Goal: Task Accomplishment & Management: Complete application form

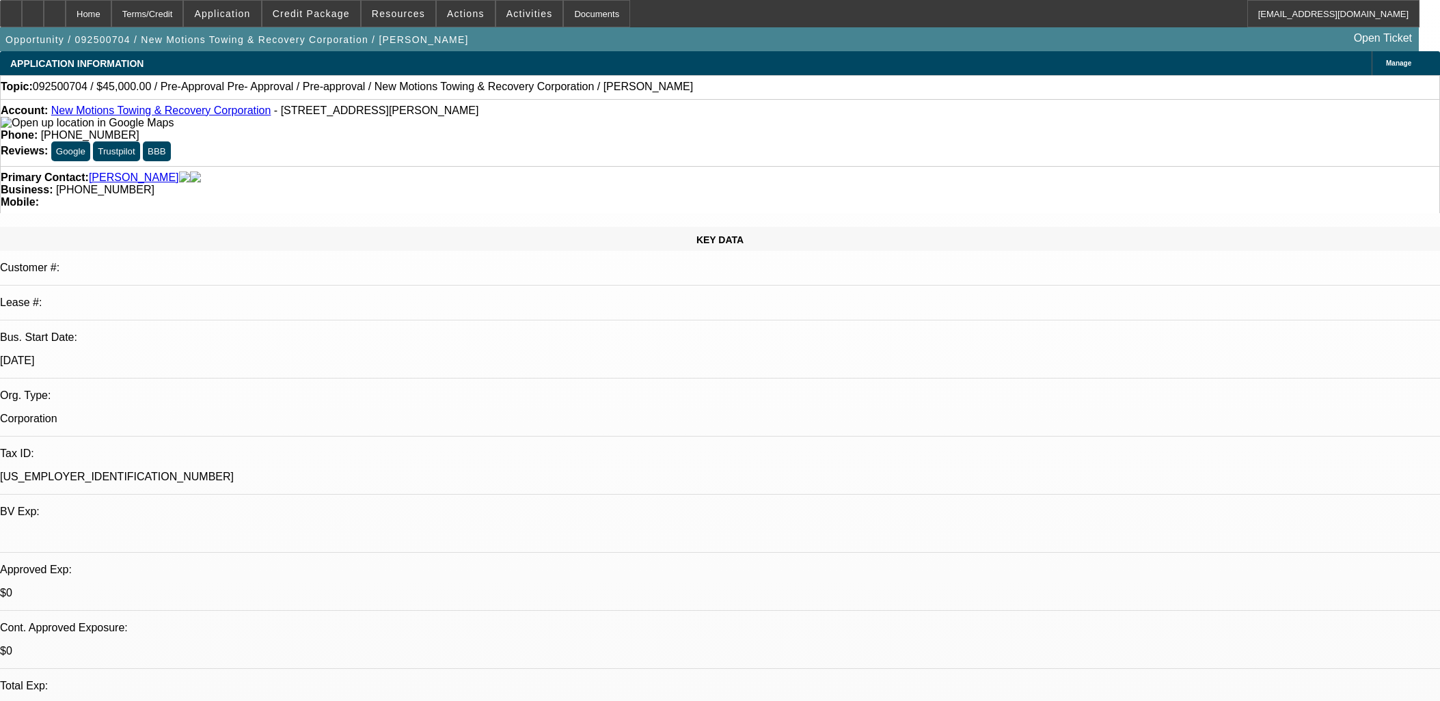
select select "0"
select select "0.1"
select select "4"
select select "0"
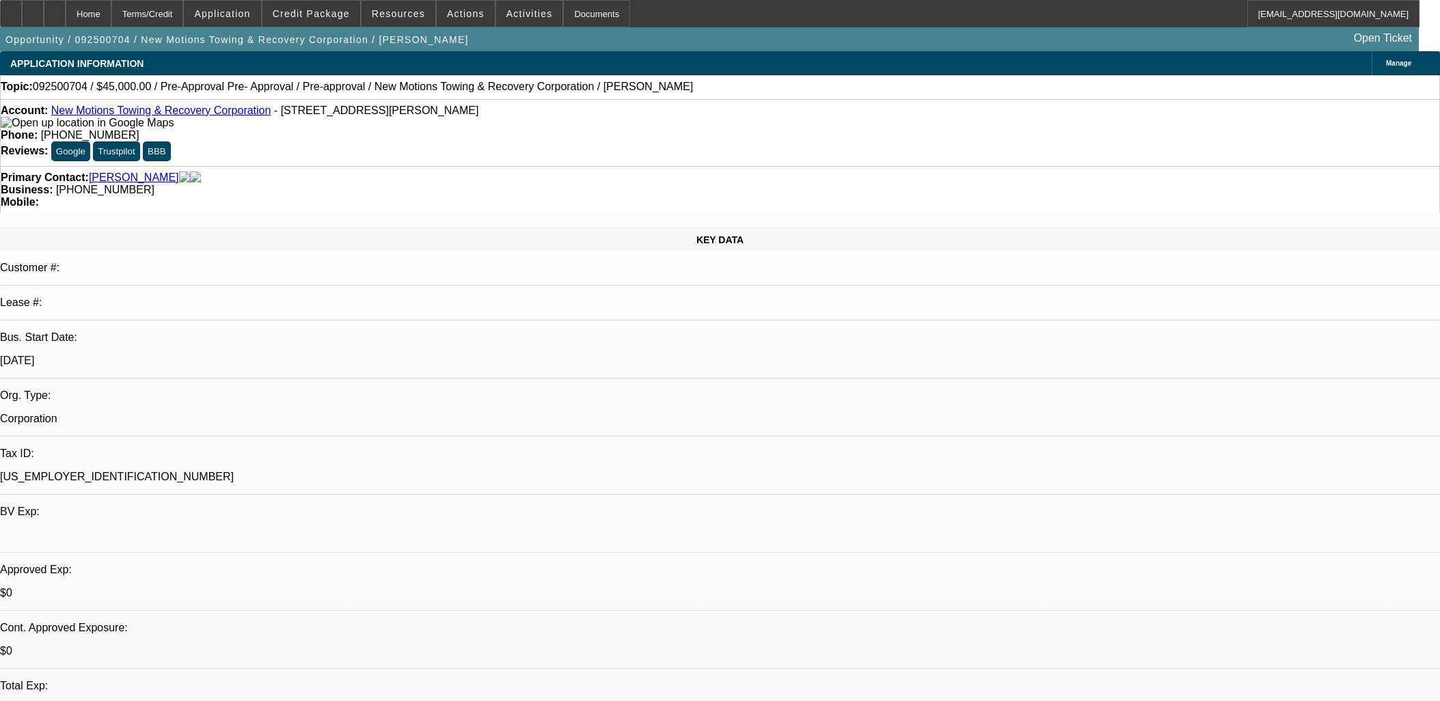
select select "0"
select select "3"
select select "0.1"
select select "4"
select select "0"
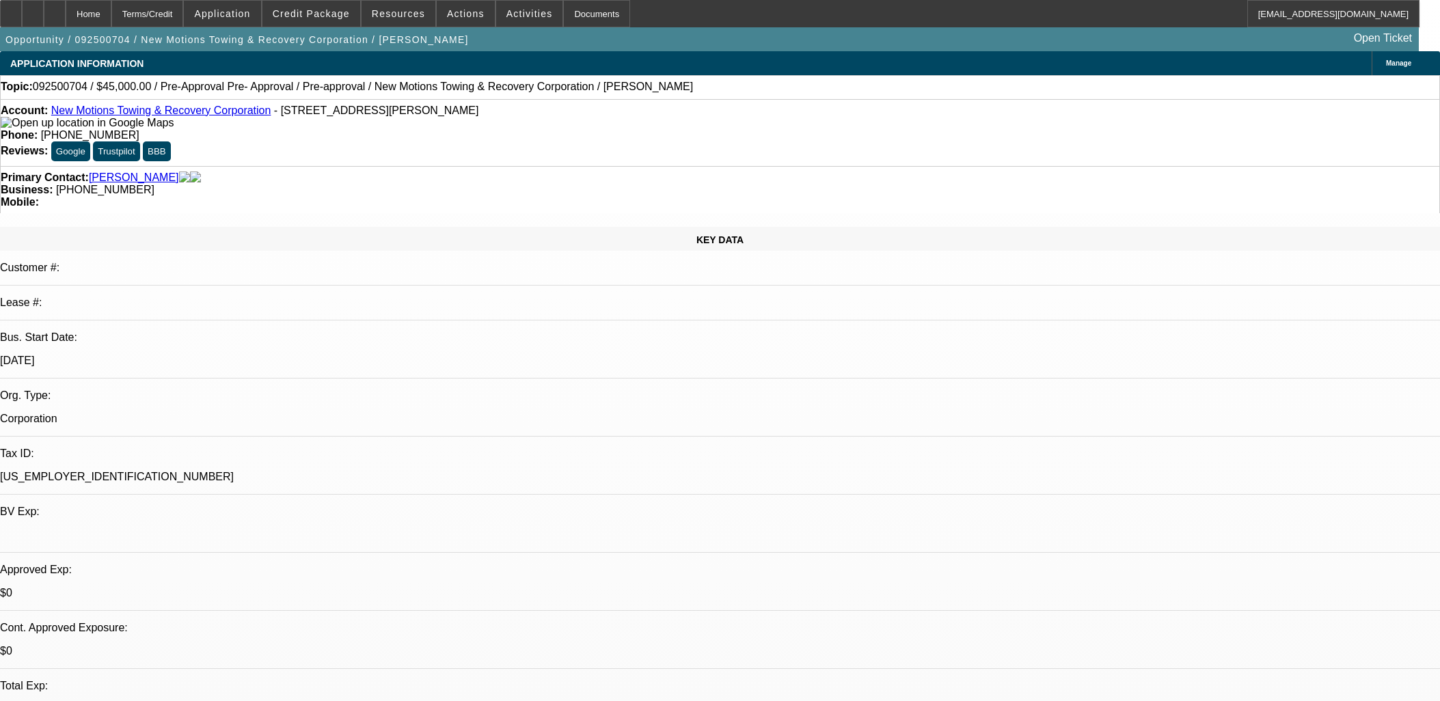
select select "0"
select select "0.1"
select select "4"
select select "0"
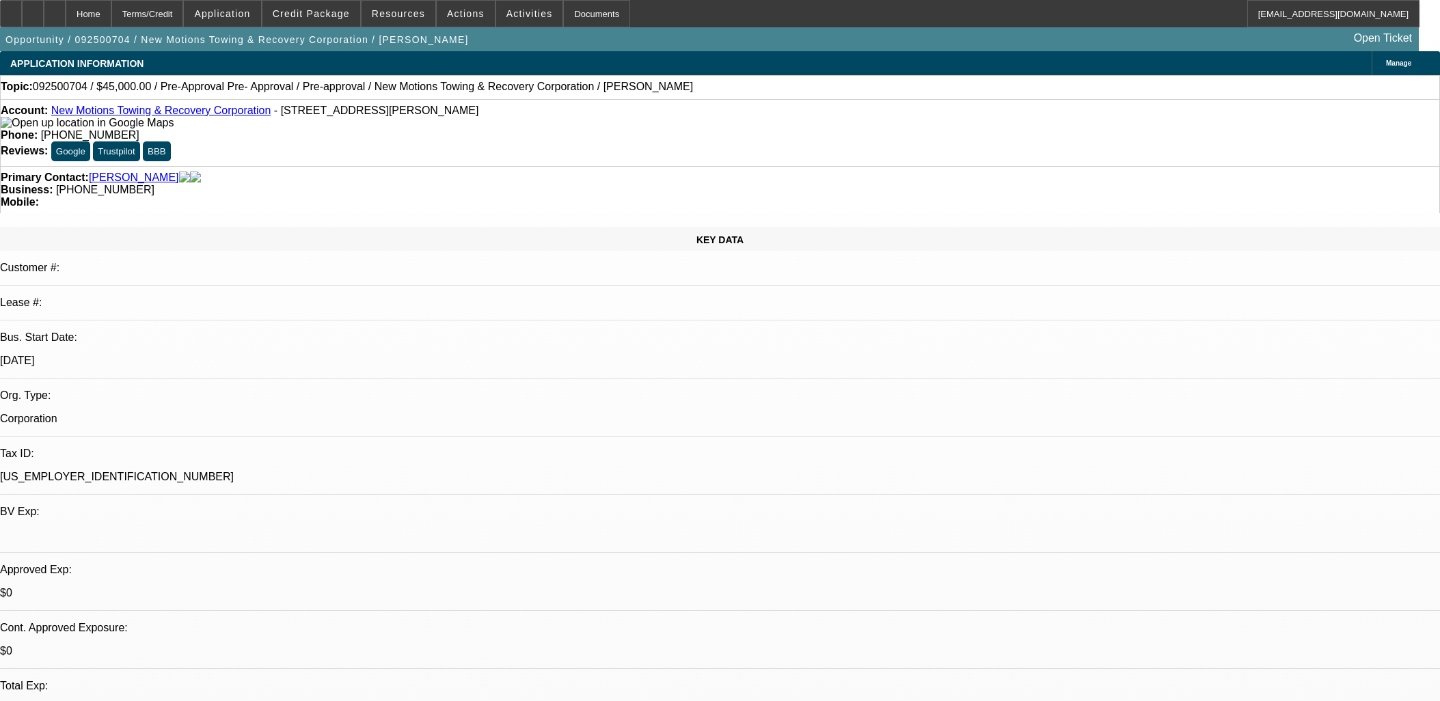
select select "0.1"
select select "4"
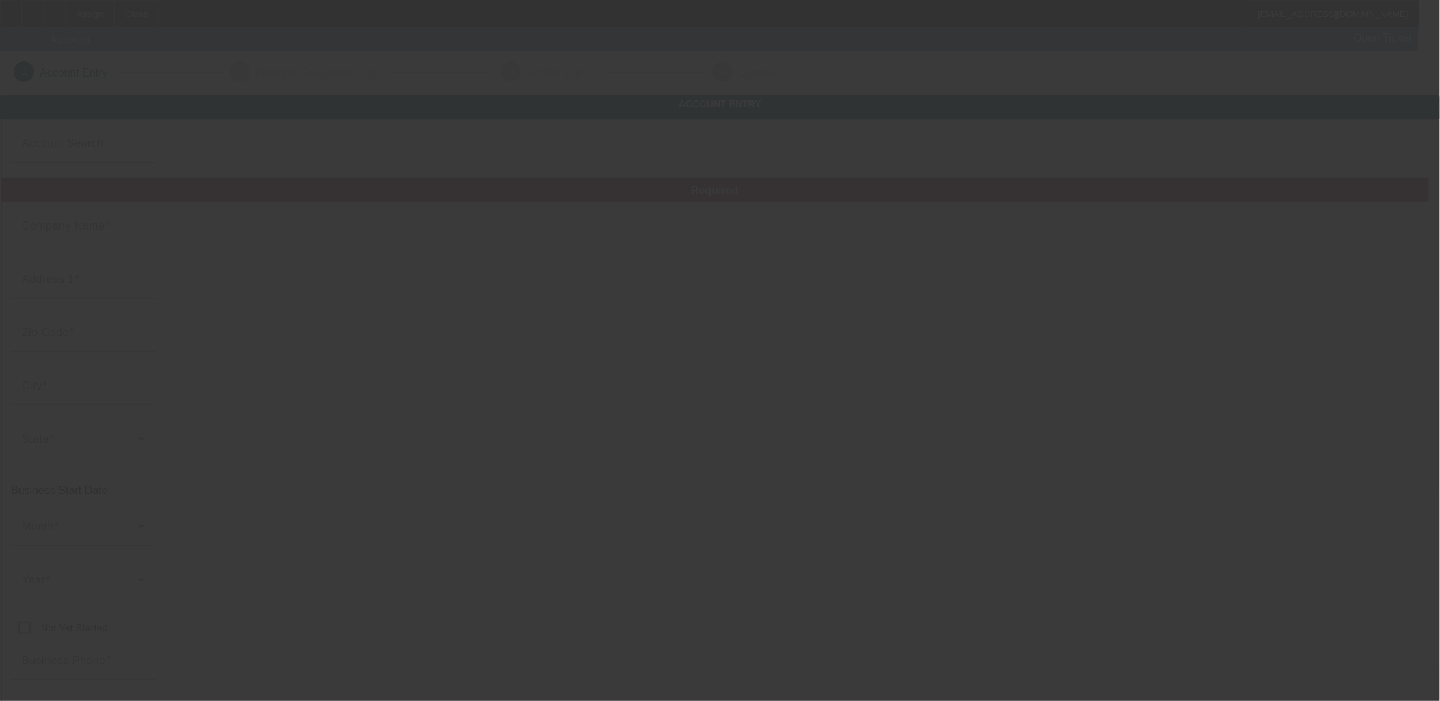
type input "10/4/2025"
type input "Mac's Towing LLC"
type input "571 Marcella St"
type input "54136"
type input "Kimberly"
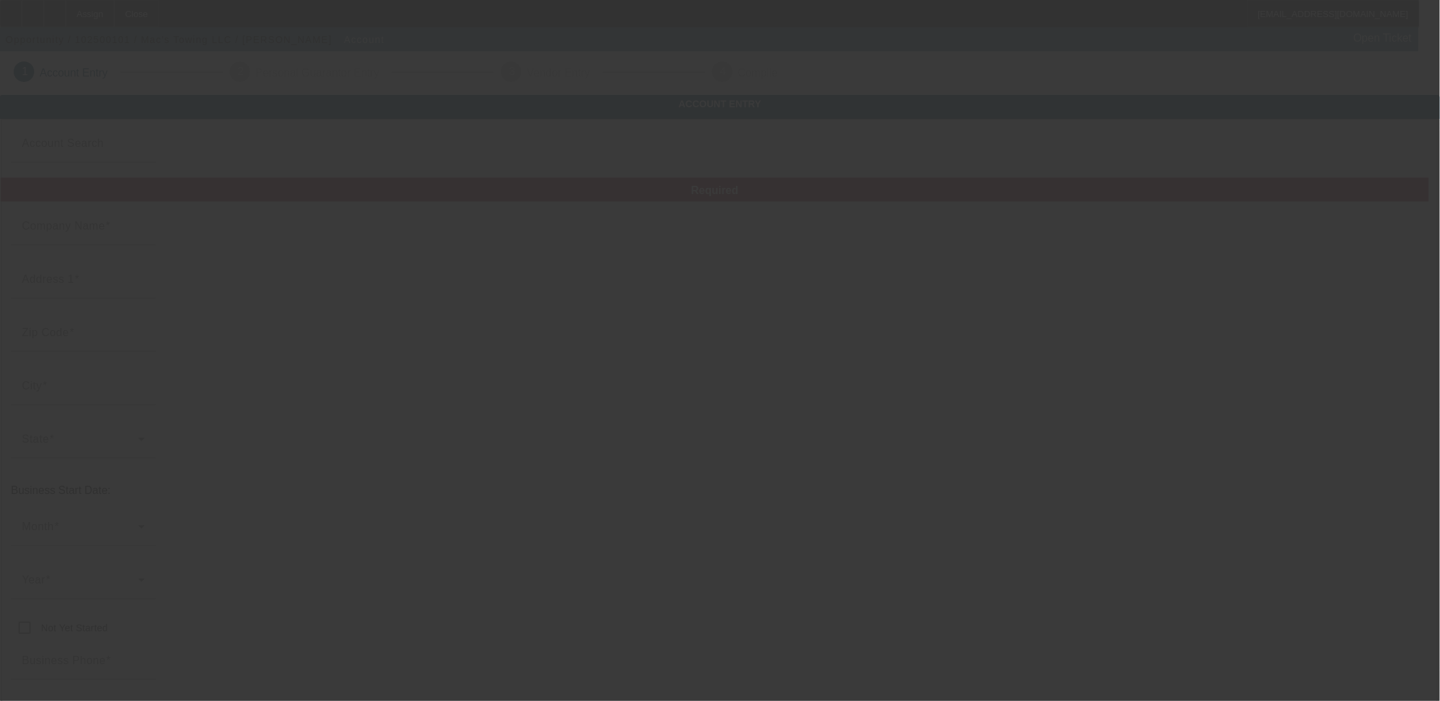
type input "(920) 740-2145"
type input "keith@towmemac.com"
type input "82-2627376"
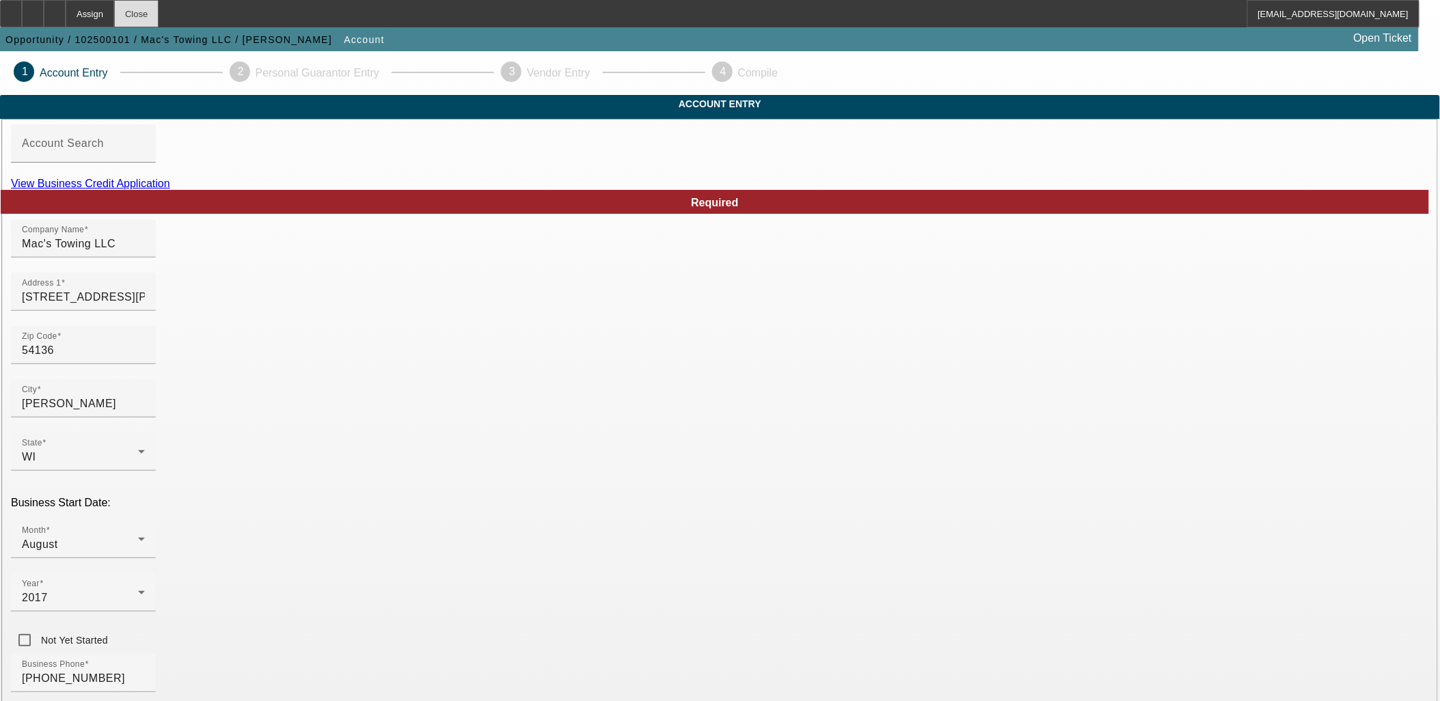
click at [159, 19] on div "Close" at bounding box center [136, 13] width 44 height 27
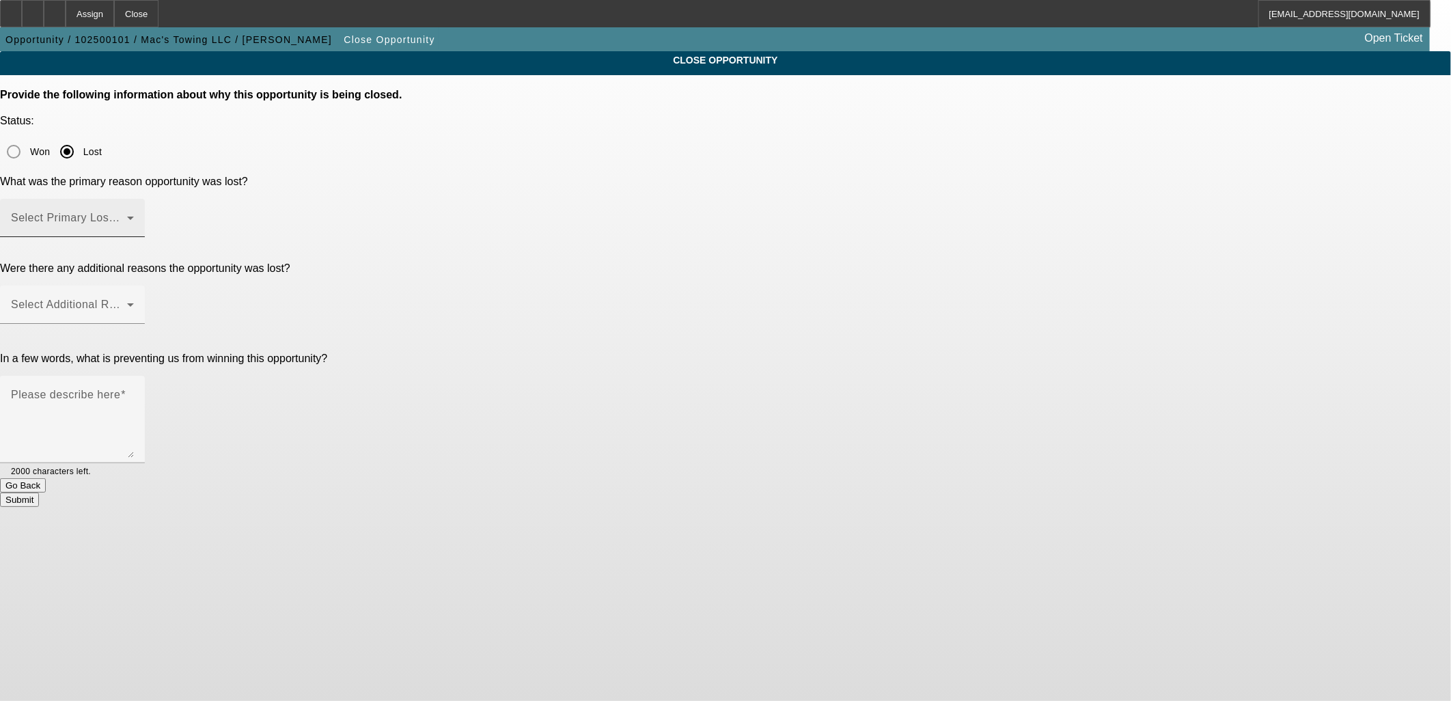
click at [127, 215] on span at bounding box center [69, 223] width 116 height 16
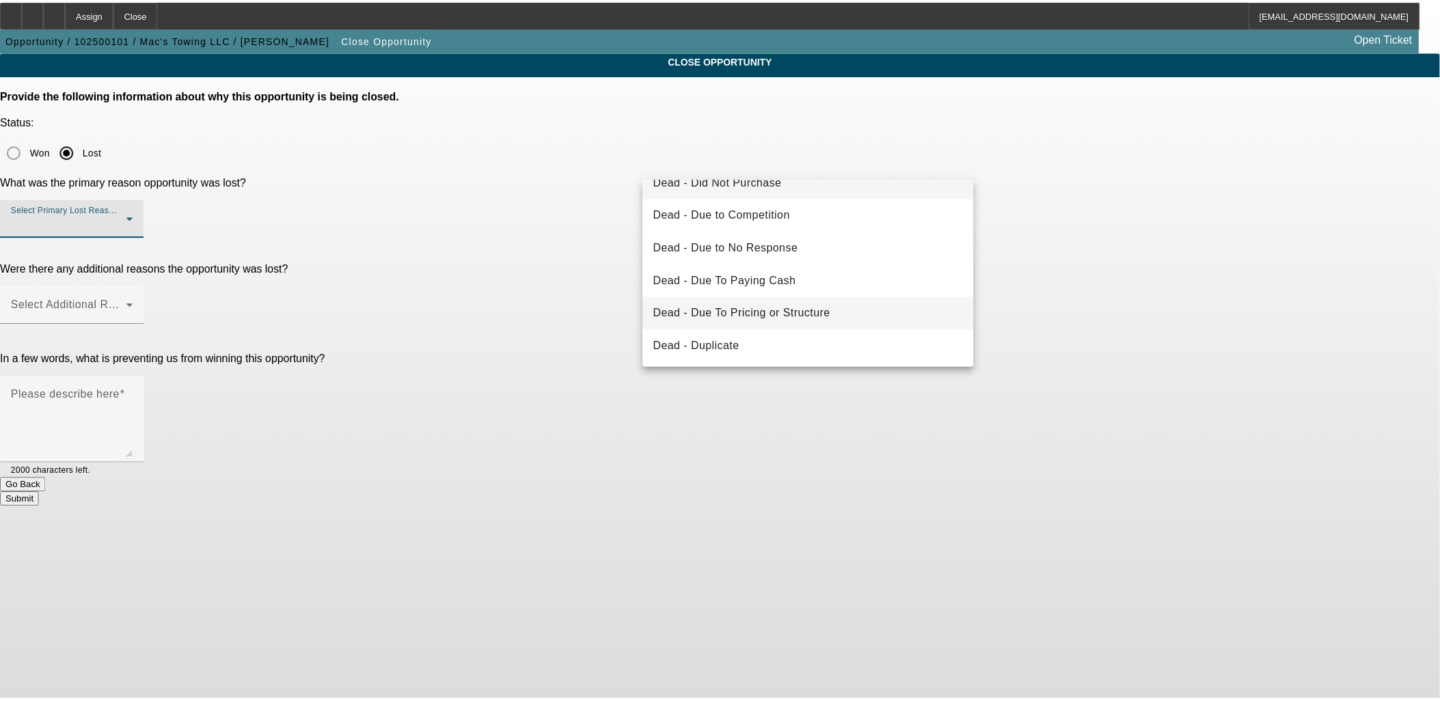
scroll to position [76, 0]
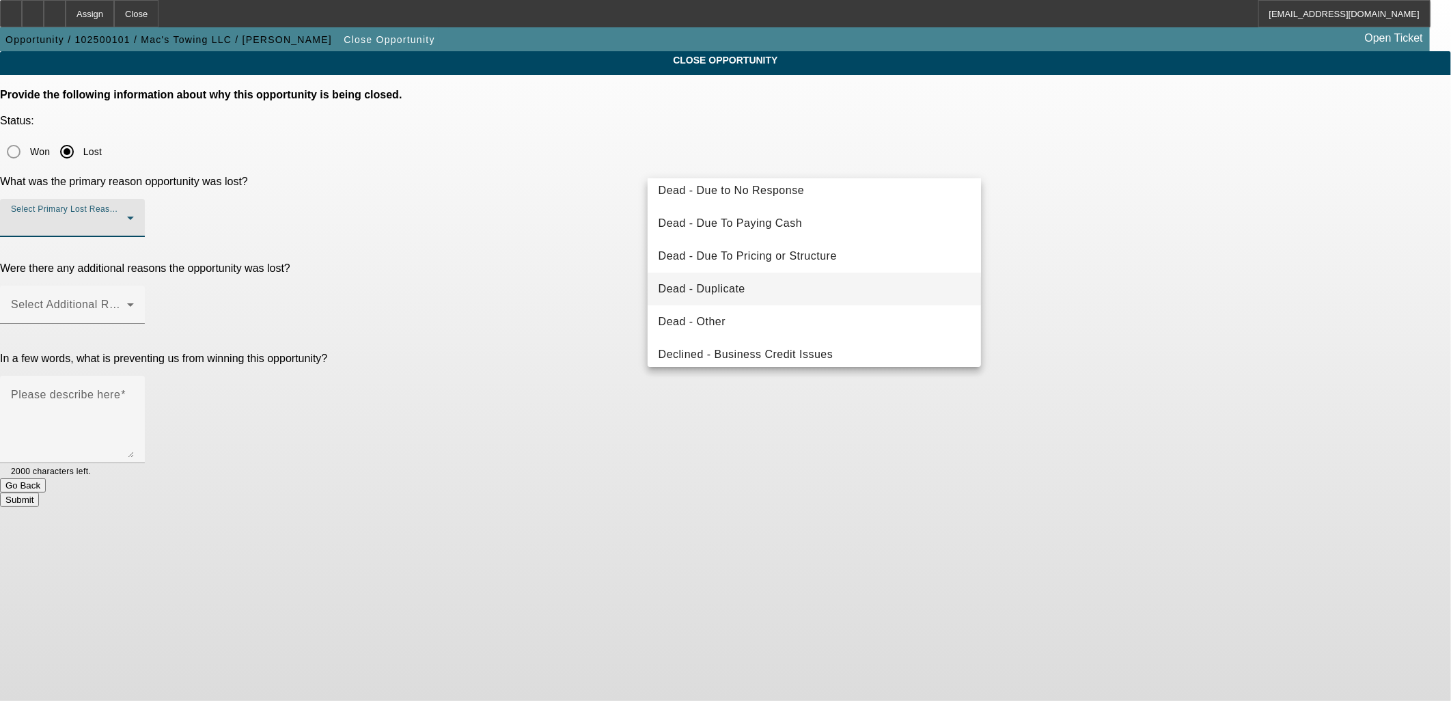
click at [707, 283] on span "Dead - Duplicate" at bounding box center [702, 289] width 87 height 16
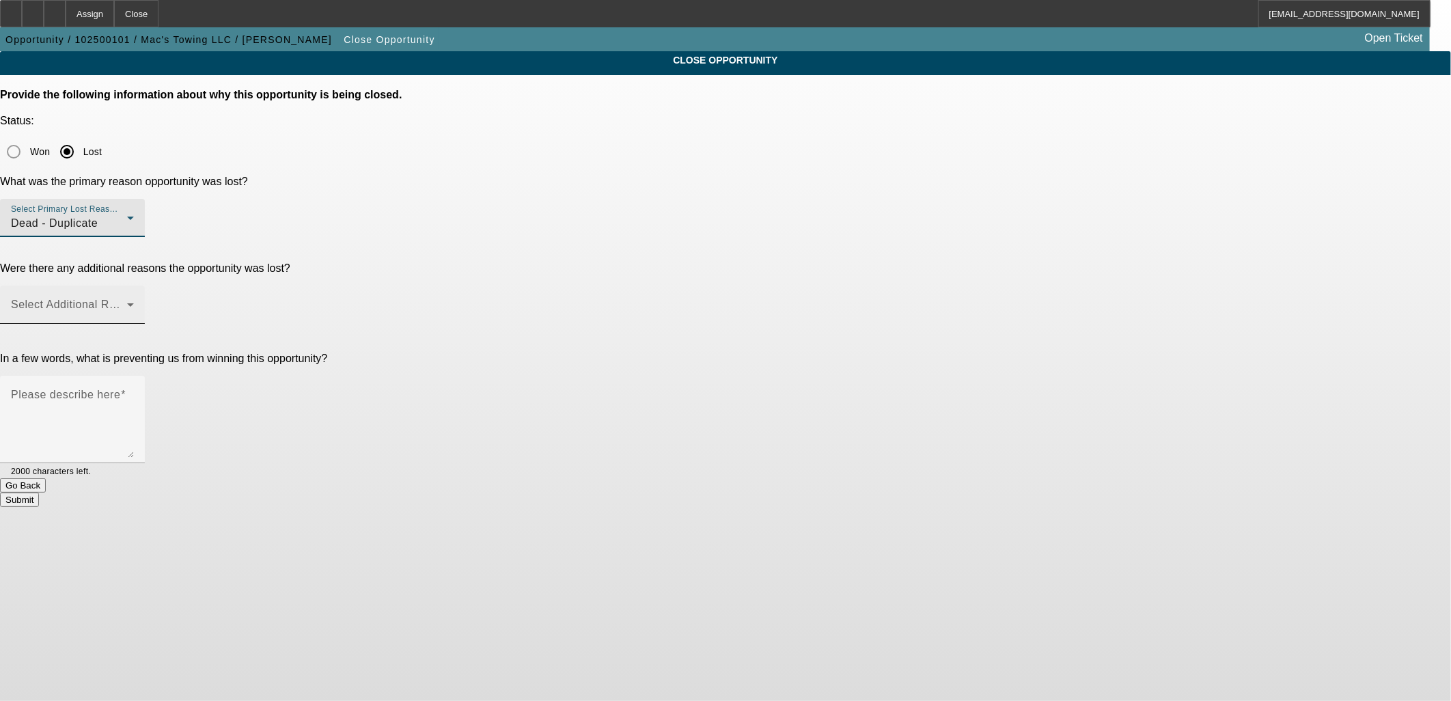
click at [127, 302] on span at bounding box center [69, 310] width 116 height 16
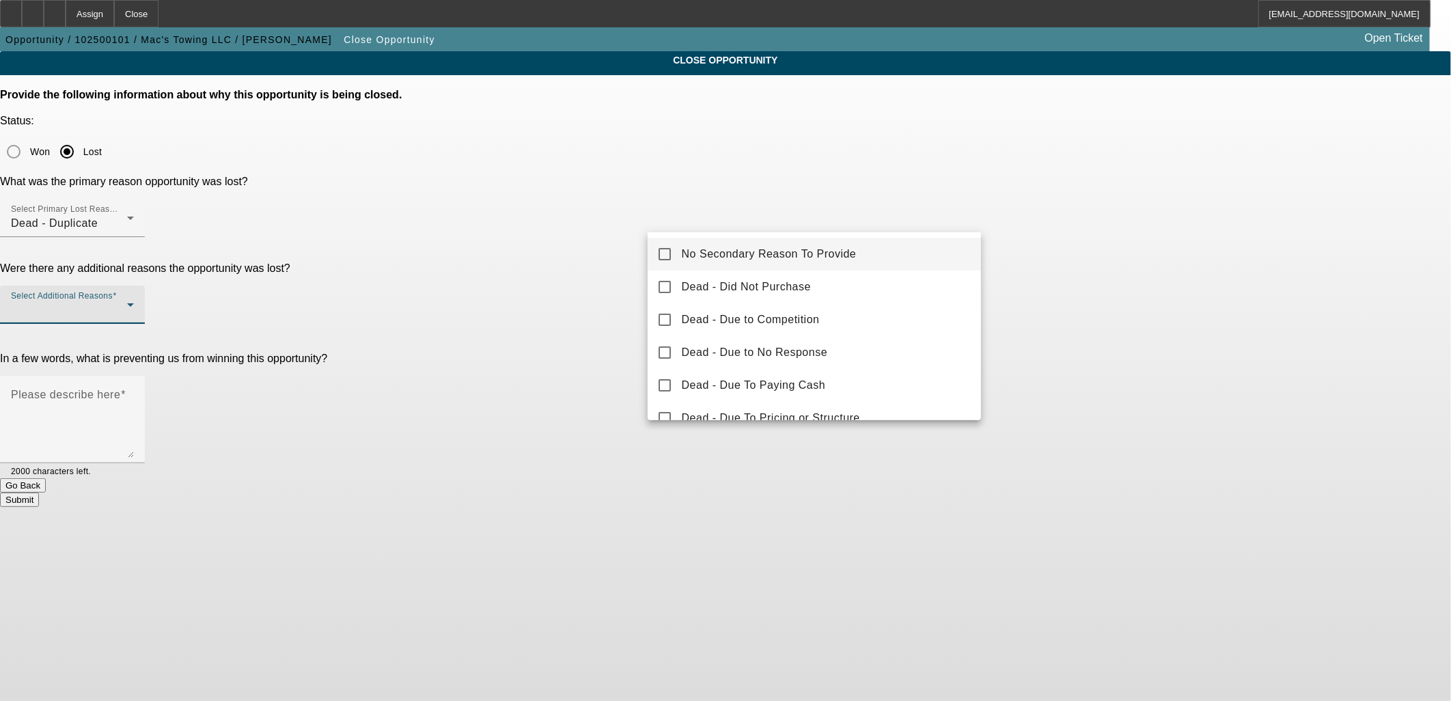
click at [695, 257] on span "No Secondary Reason To Provide" at bounding box center [769, 254] width 175 height 16
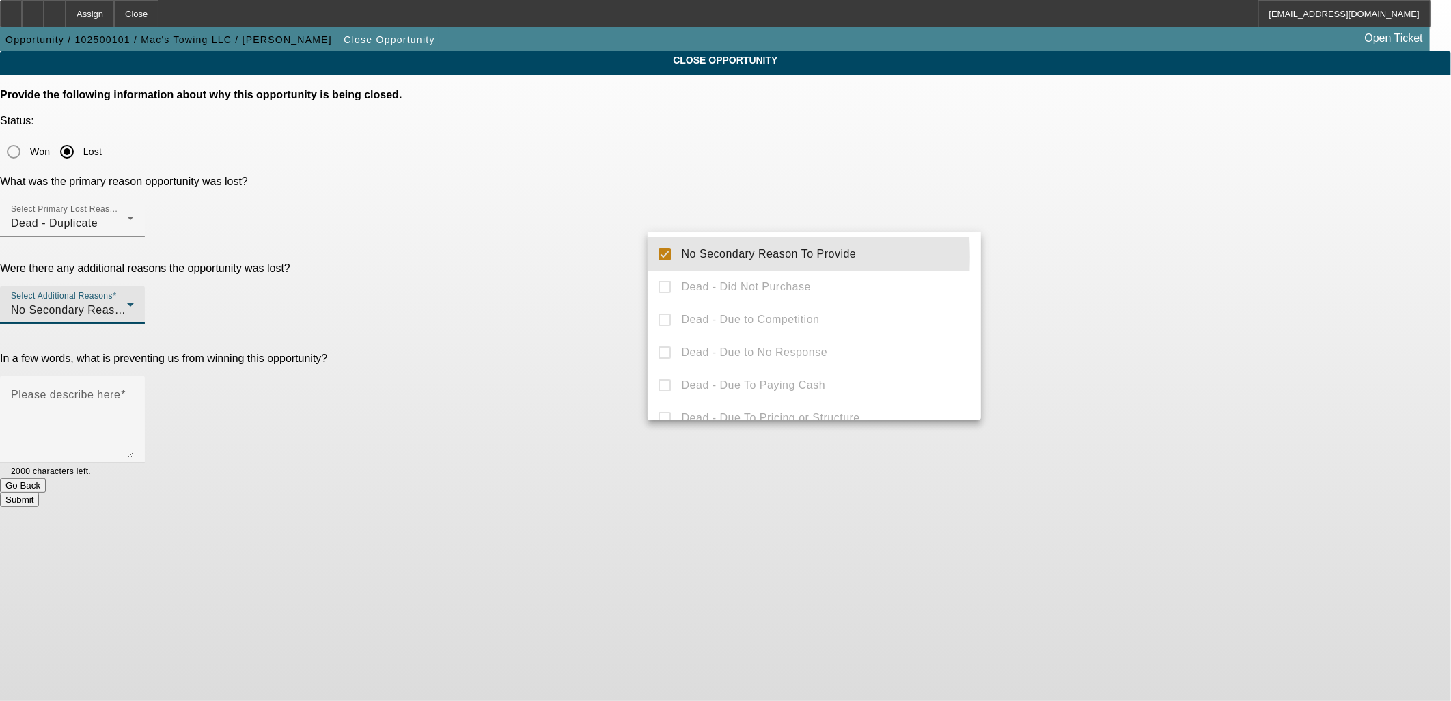
drag, startPoint x: 545, startPoint y: 234, endPoint x: 762, endPoint y: 292, distance: 224.8
click at [545, 236] on div at bounding box center [725, 350] width 1451 height 701
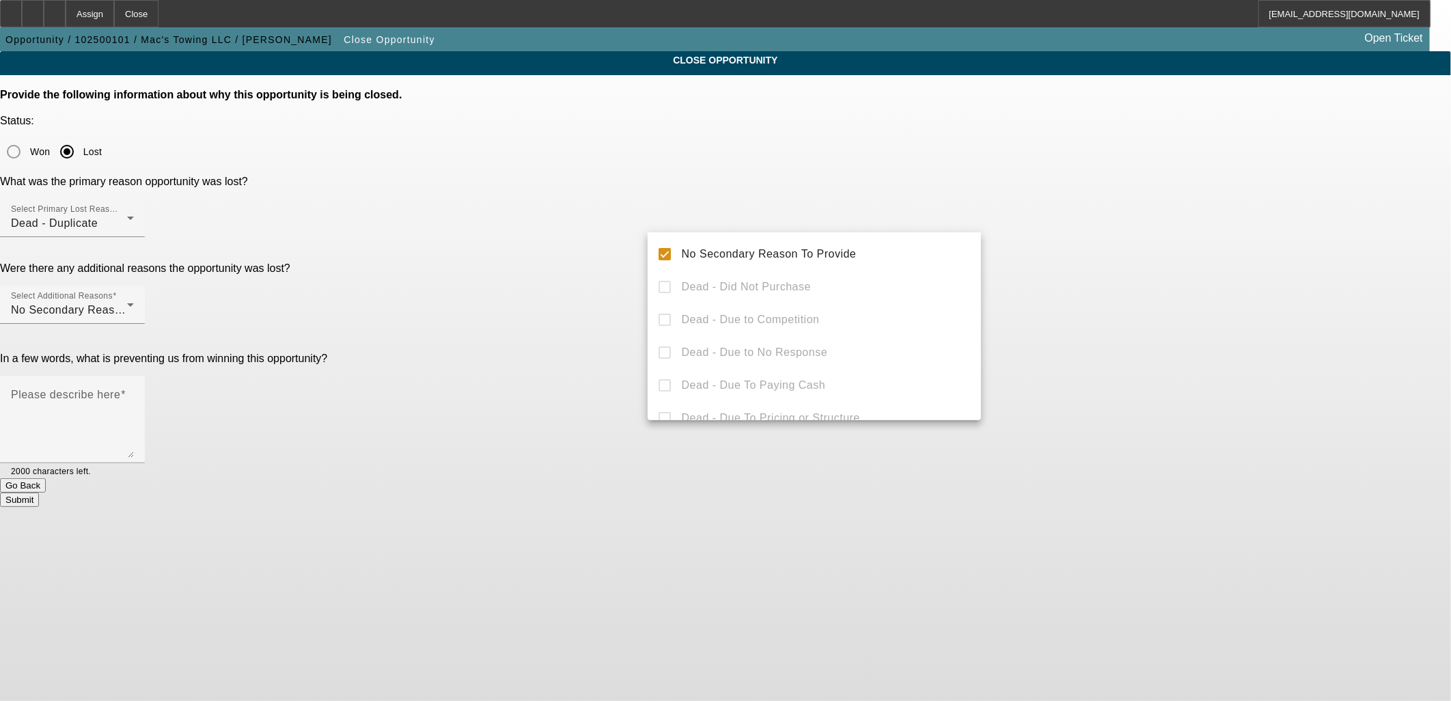
click at [134, 392] on textarea "Please describe here" at bounding box center [72, 425] width 123 height 66
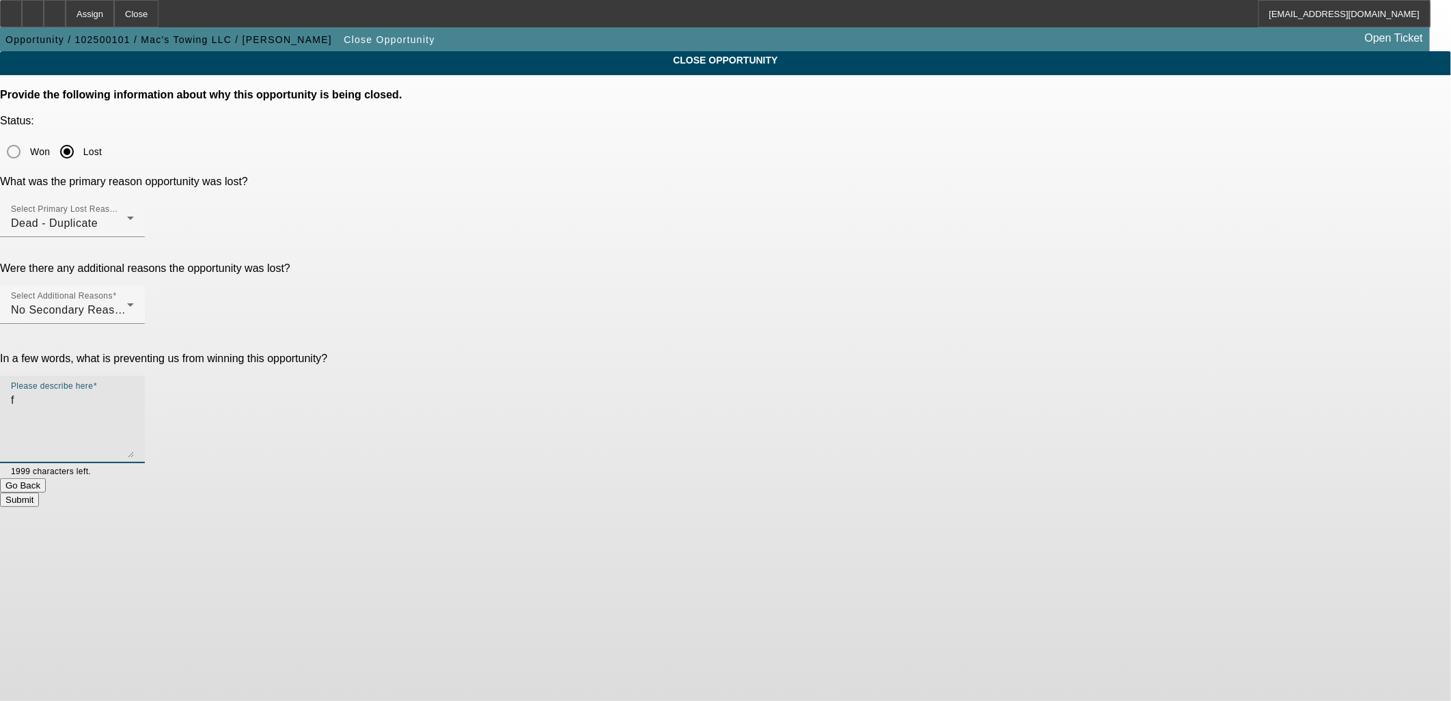
type textarea "f"
click at [39, 493] on button "Submit" at bounding box center [19, 500] width 39 height 14
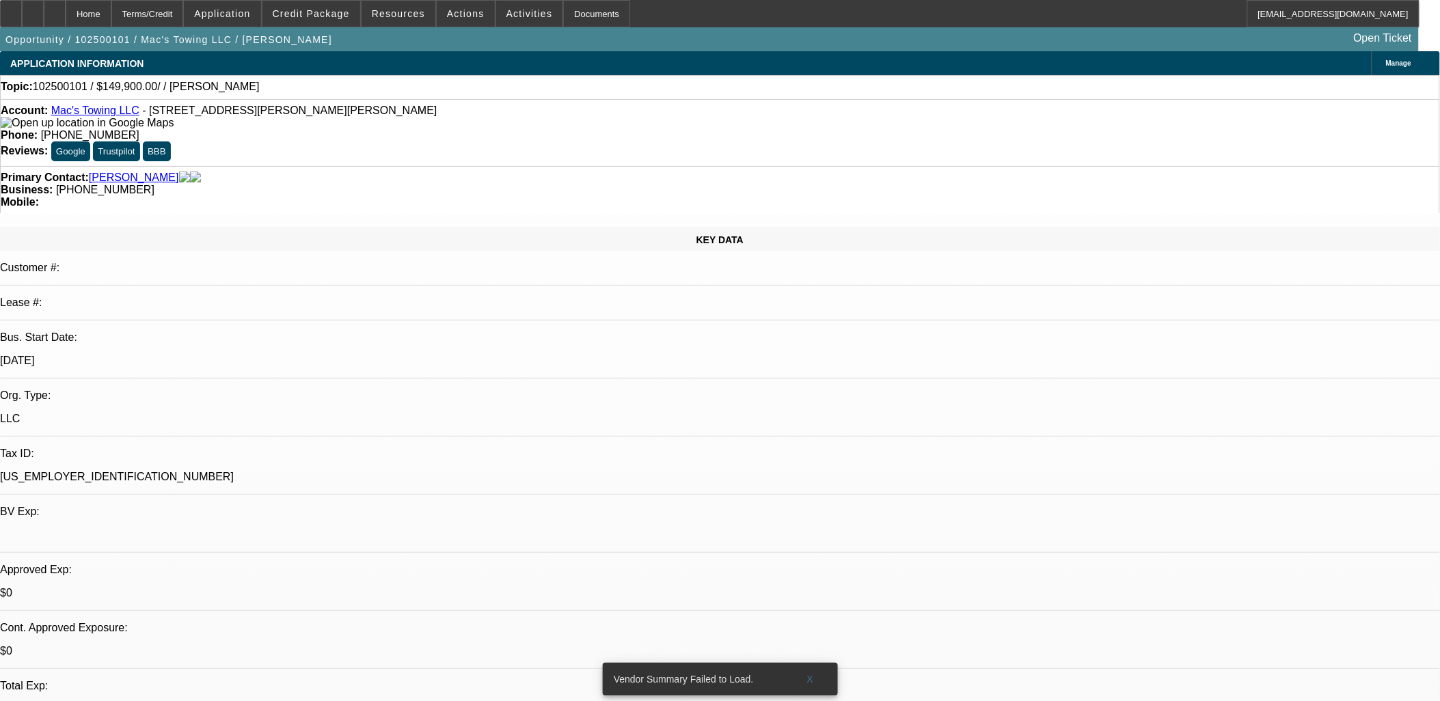
select select "0"
select select "2"
select select "0.1"
select select "4"
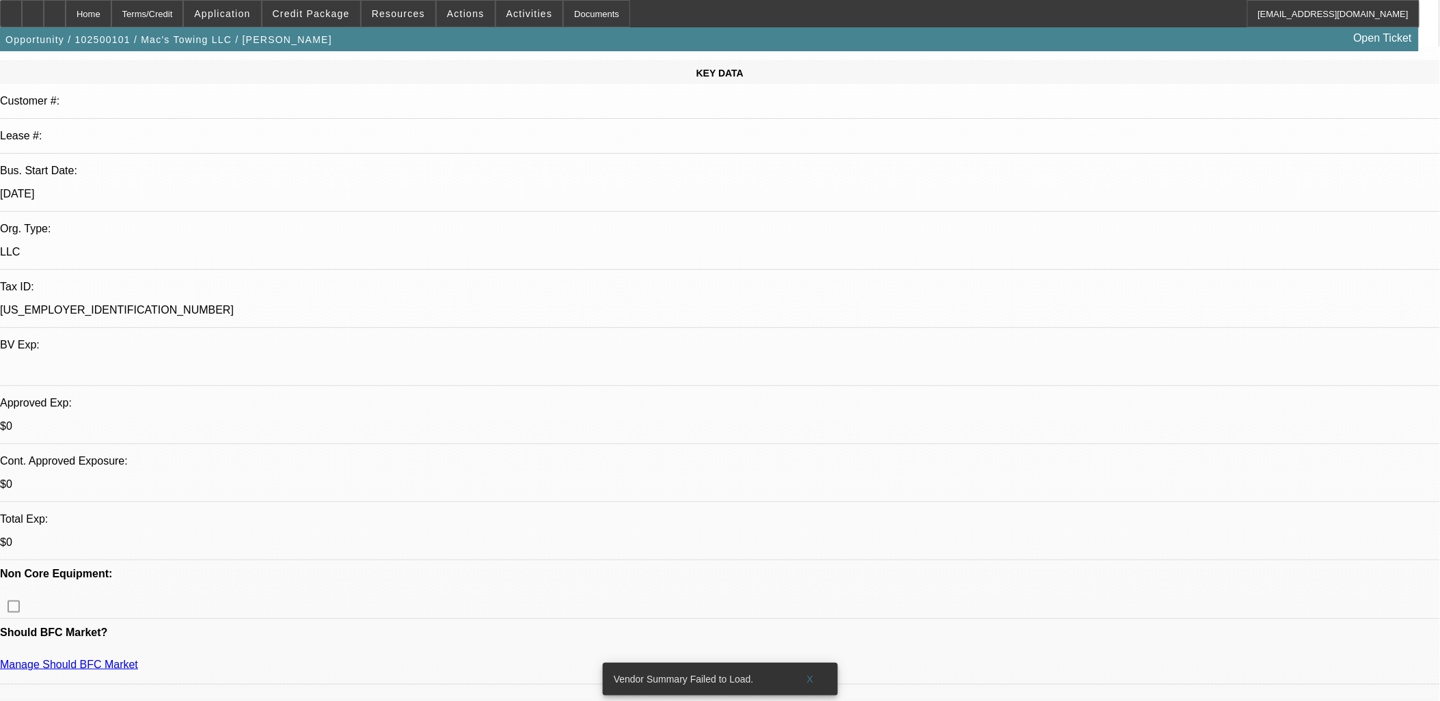
scroll to position [455, 0]
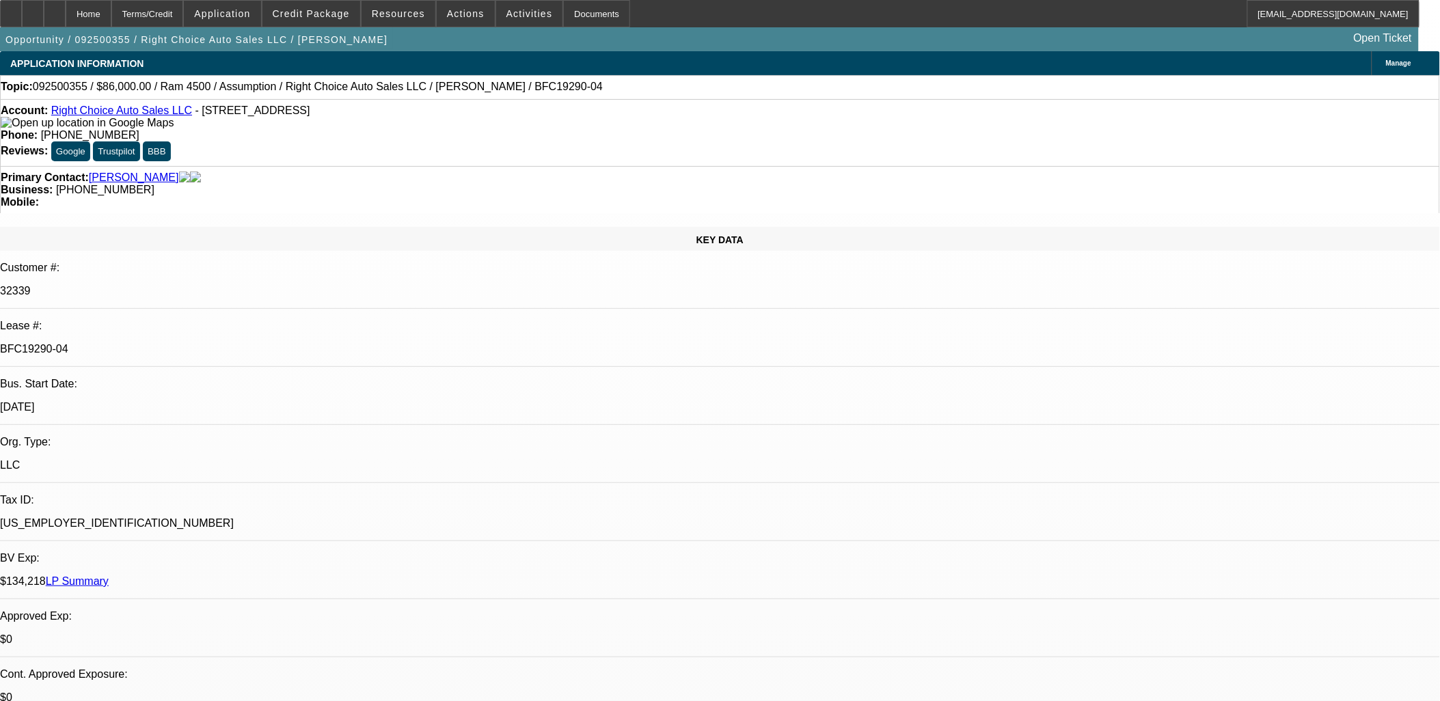
select select "0"
select select "2"
select select "0"
select select "2"
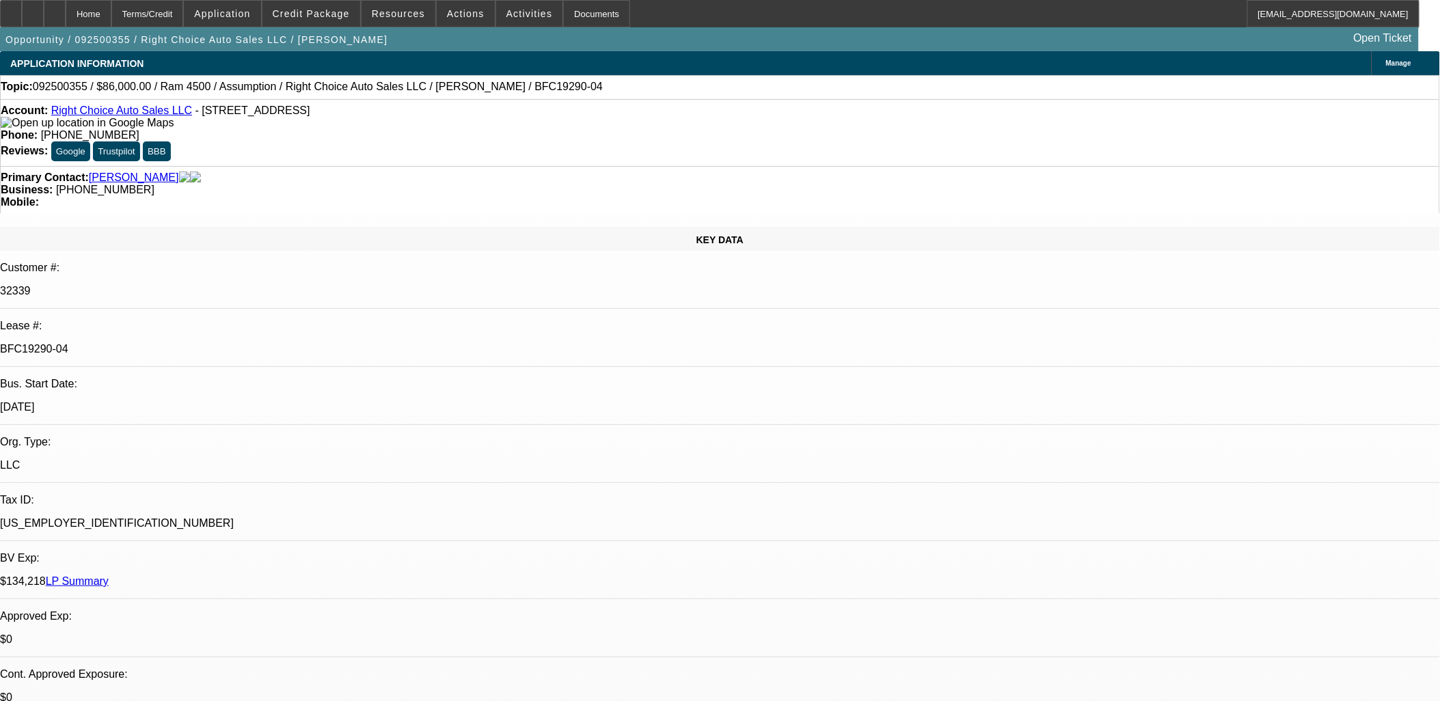
select select "0"
select select "2"
select select "0.1"
select select "0"
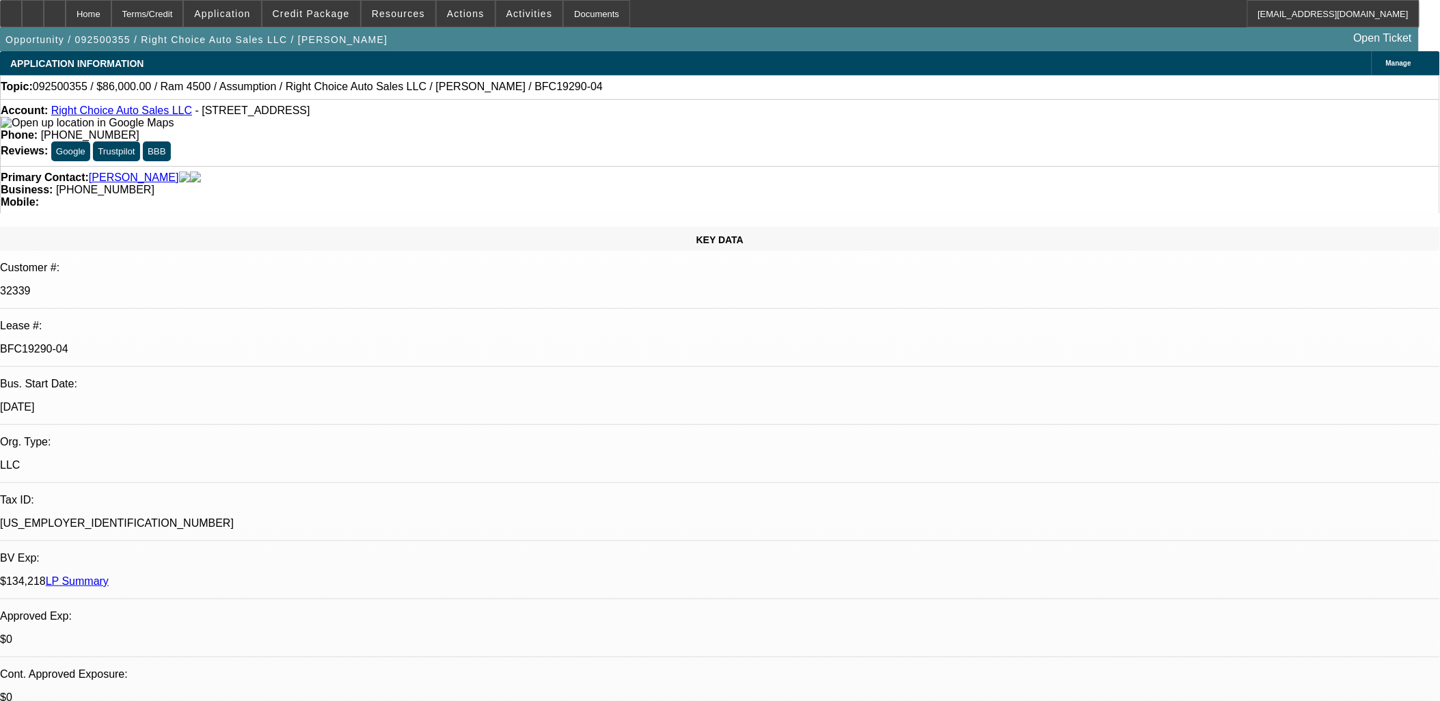
select select "2"
select select "0.1"
select select "1"
select select "2"
select select "4"
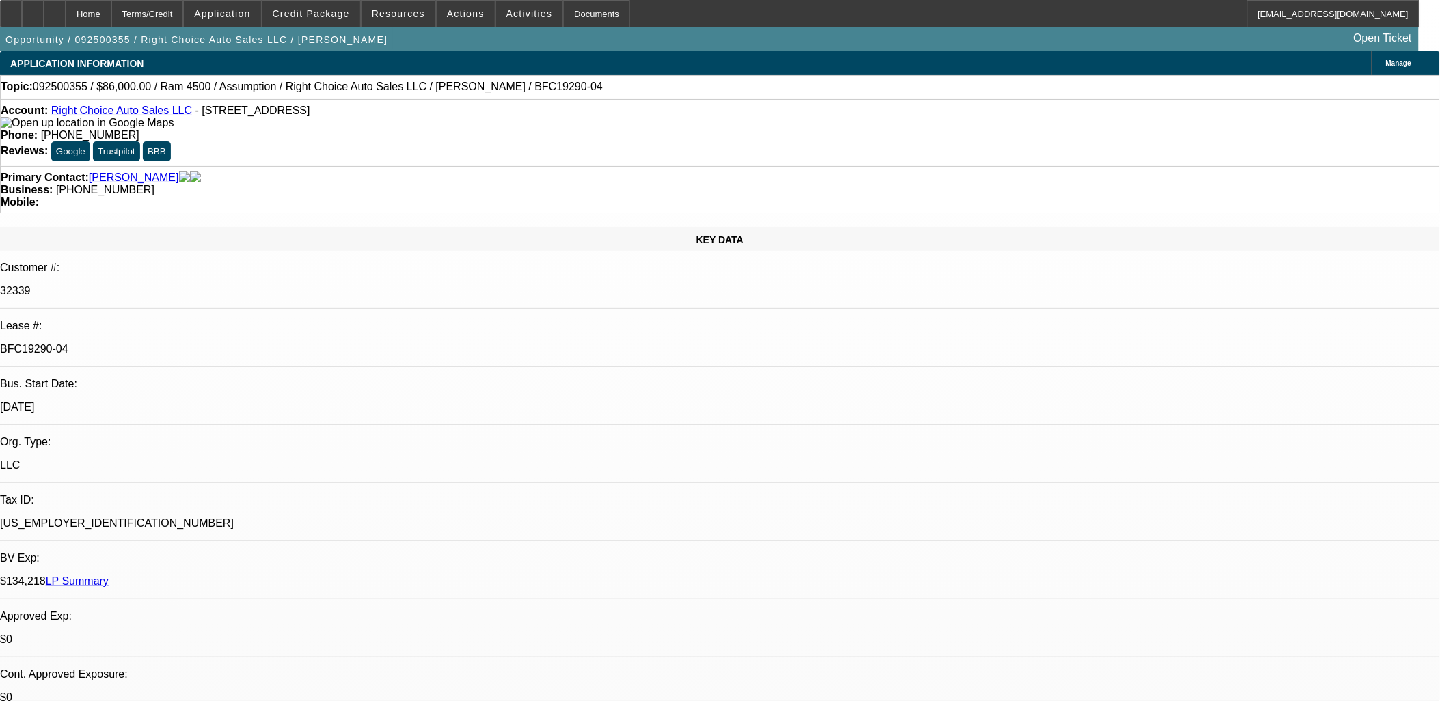
select select "1"
select select "2"
select select "4"
select select "1"
select select "2"
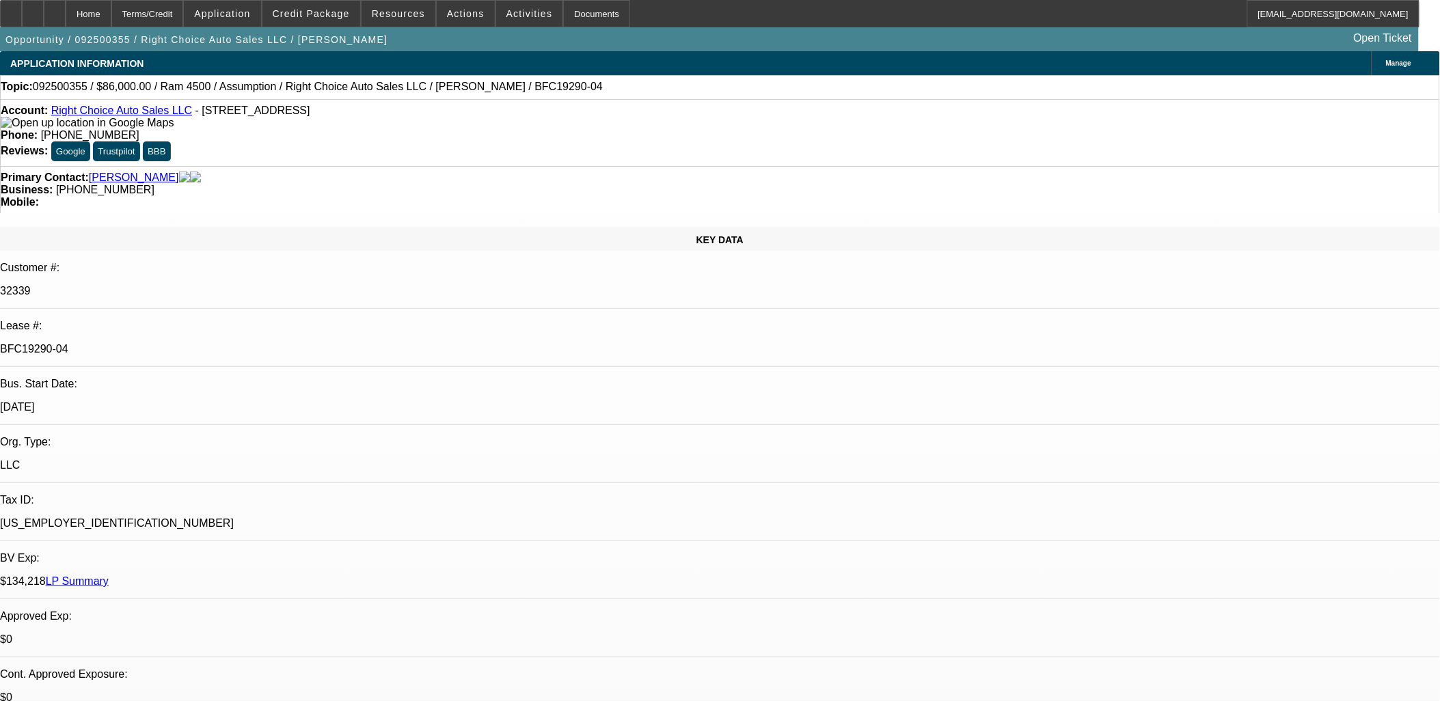
select select "4"
select select "1"
select select "2"
select select "4"
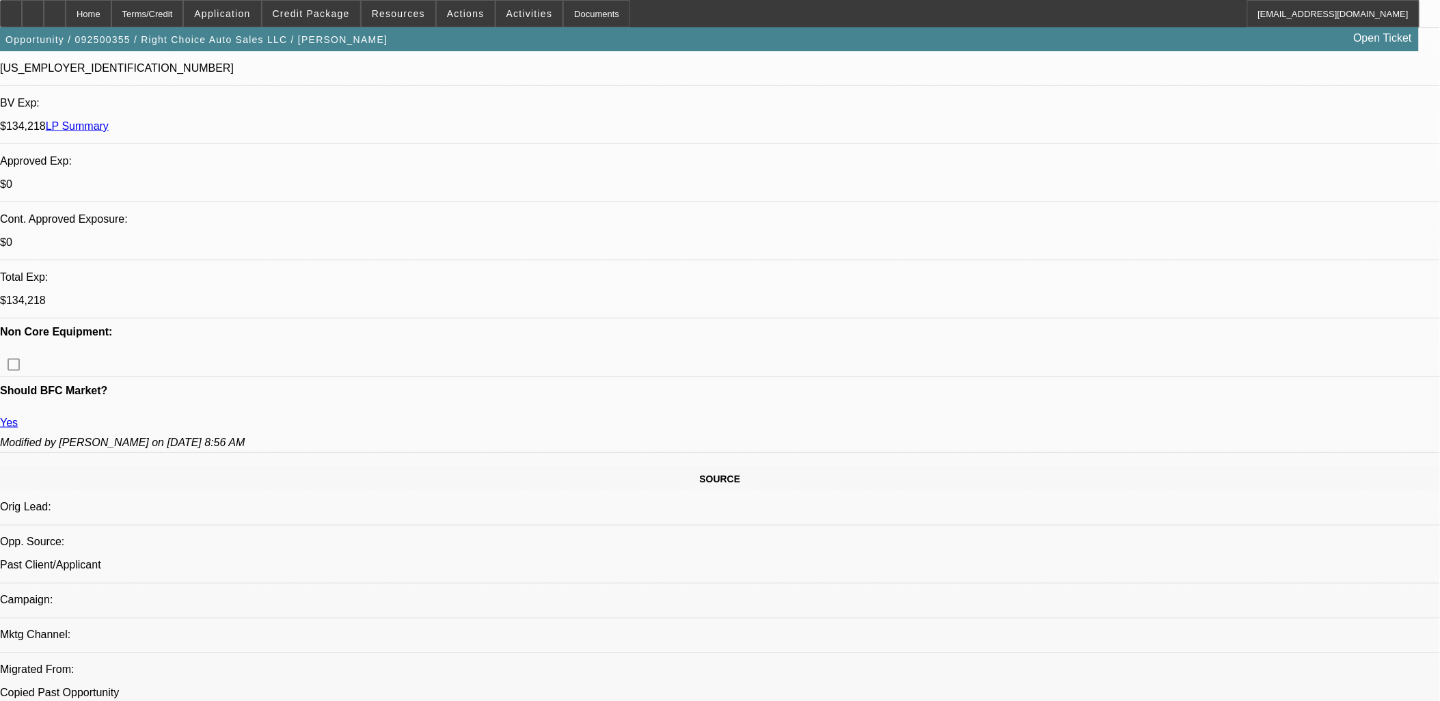
scroll to position [1956, 0]
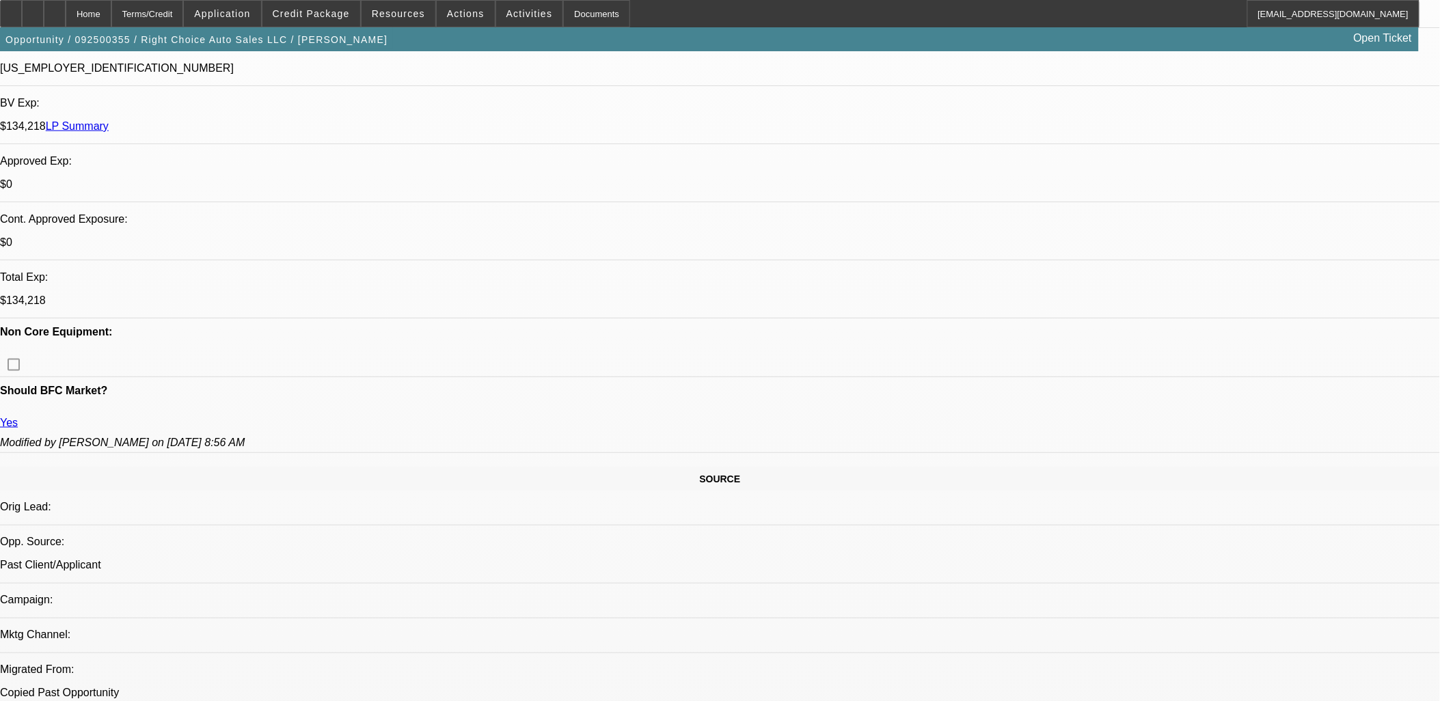
scroll to position [1881, 0]
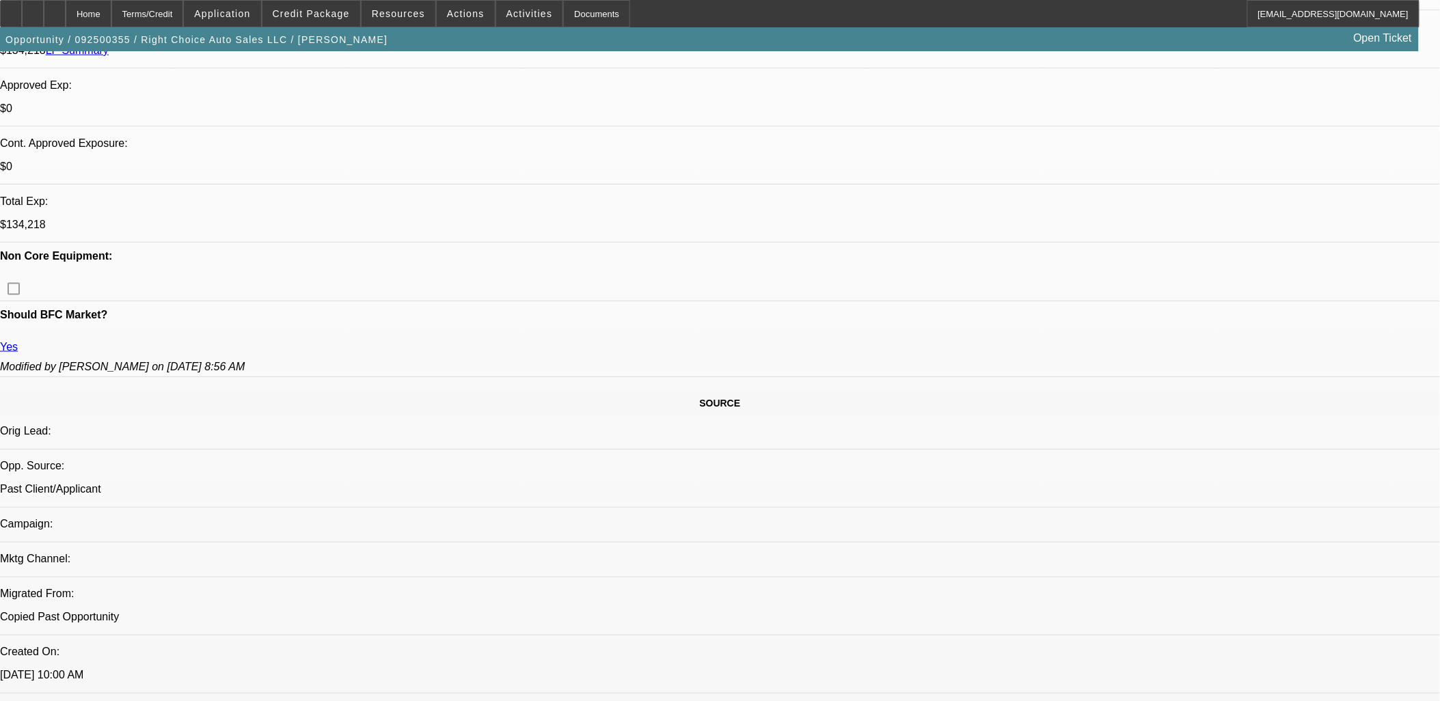
drag, startPoint x: 1076, startPoint y: 187, endPoint x: 1076, endPoint y: 155, distance: 32.1
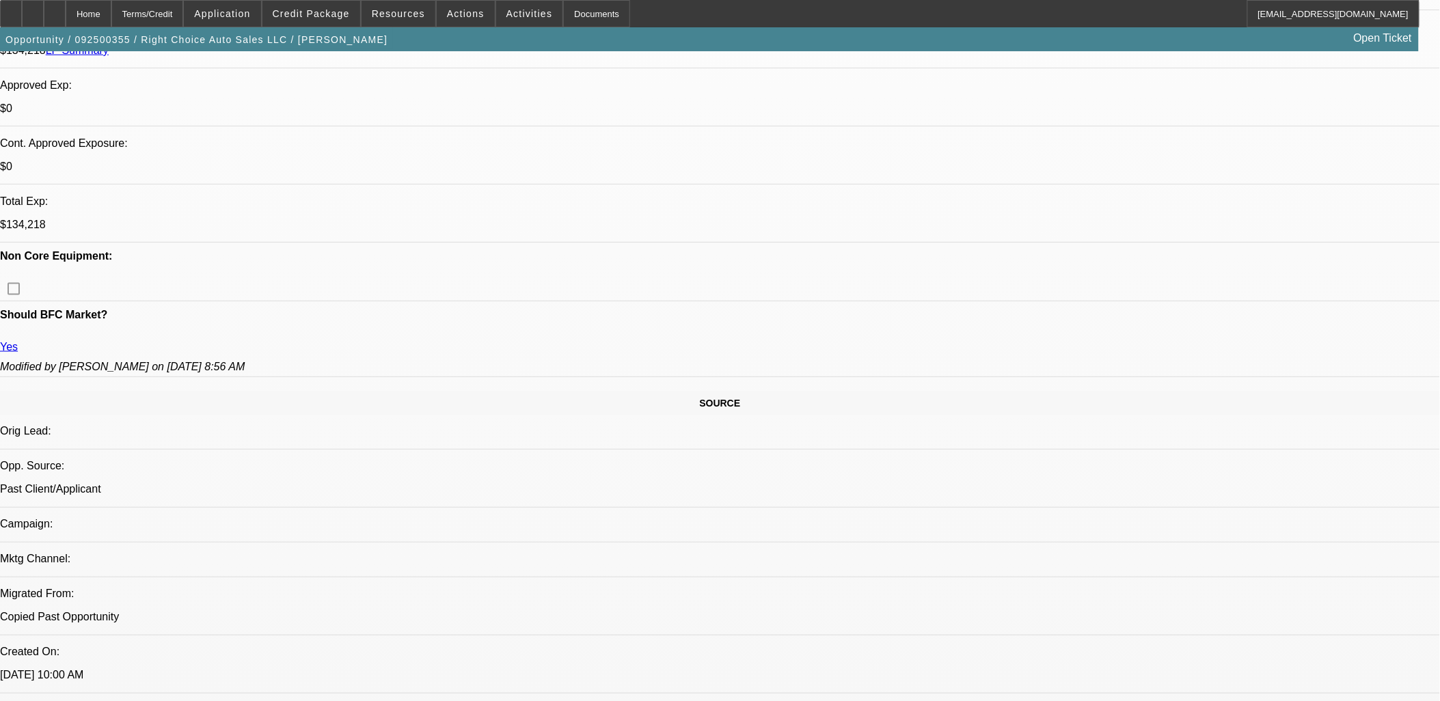
drag, startPoint x: 1091, startPoint y: 256, endPoint x: 1080, endPoint y: 203, distance: 54.4
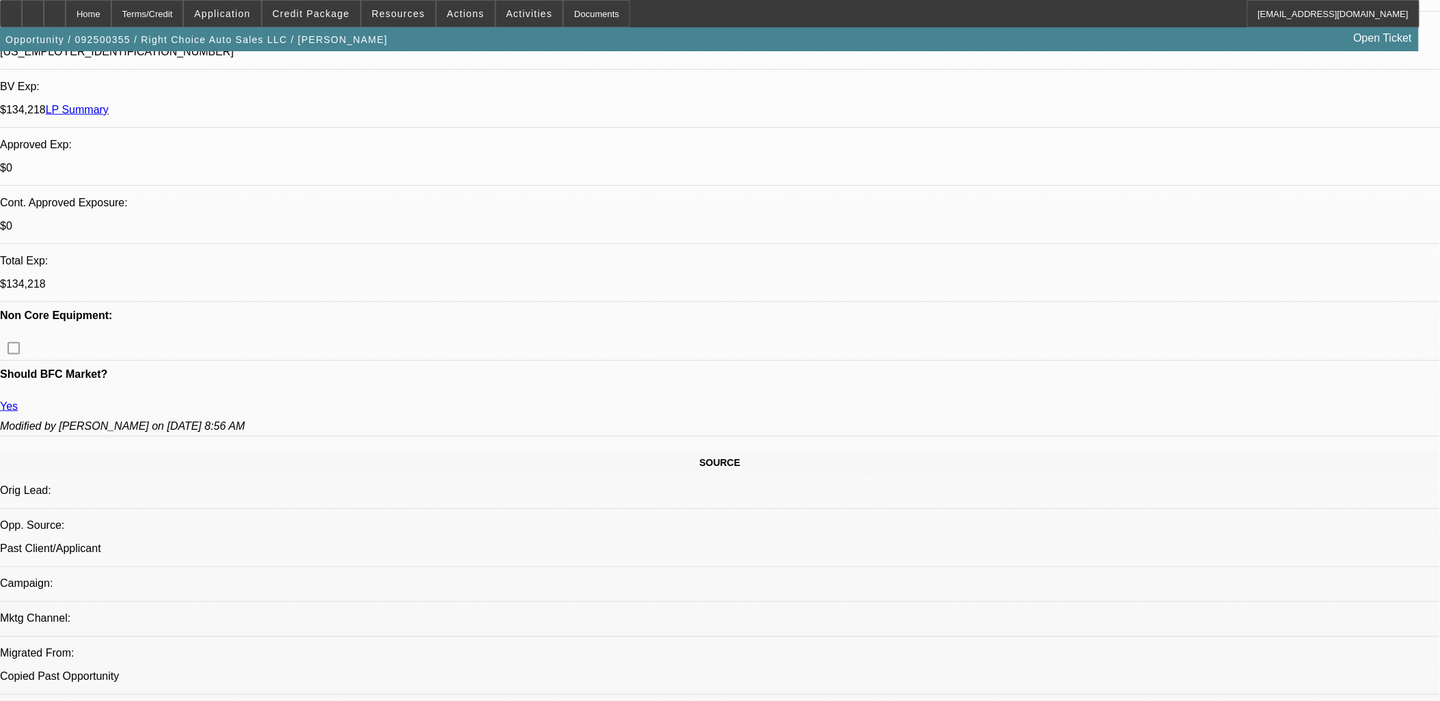
scroll to position [379, 0]
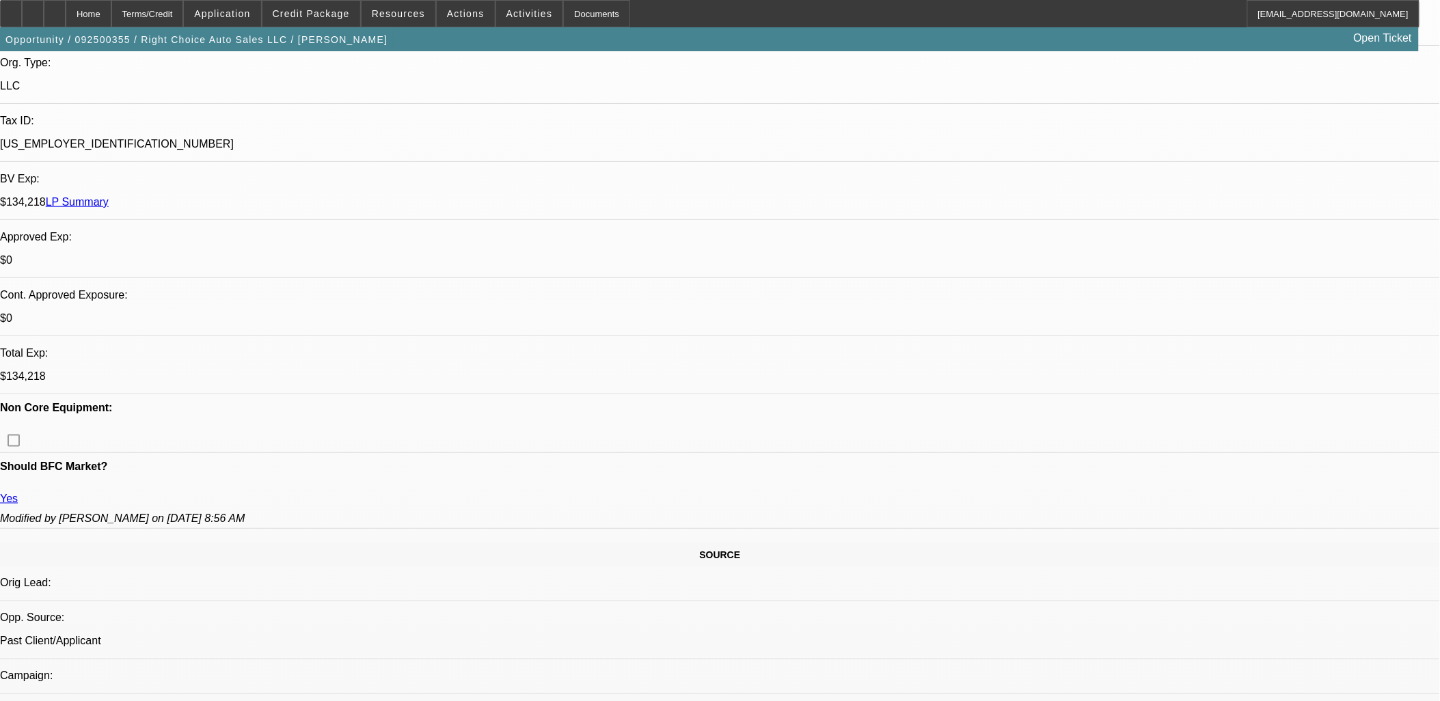
scroll to position [64, 0]
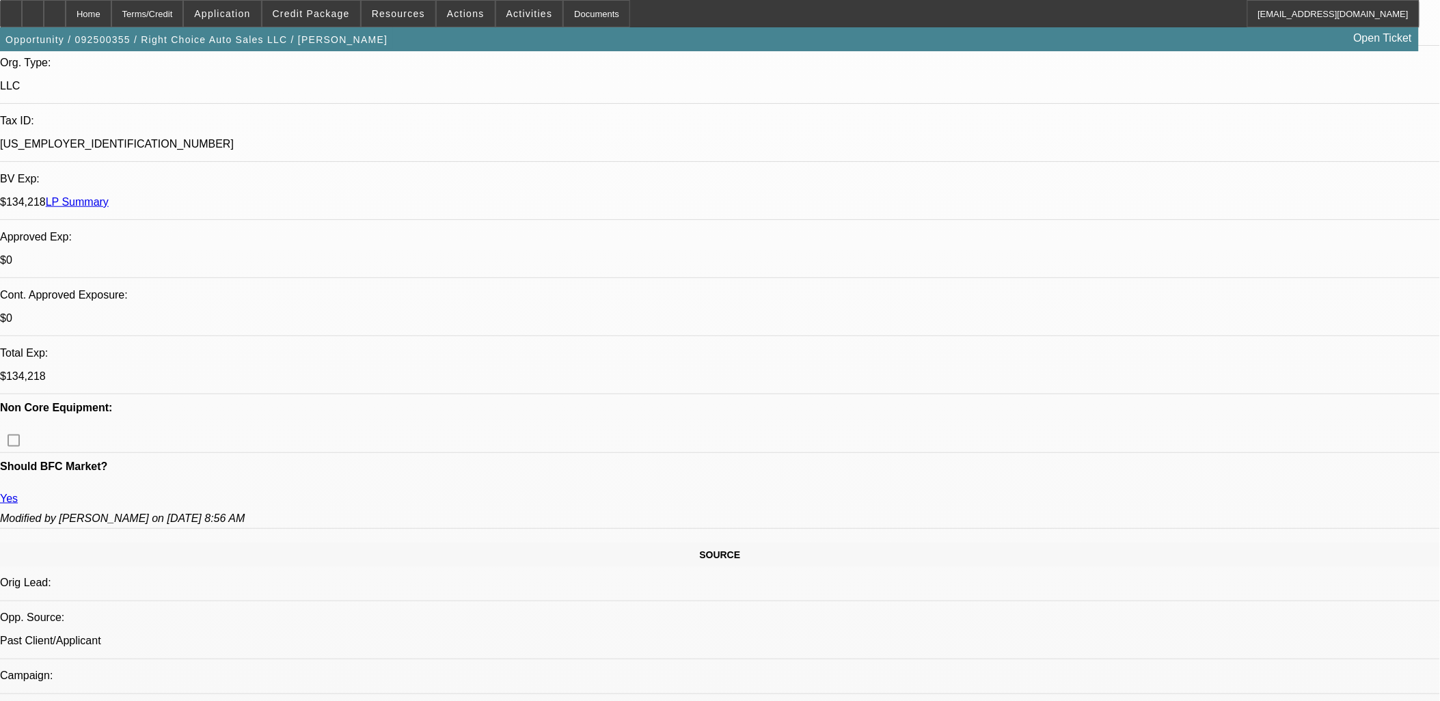
scroll to position [1197, 0]
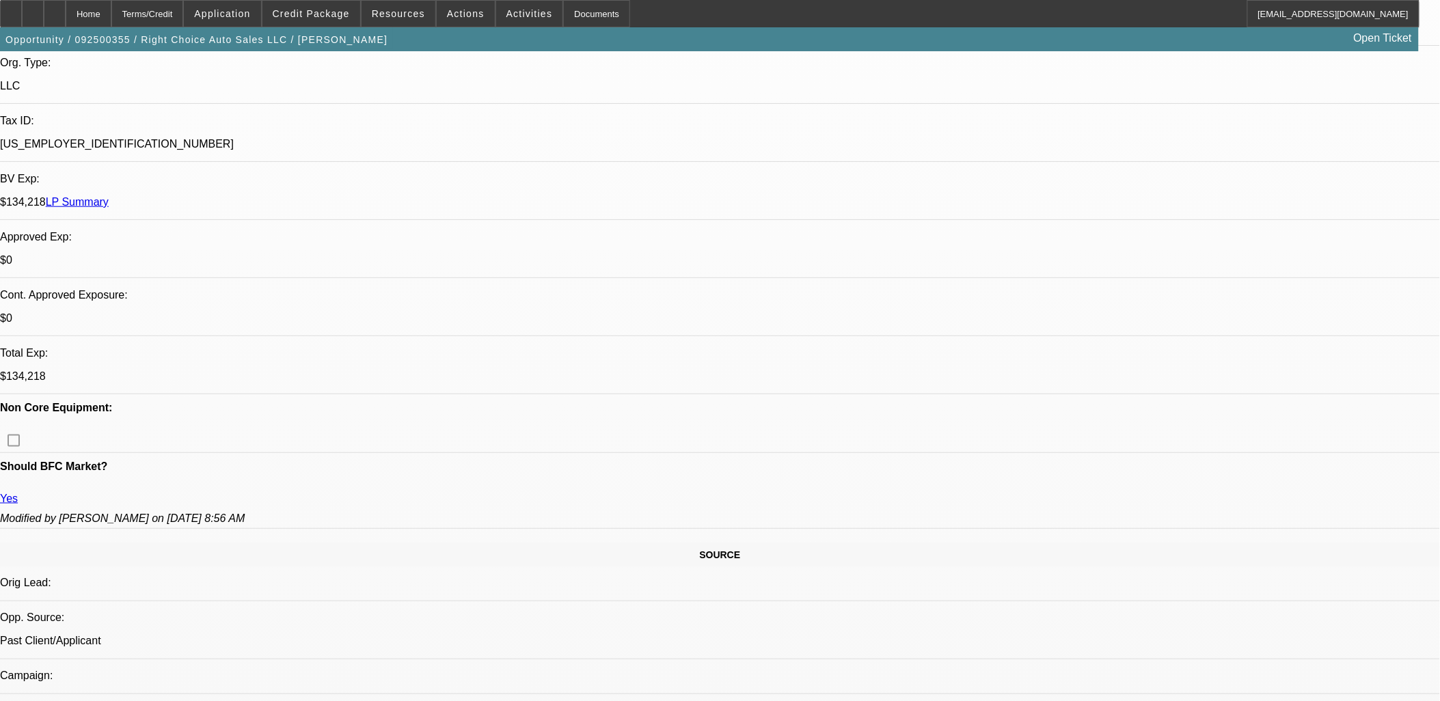
scroll to position [1652, 0]
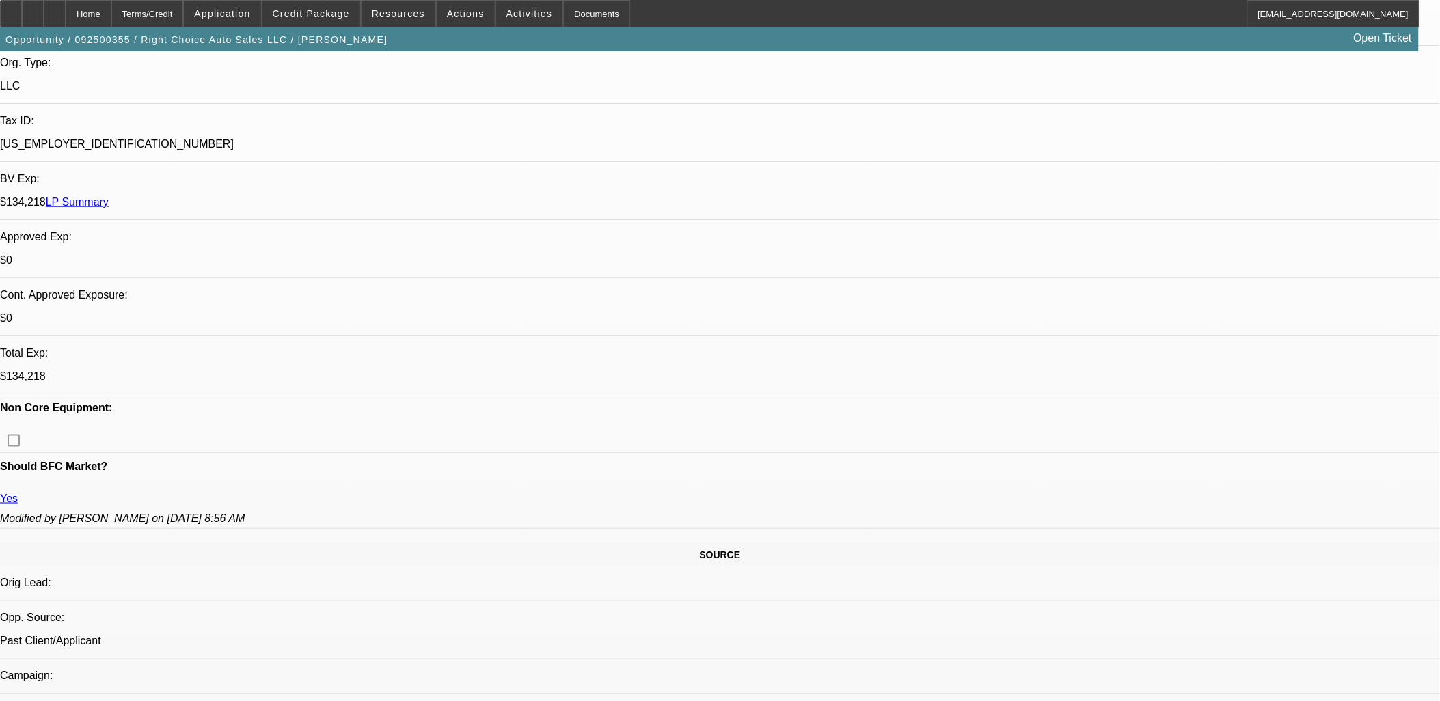
scroll to position [1881, 0]
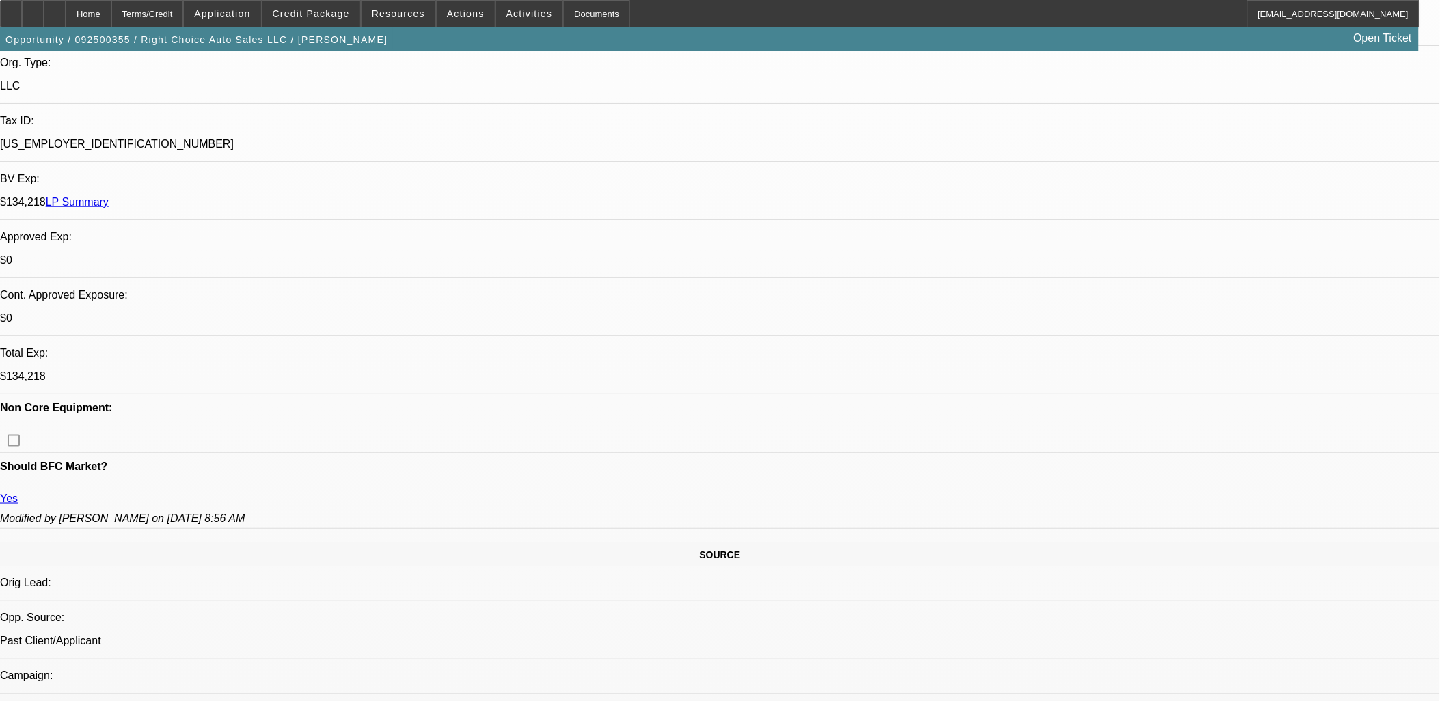
scroll to position [1121, 0]
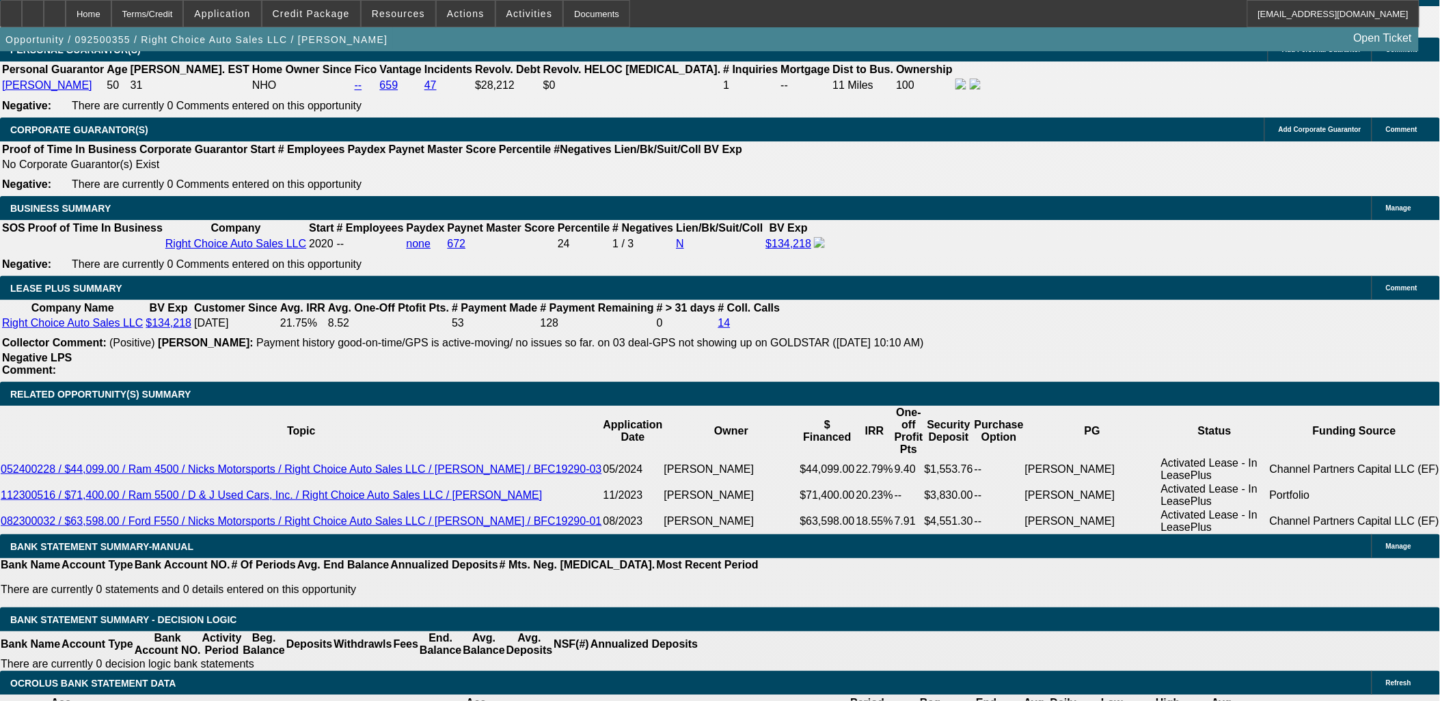
scroll to position [2050, 0]
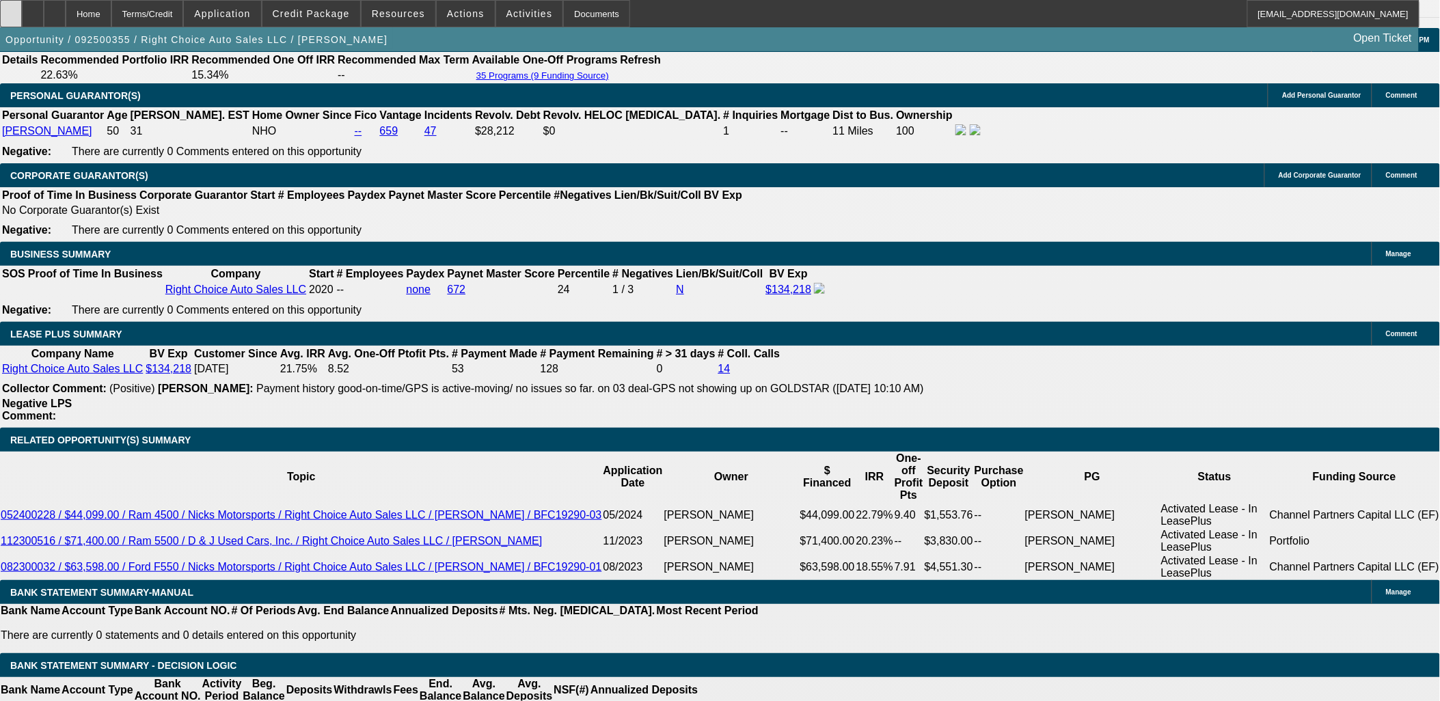
click at [22, 7] on div at bounding box center [11, 13] width 22 height 27
drag, startPoint x: 687, startPoint y: 288, endPoint x: 1050, endPoint y: 70, distance: 423.9
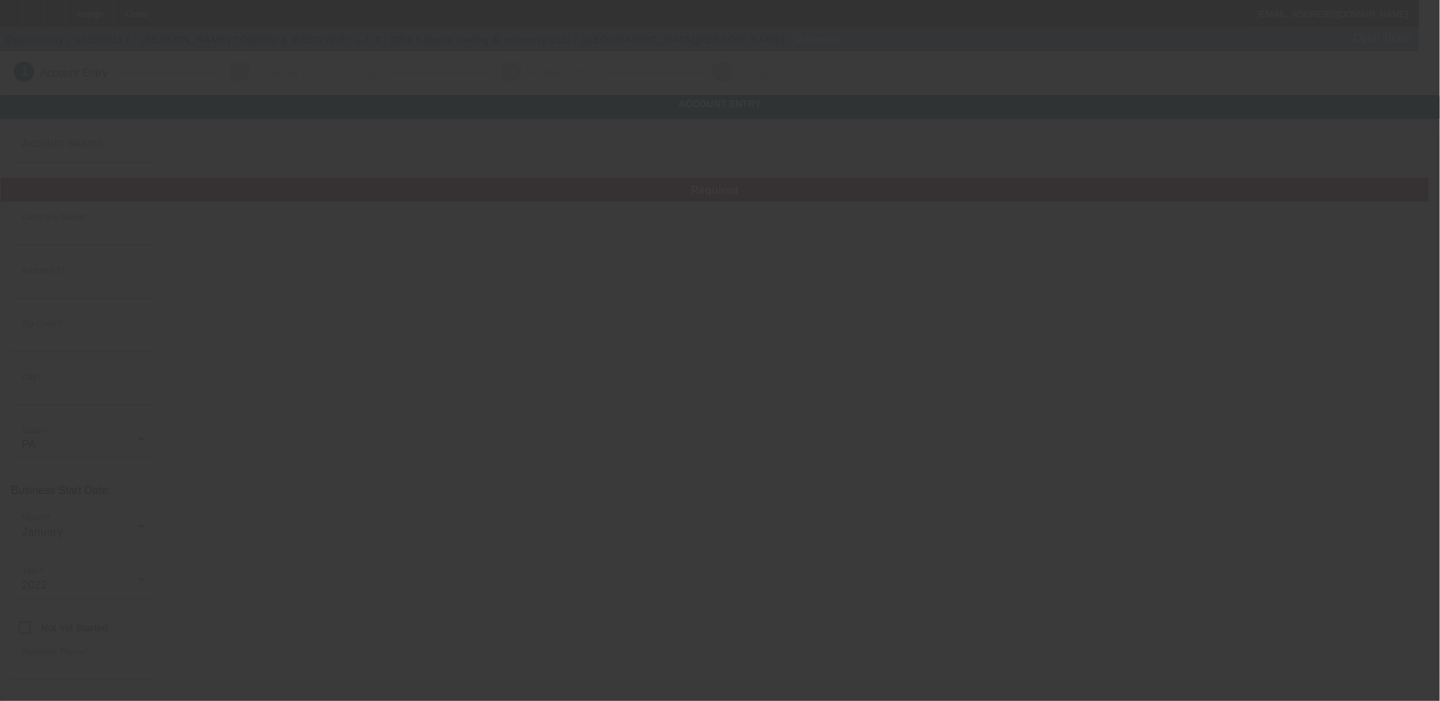
type input "SALAMOS TOWING & RECOVERY L.L.C."
type input "[STREET_ADDRESS][PERSON_NAME]"
type input "19133"
type input "[GEOGRAPHIC_DATA]"
type input "[PHONE_NUMBER]"
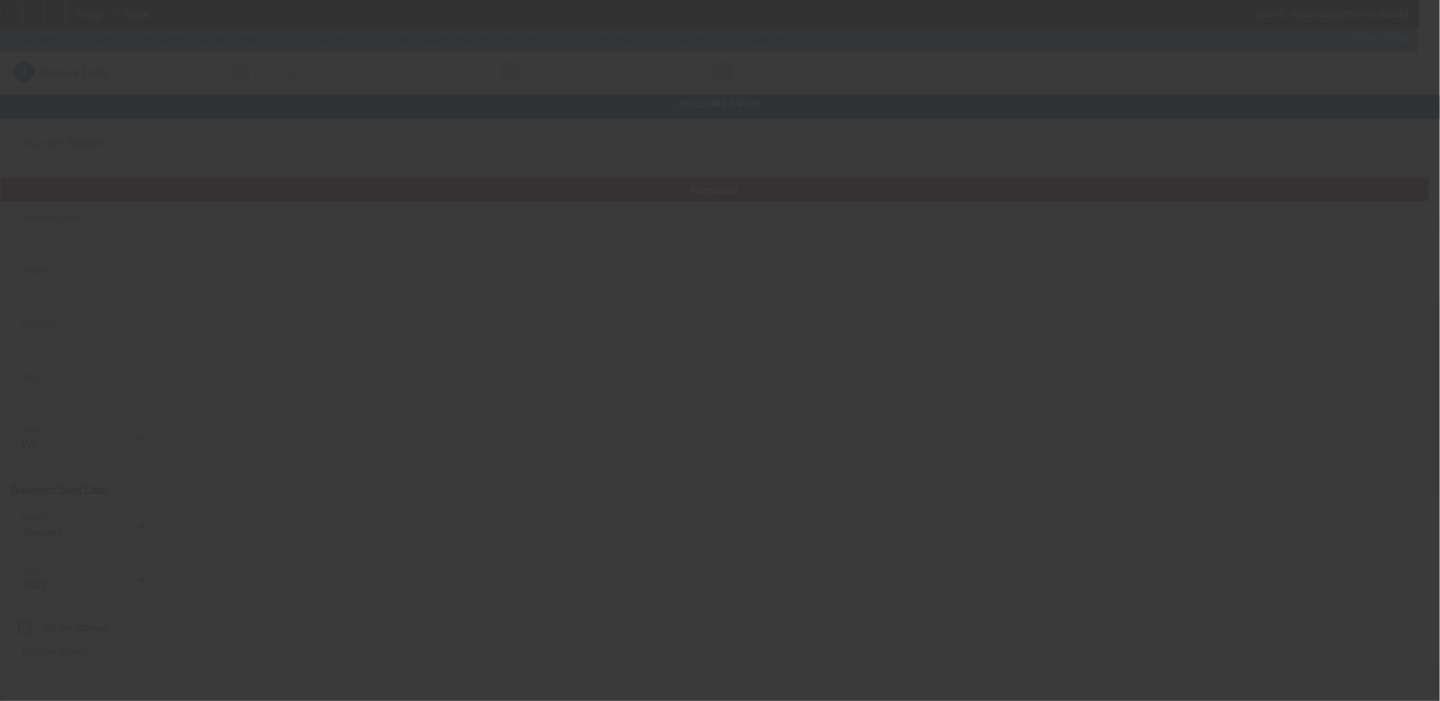
type input "Salamo towing & recovery LLC"
type input "[EMAIL_ADDRESS][DOMAIN_NAME]"
type input "874267621"
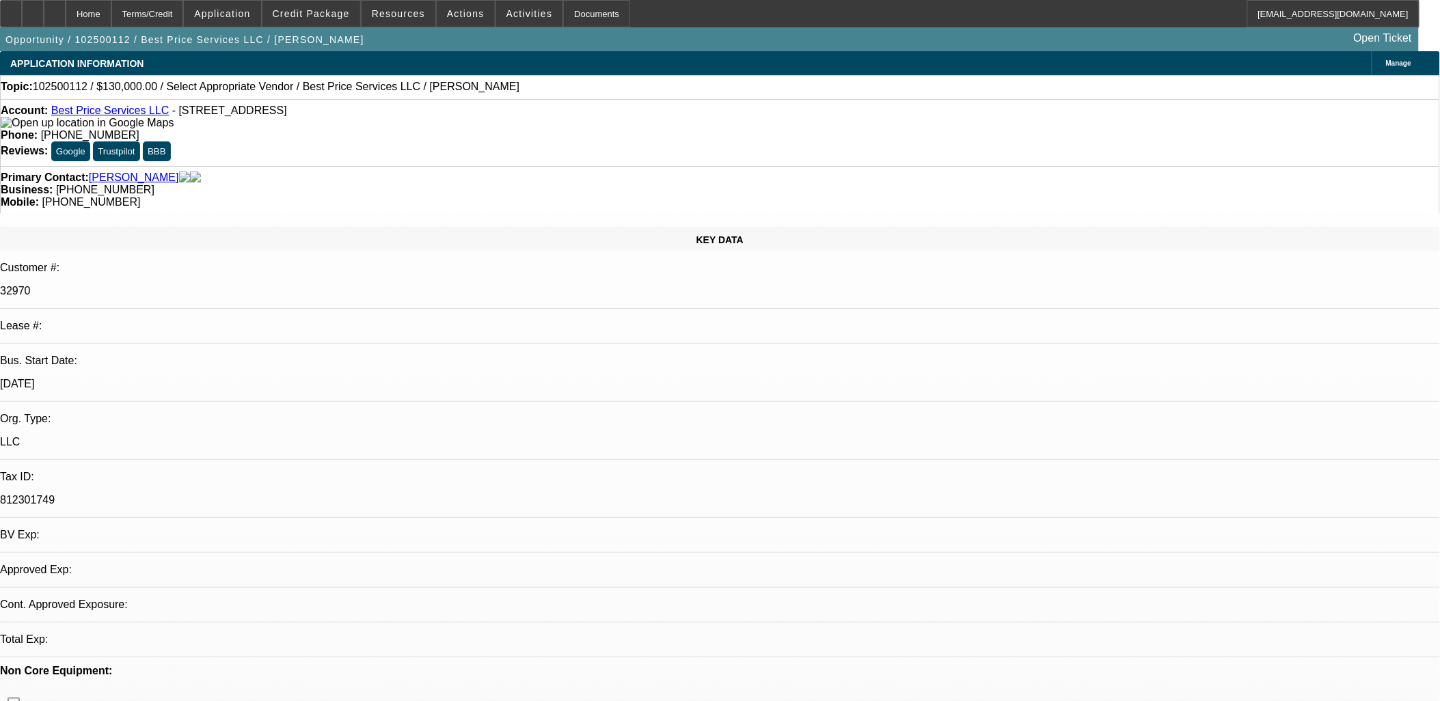
select select "0"
select select "2"
select select "0.1"
select select "1"
select select "2"
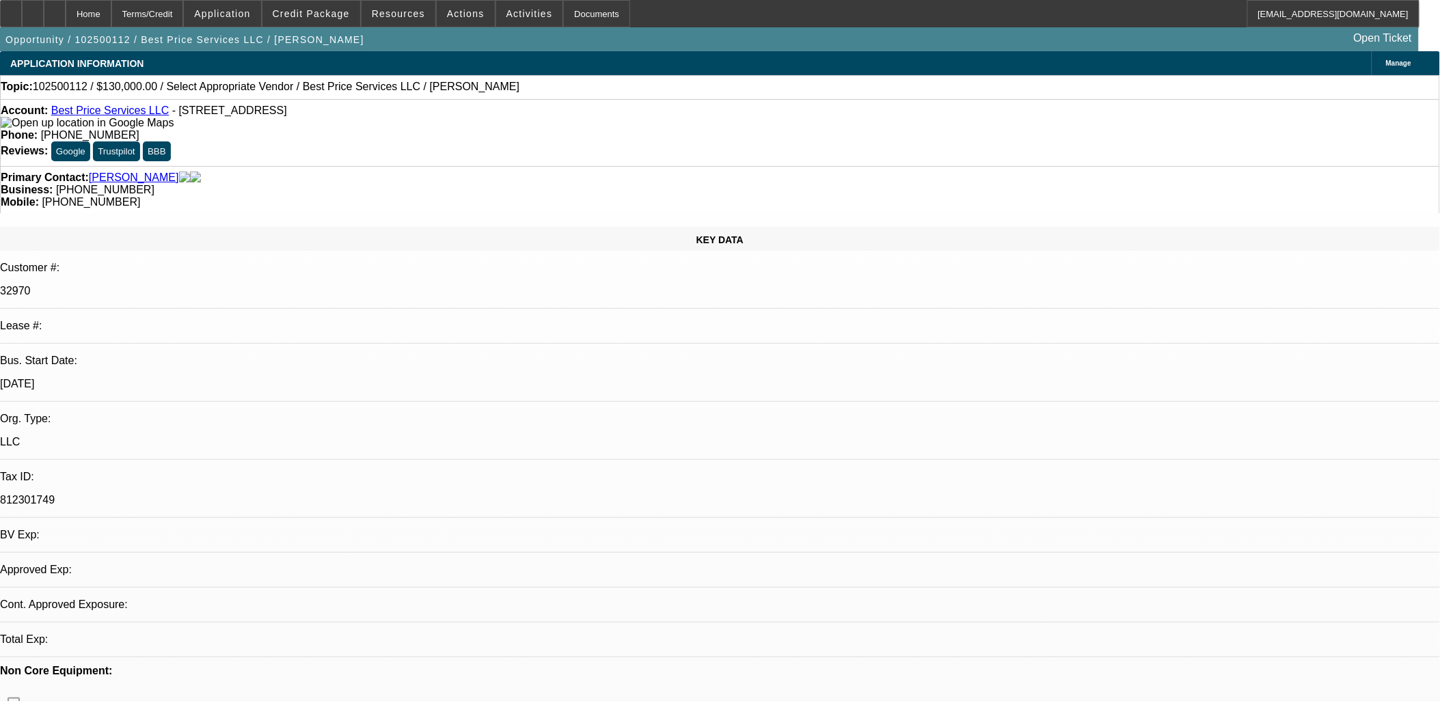
select select "4"
drag, startPoint x: 1076, startPoint y: 232, endPoint x: 1080, endPoint y: 216, distance: 17.1
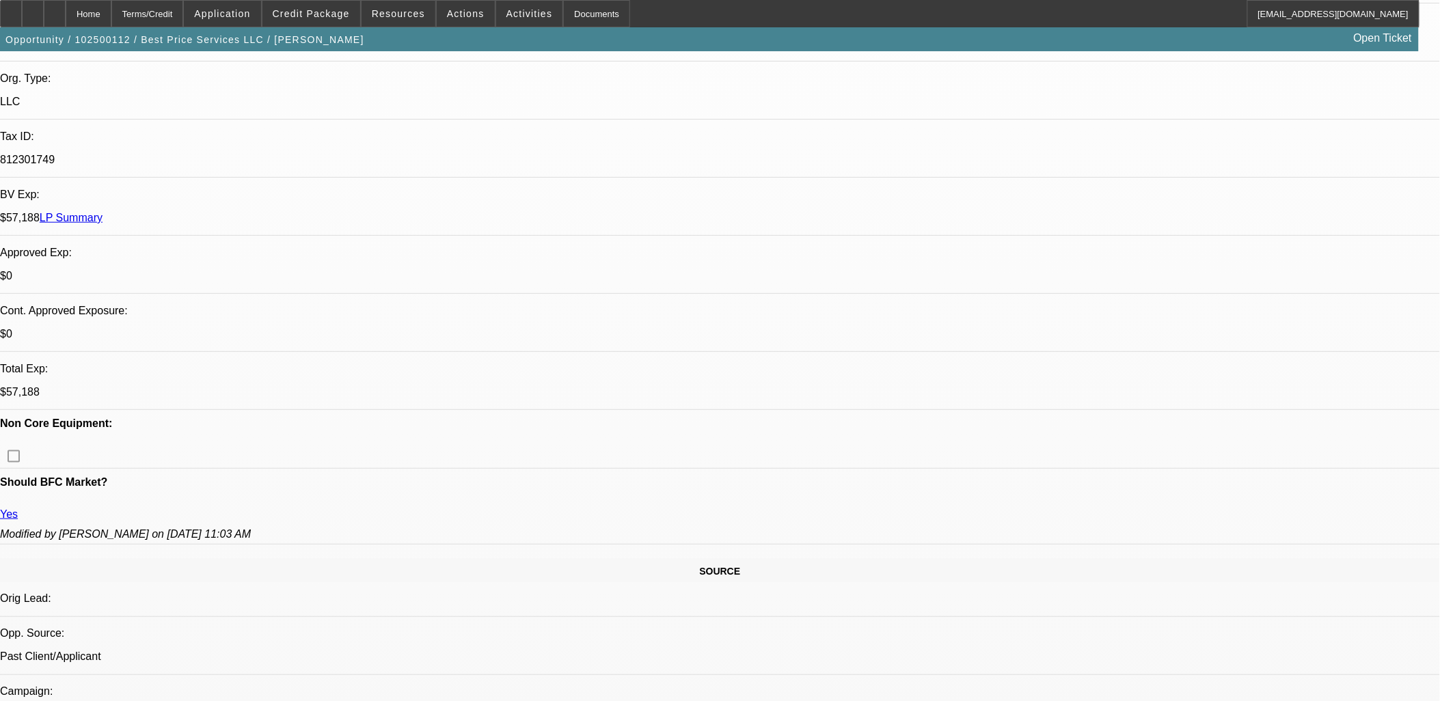
scroll to position [531, 0]
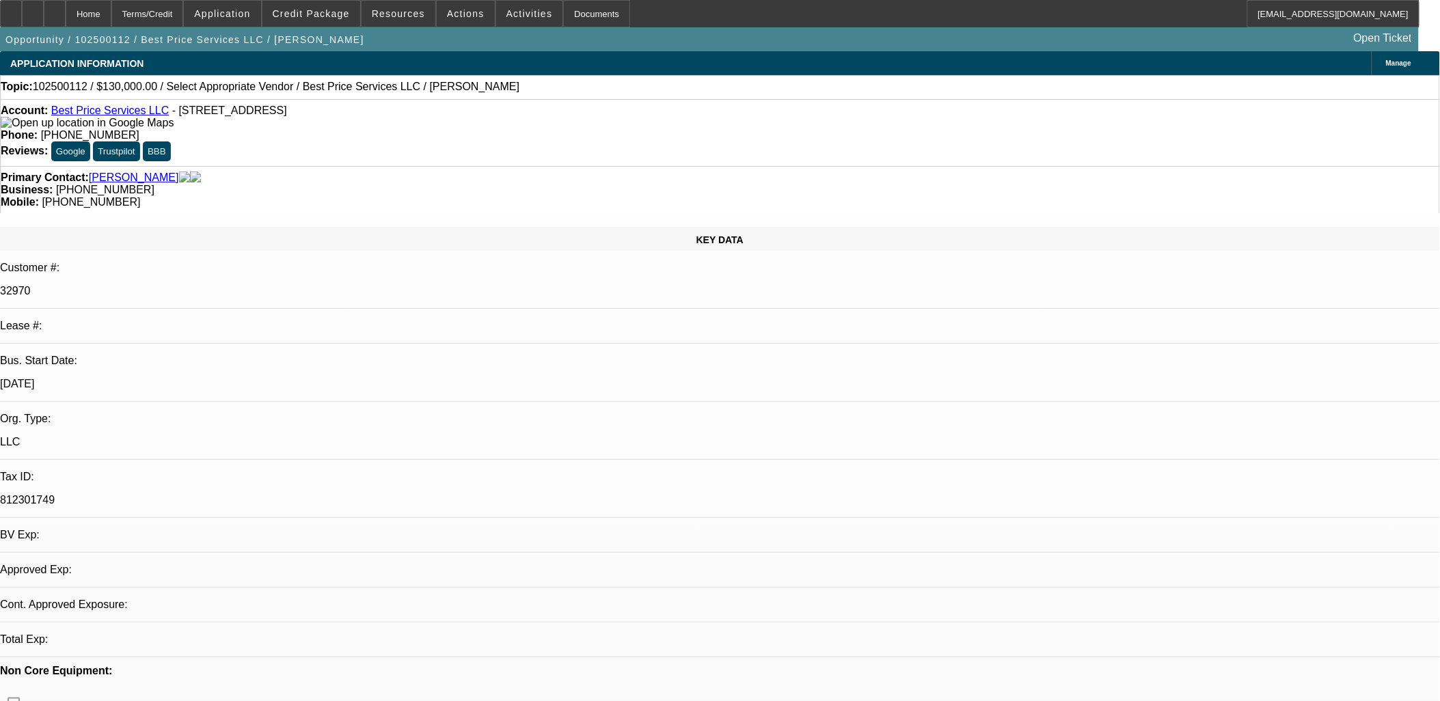
select select "0"
select select "2"
select select "0.1"
select select "1"
select select "2"
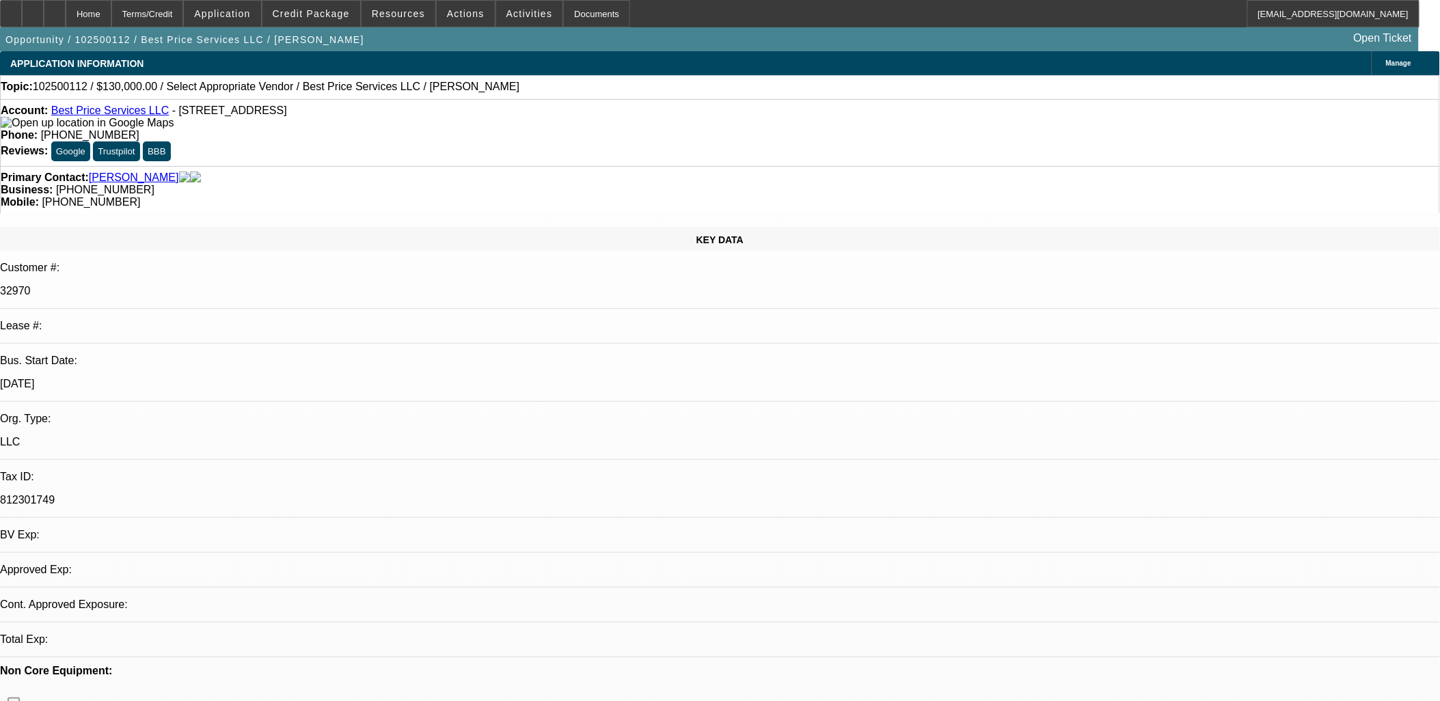
select select "4"
click at [514, 10] on span "Activities" at bounding box center [529, 13] width 46 height 11
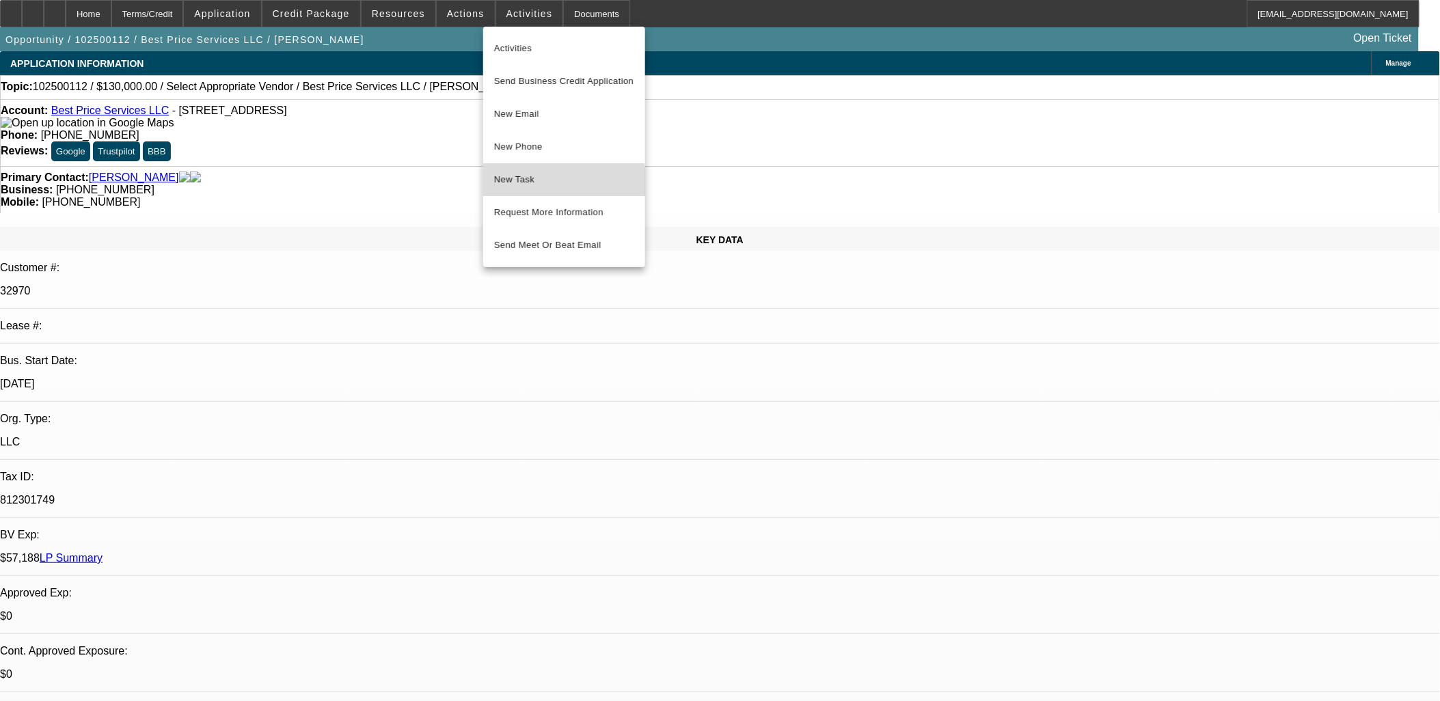
click at [547, 185] on span "New Task" at bounding box center [564, 180] width 140 height 16
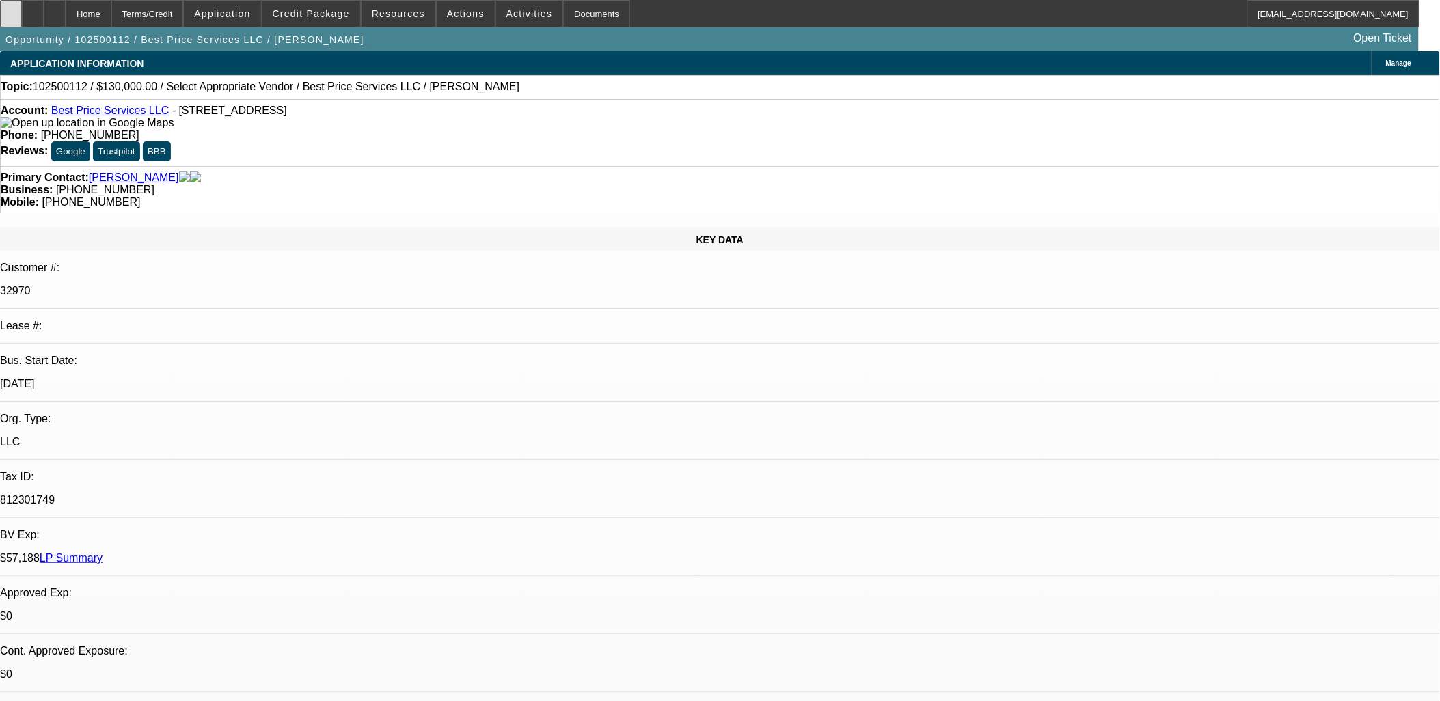
click at [16, 17] on div at bounding box center [11, 13] width 22 height 27
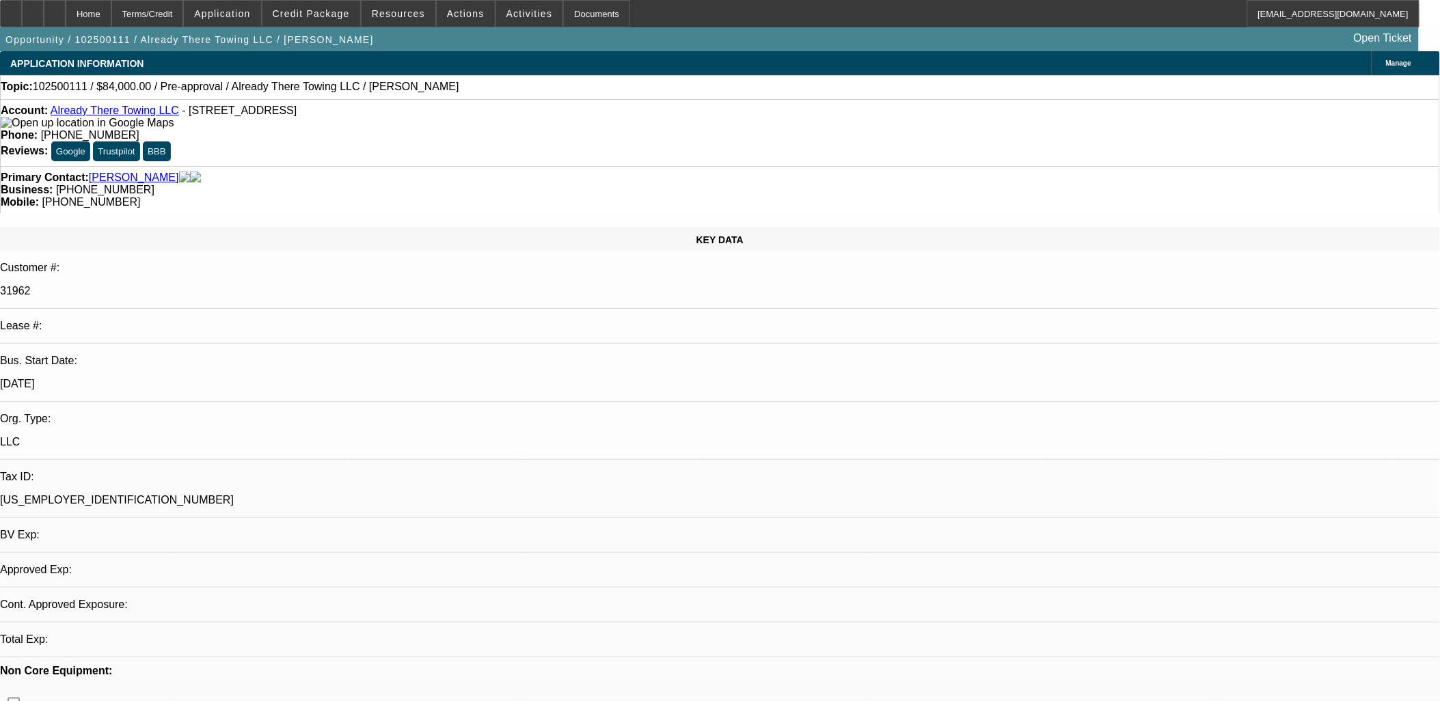
select select "0"
select select "2"
select select "0.1"
select select "1"
select select "2"
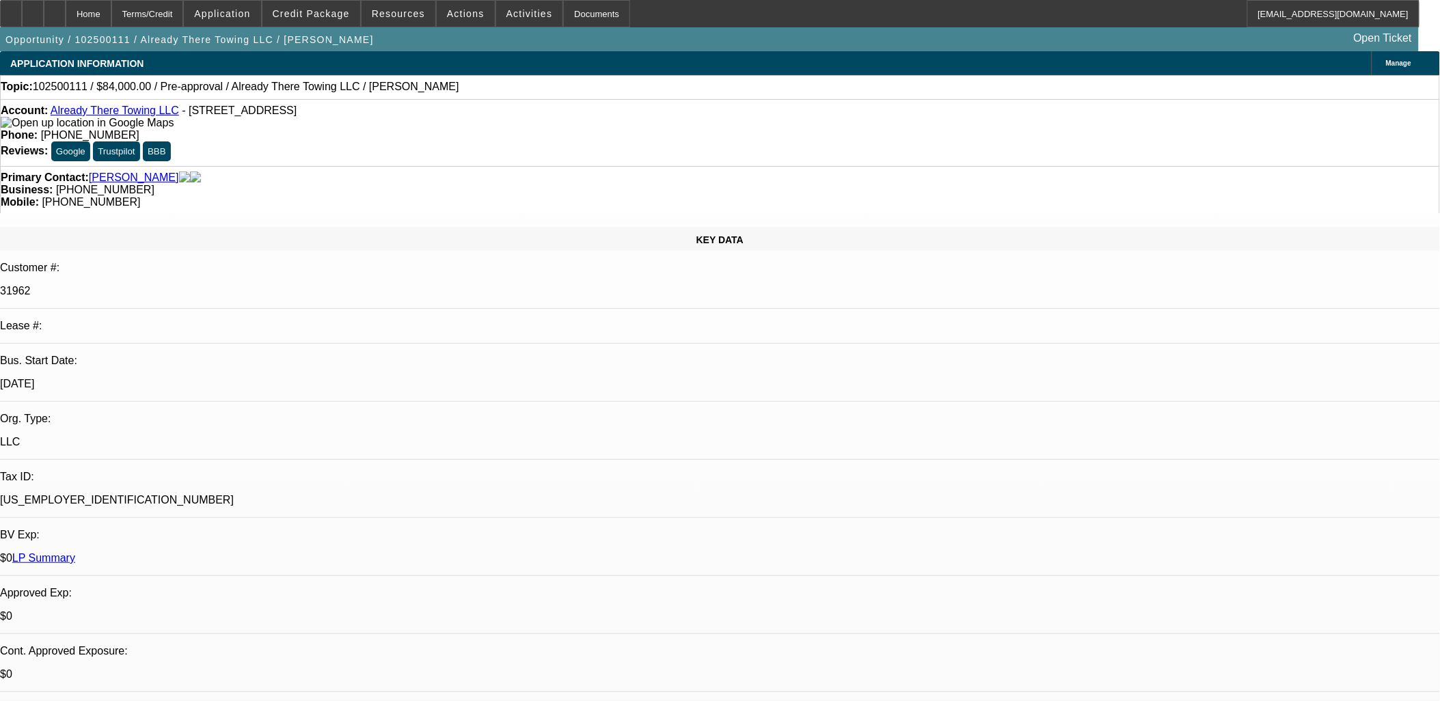
select select "4"
click at [506, 16] on span "Activities" at bounding box center [529, 13] width 46 height 11
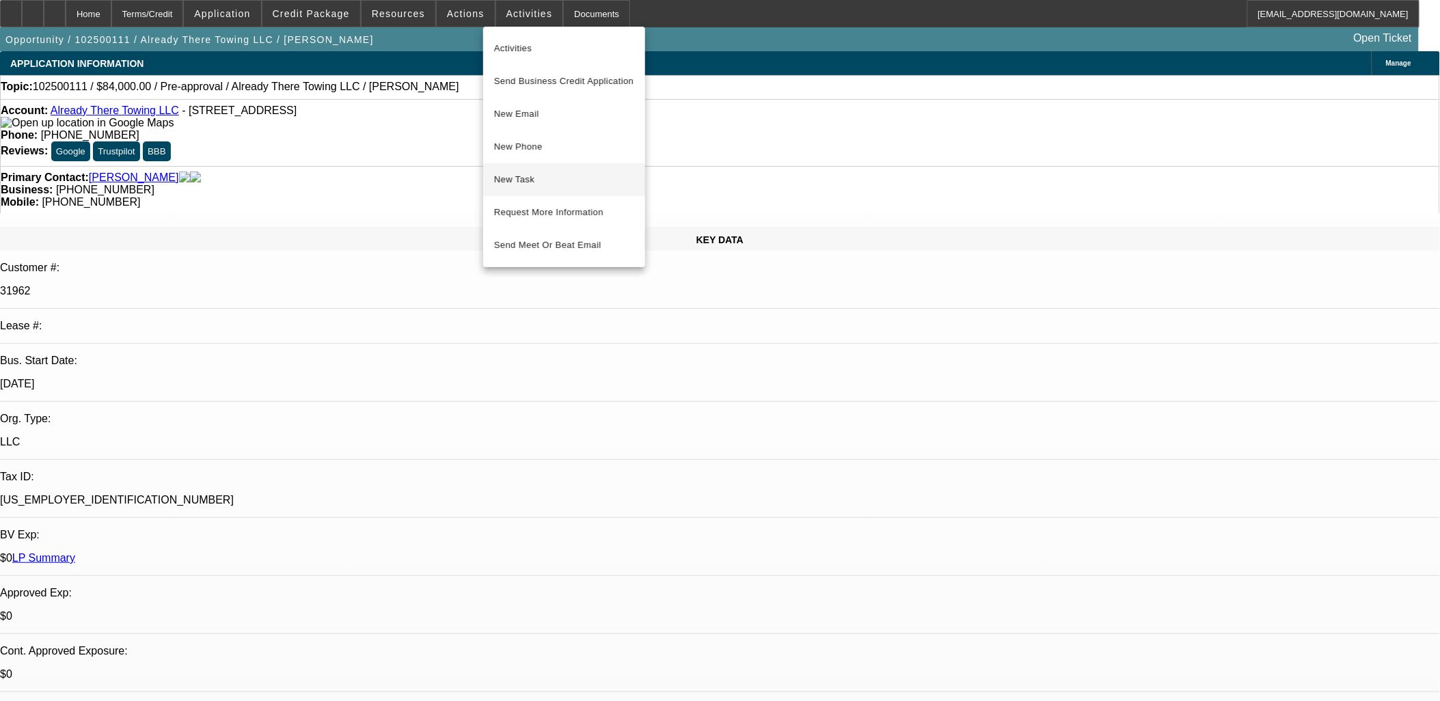
click at [544, 187] on span "New Task" at bounding box center [564, 180] width 140 height 16
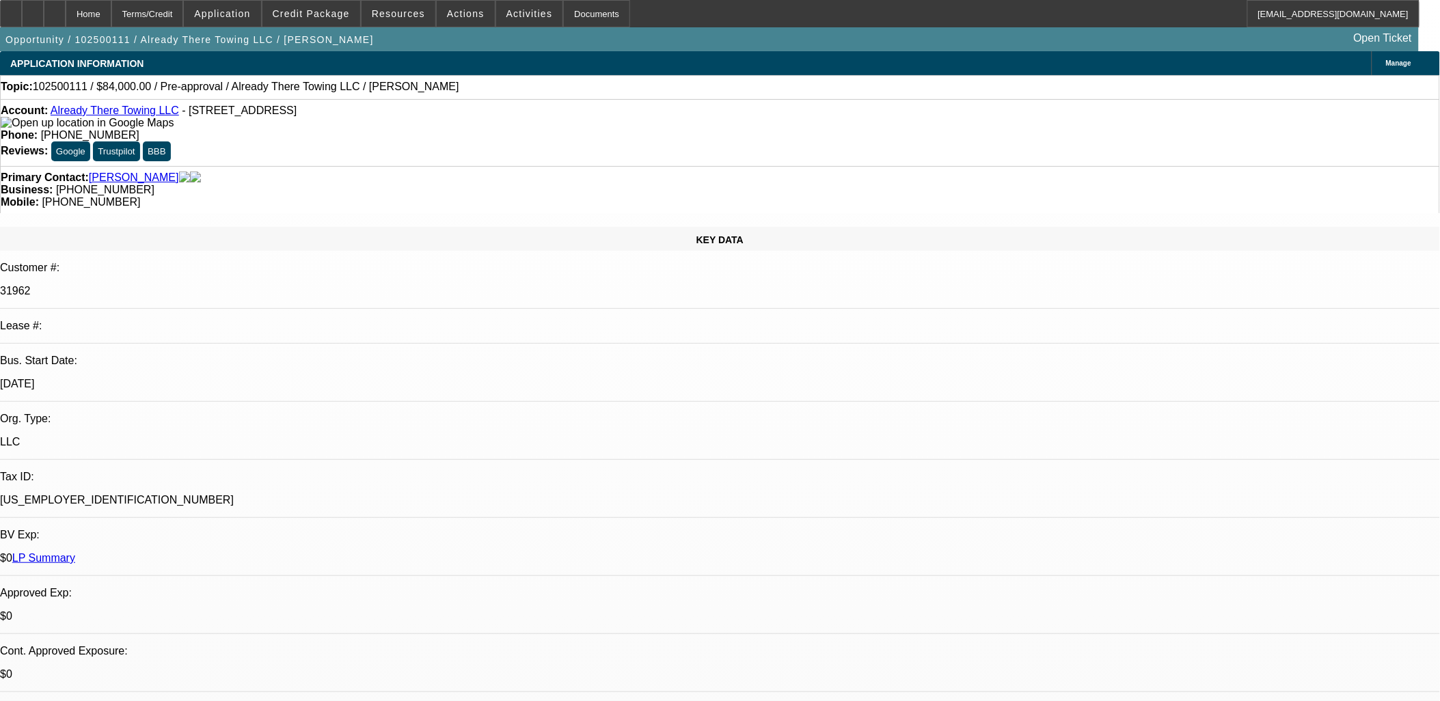
drag, startPoint x: 1300, startPoint y: 372, endPoint x: 966, endPoint y: 339, distance: 335.1
copy div "got a lot contracts recently with insurance, needs a International heavy duty 2…"
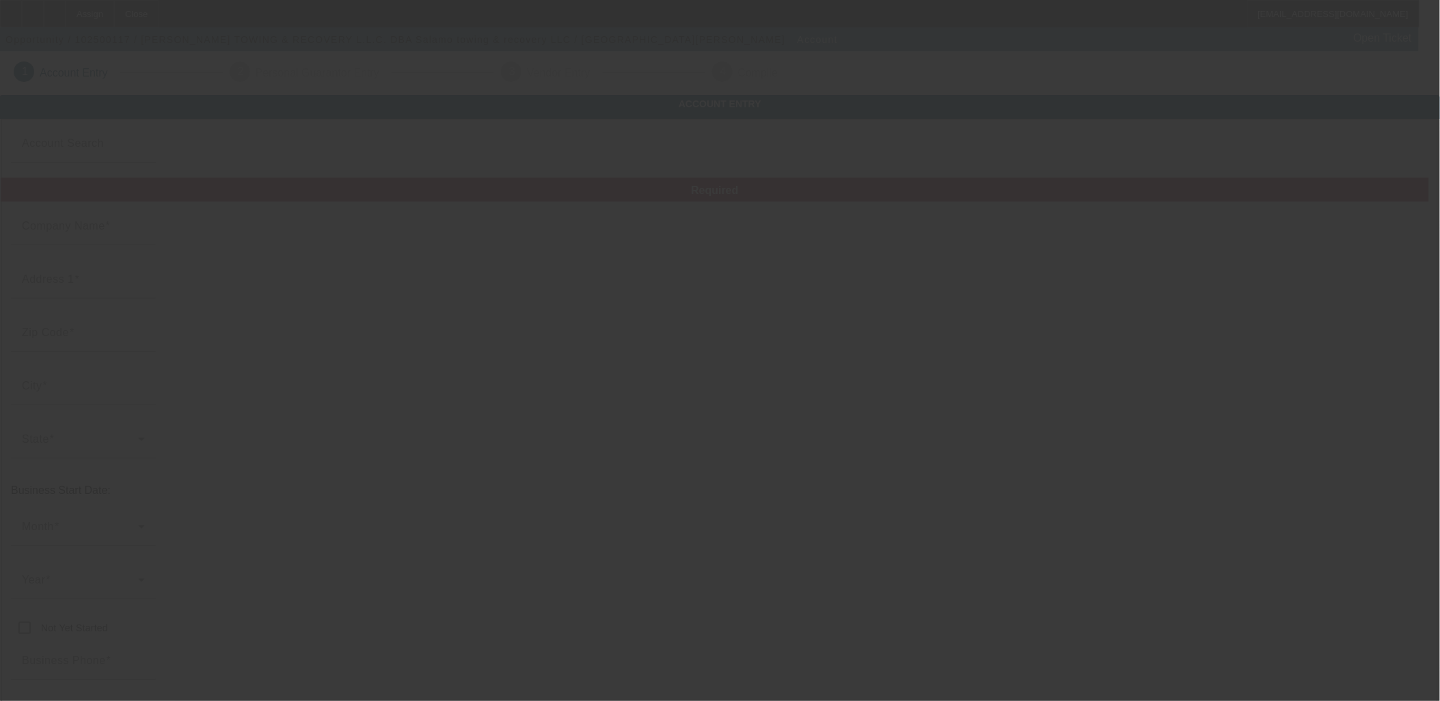
type input "SALAMOS TOWING & RECOVERY L.L.C."
type input "[STREET_ADDRESS][PERSON_NAME]"
type input "19133"
type input "[GEOGRAPHIC_DATA]"
type input "[PHONE_NUMBER]"
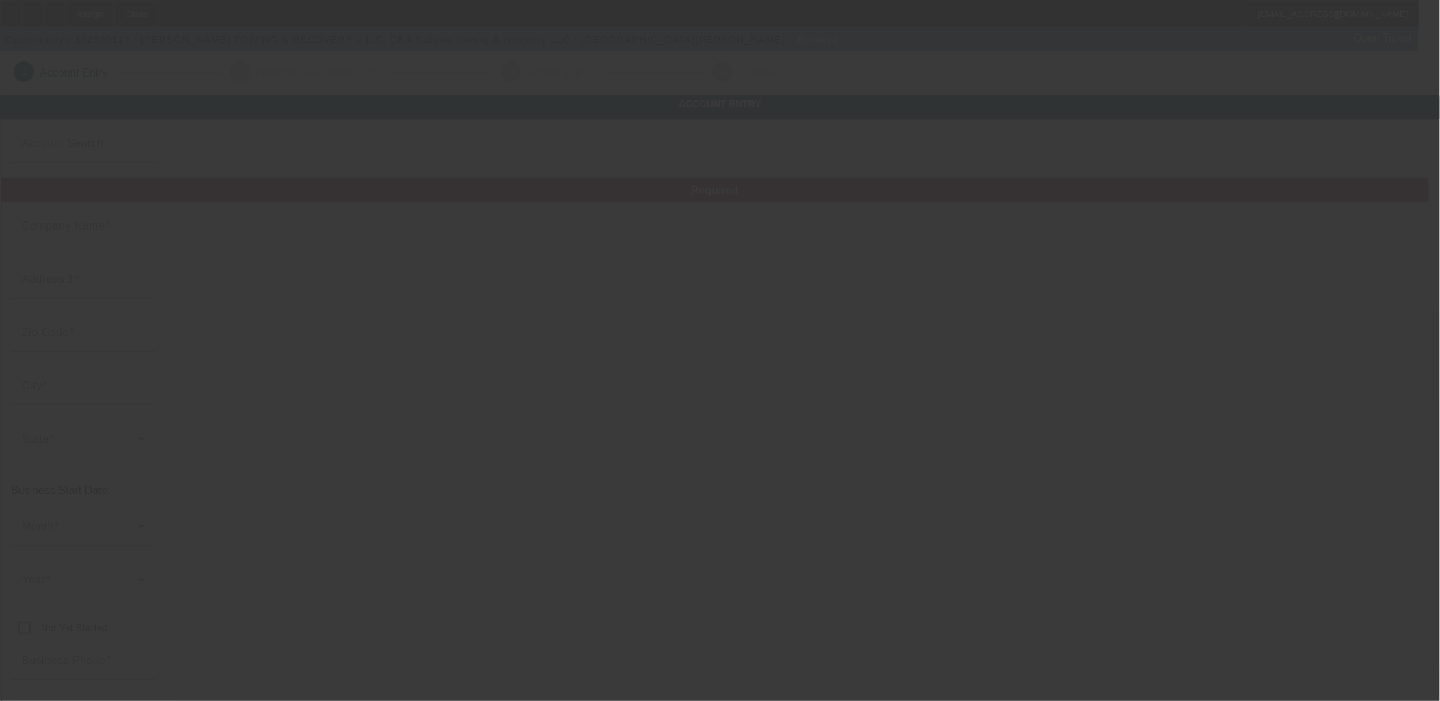
type input "Salamo towing & recovery LLC"
type input "[EMAIL_ADDRESS][DOMAIN_NAME]"
type input "874267621"
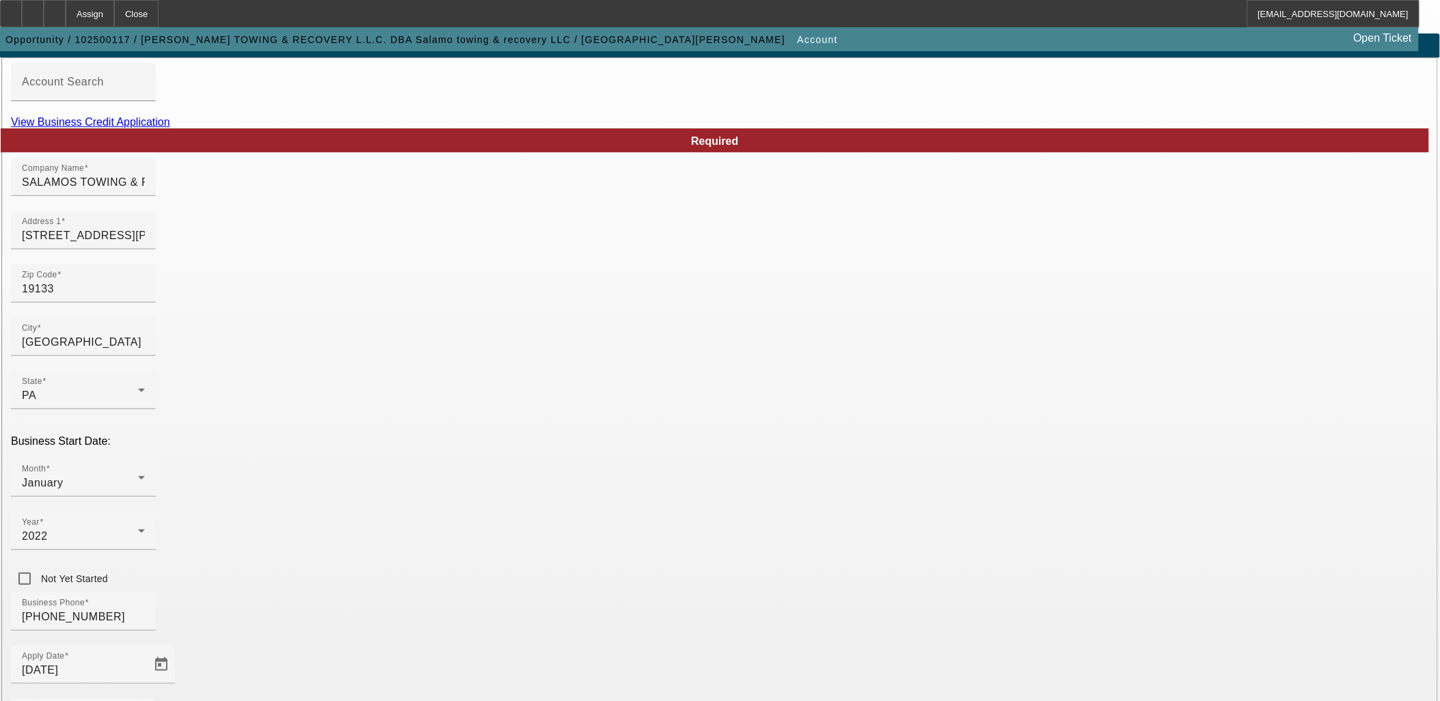
scroll to position [169, 0]
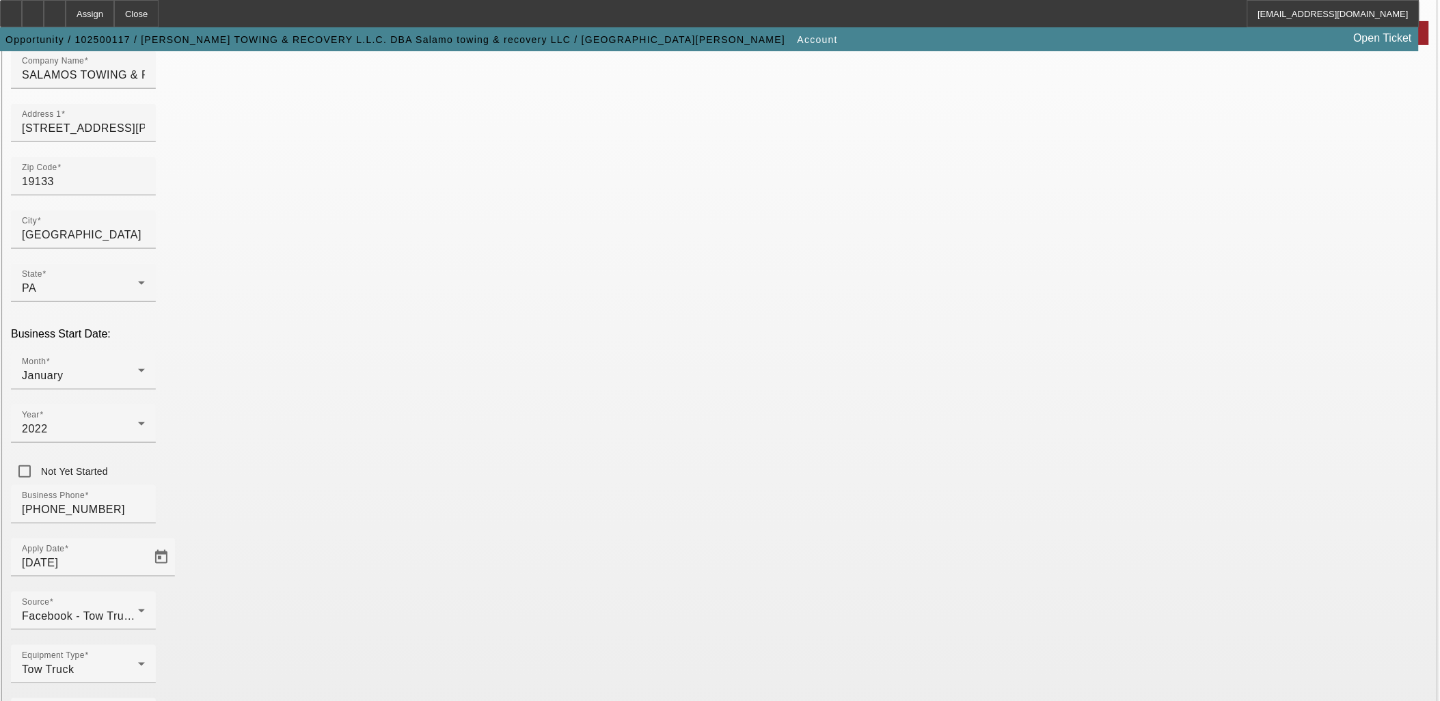
drag, startPoint x: 677, startPoint y: 599, endPoint x: 882, endPoint y: 633, distance: 208.4
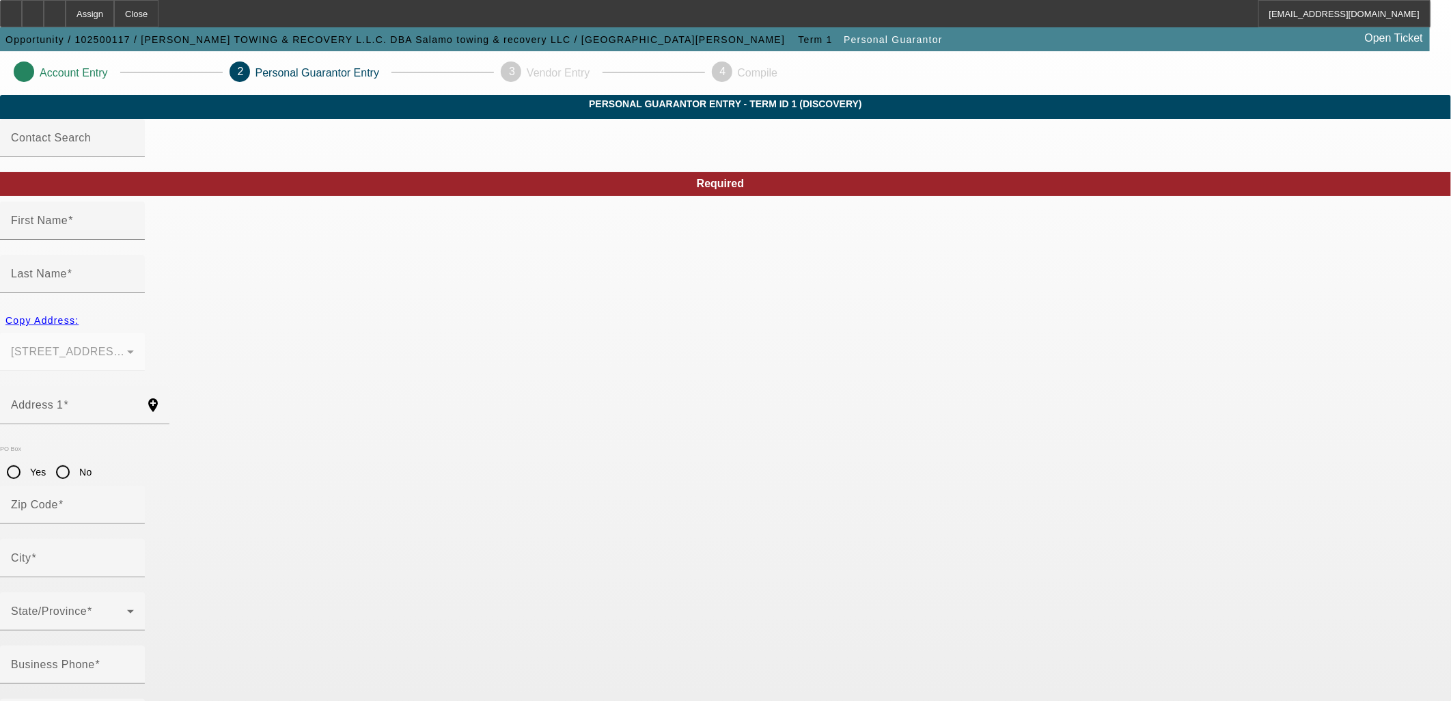
type input "[PERSON_NAME]"
type input "Salamo"
type input "[STREET_ADDRESS][PERSON_NAME]"
radio input "true"
type input "19133"
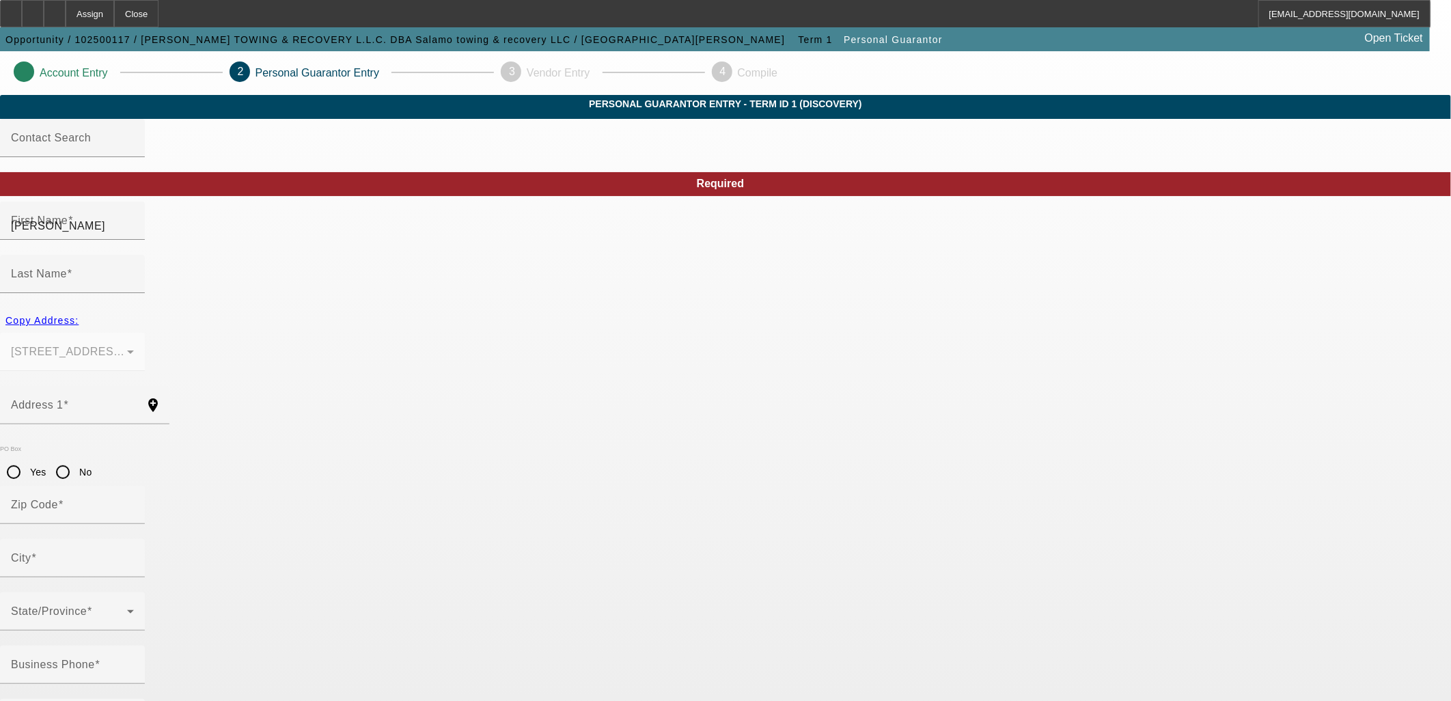
type input "[GEOGRAPHIC_DATA]"
type input "[PHONE_NUMBER]"
type input "100"
type input "583-35-6522"
type input "[EMAIL_ADDRESS][DOMAIN_NAME]"
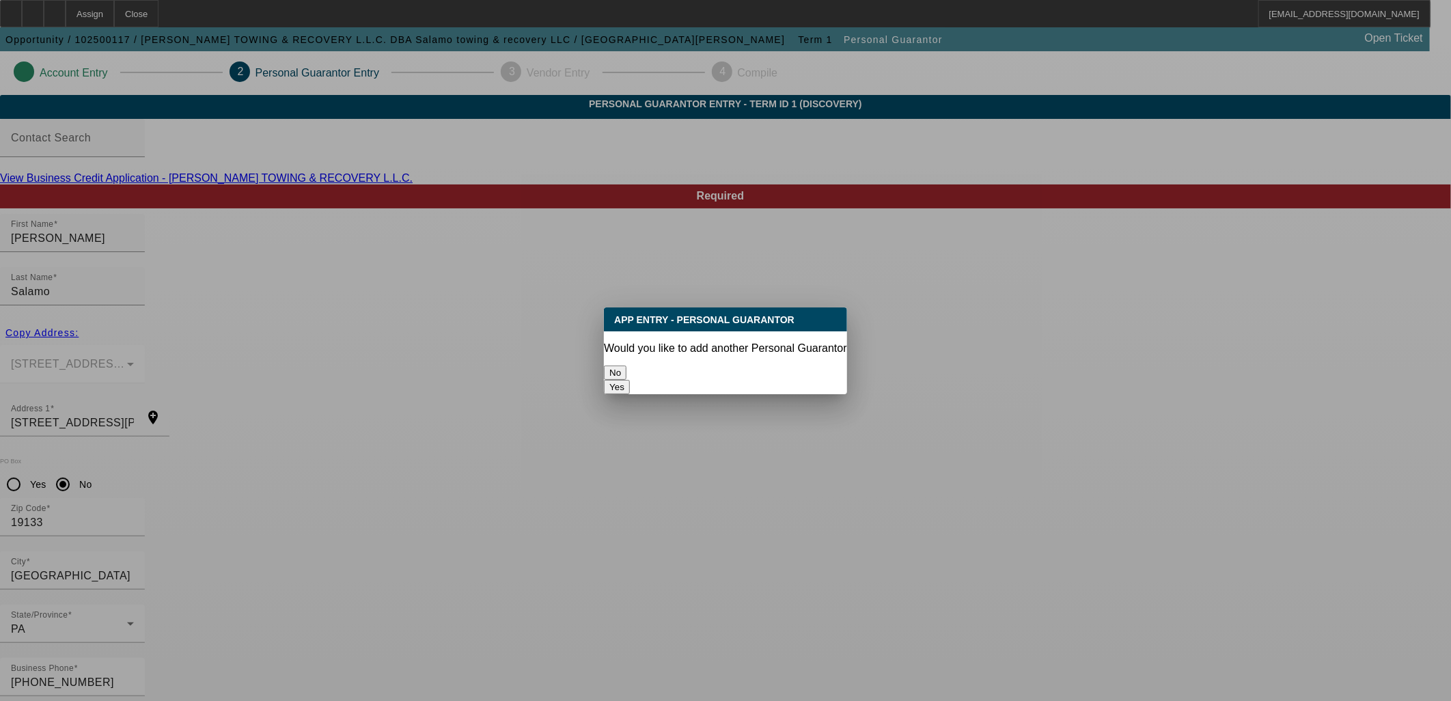
click at [627, 366] on button "No" at bounding box center [615, 373] width 23 height 14
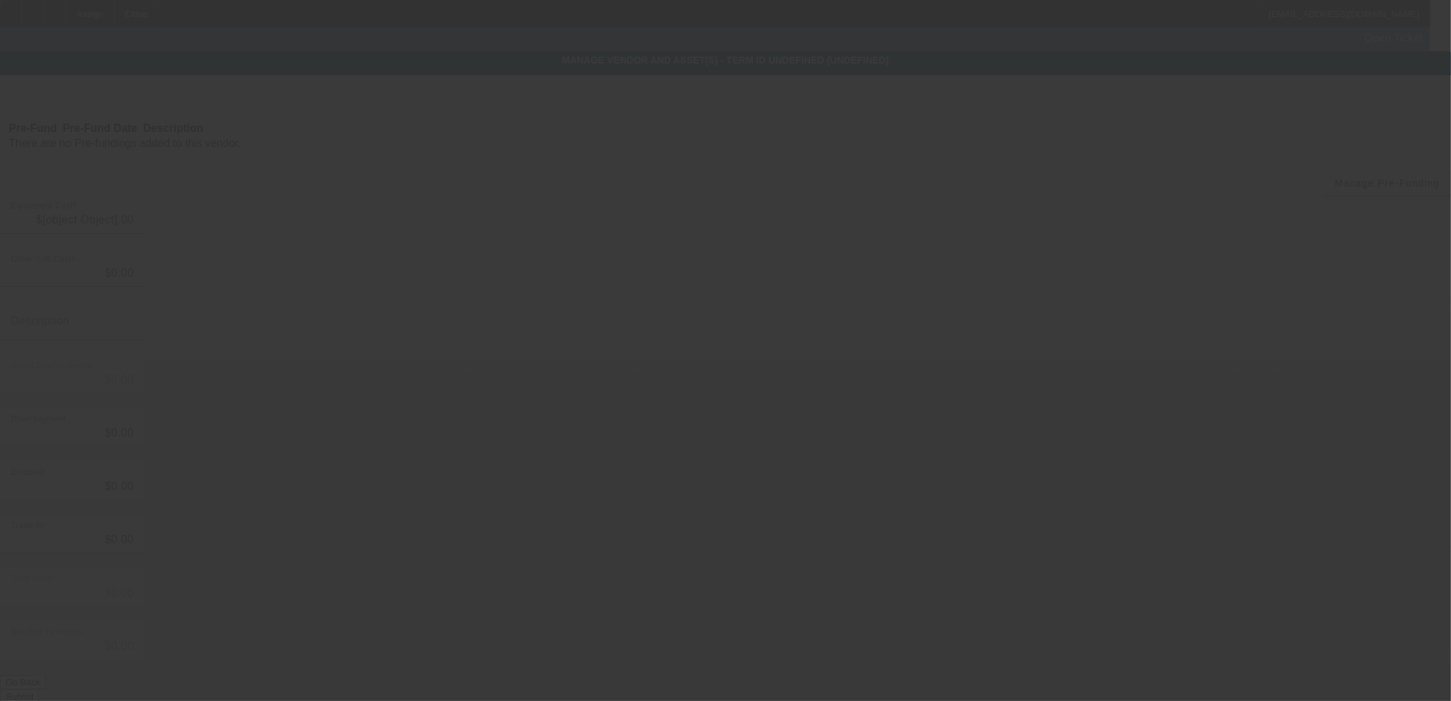
type input "$60,000.00"
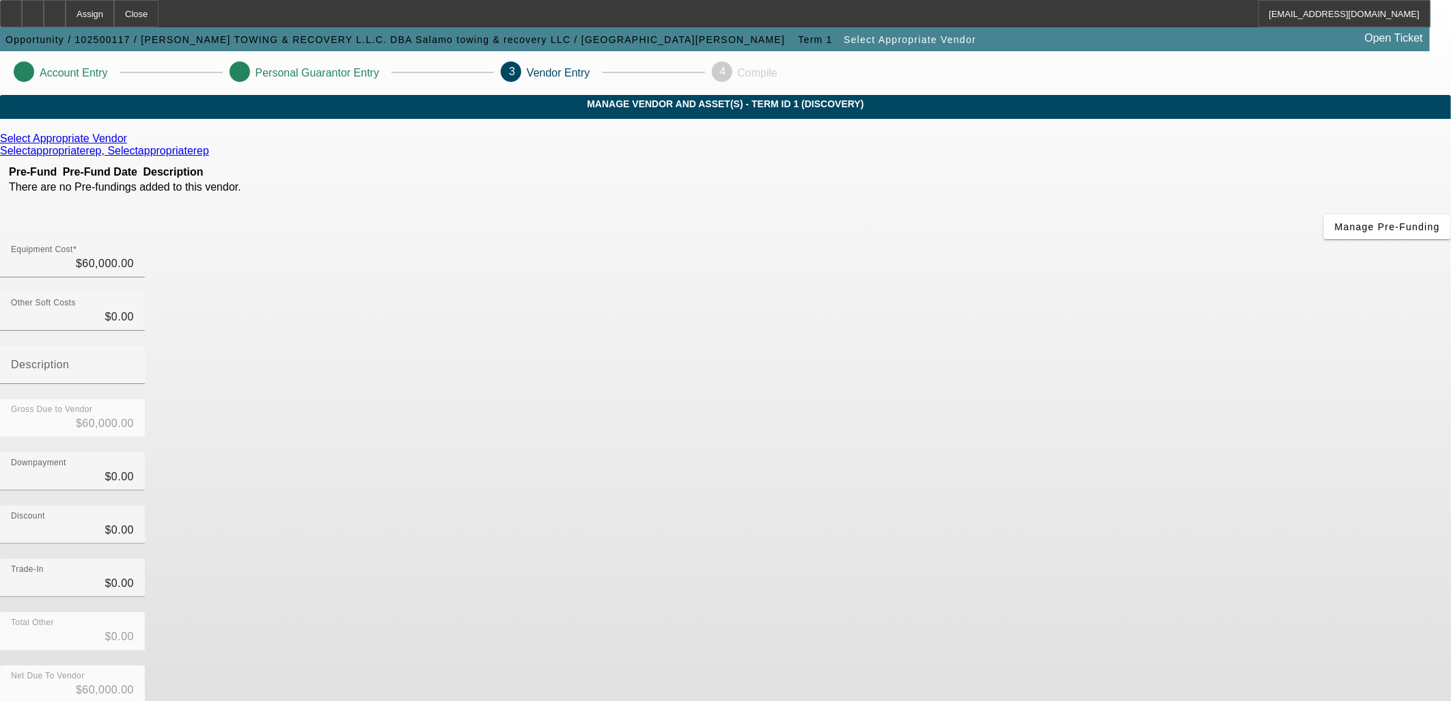
click at [1040, 506] on div "Discount $0.00" at bounding box center [725, 532] width 1451 height 53
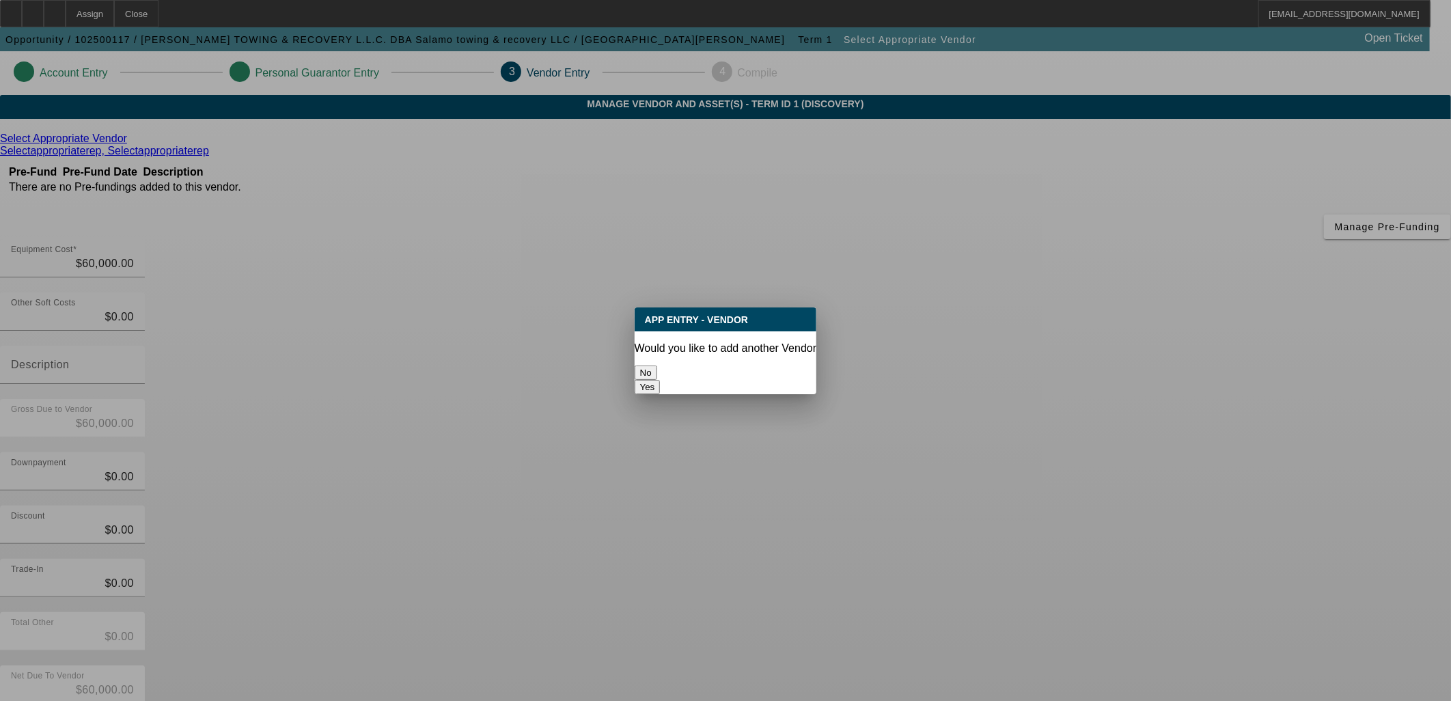
click at [657, 370] on button "No" at bounding box center [646, 373] width 23 height 14
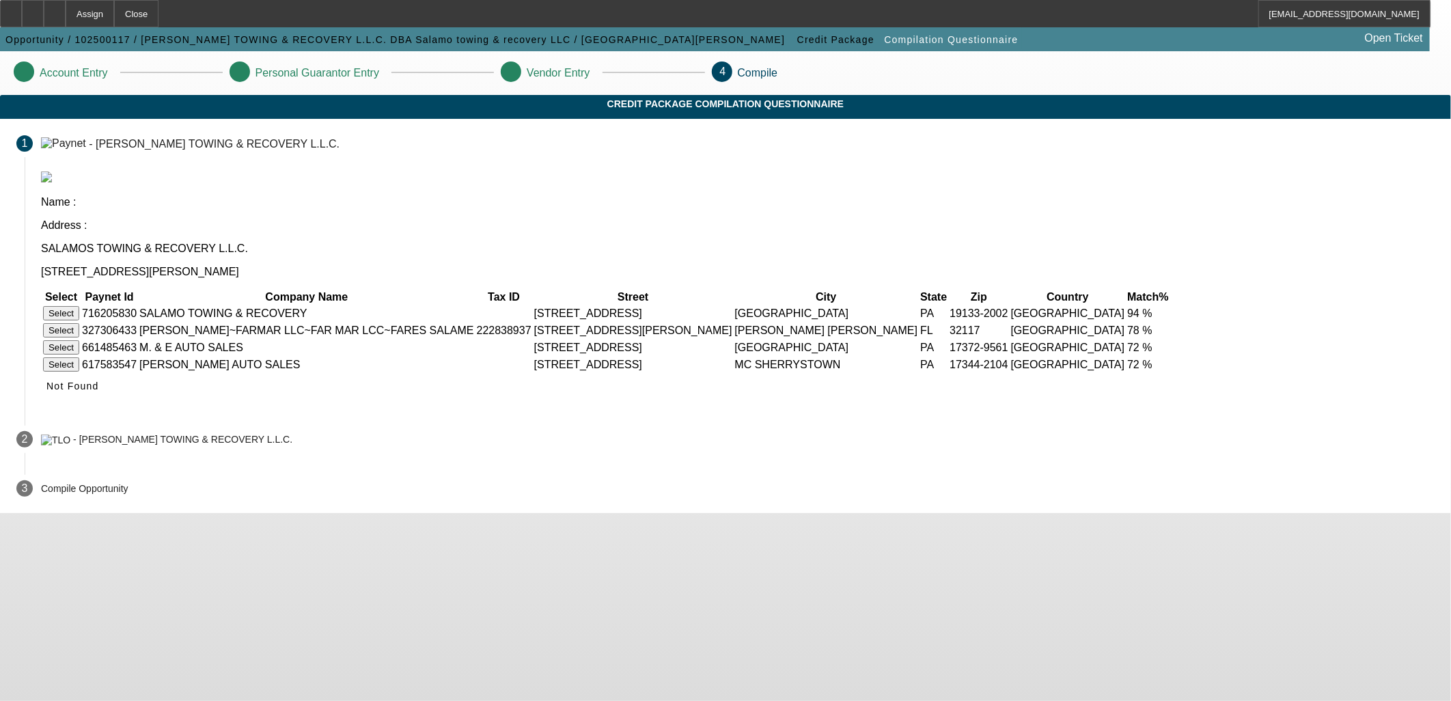
click at [79, 306] on button "Select" at bounding box center [61, 313] width 36 height 14
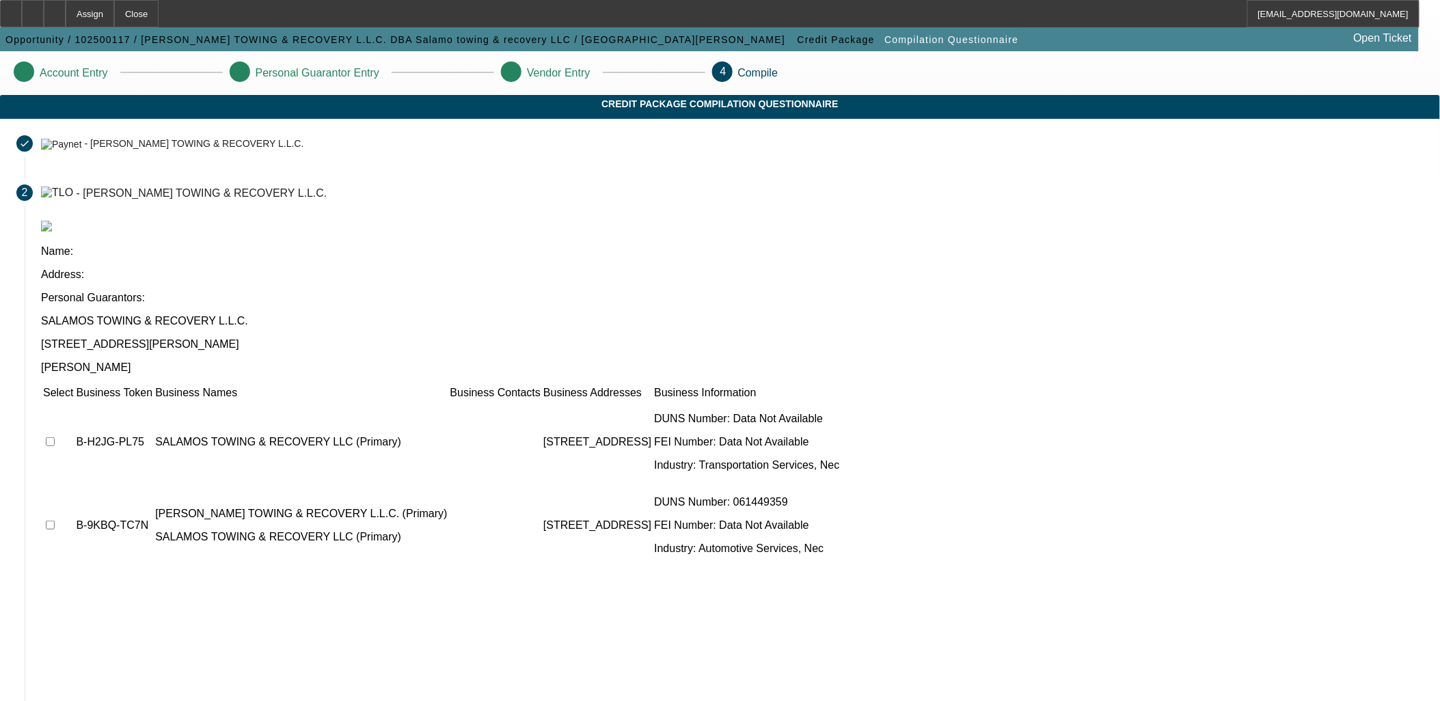
click at [55, 437] on input "checkbox" at bounding box center [50, 441] width 9 height 9
checkbox input "true"
click at [55, 521] on input "checkbox" at bounding box center [50, 525] width 9 height 9
checkbox input "true"
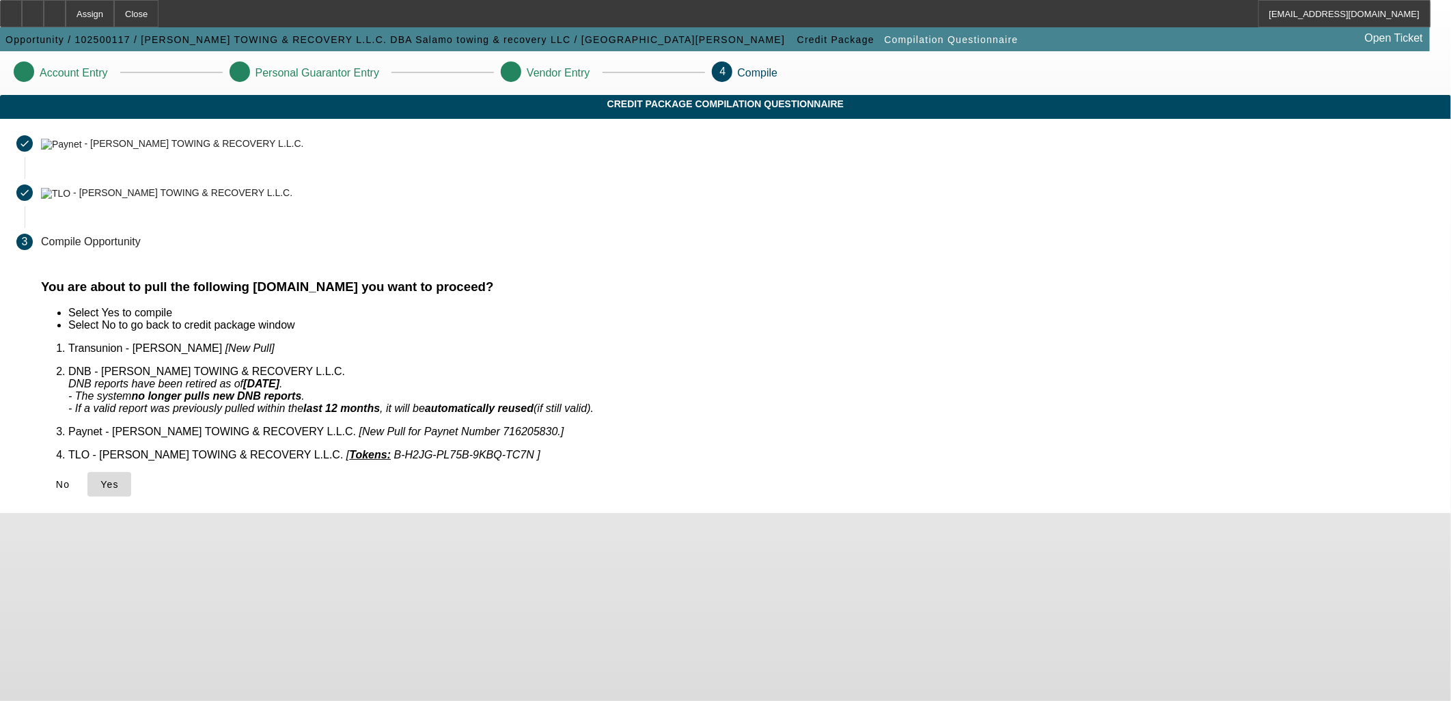
click at [119, 479] on span "Yes" at bounding box center [109, 484] width 18 height 11
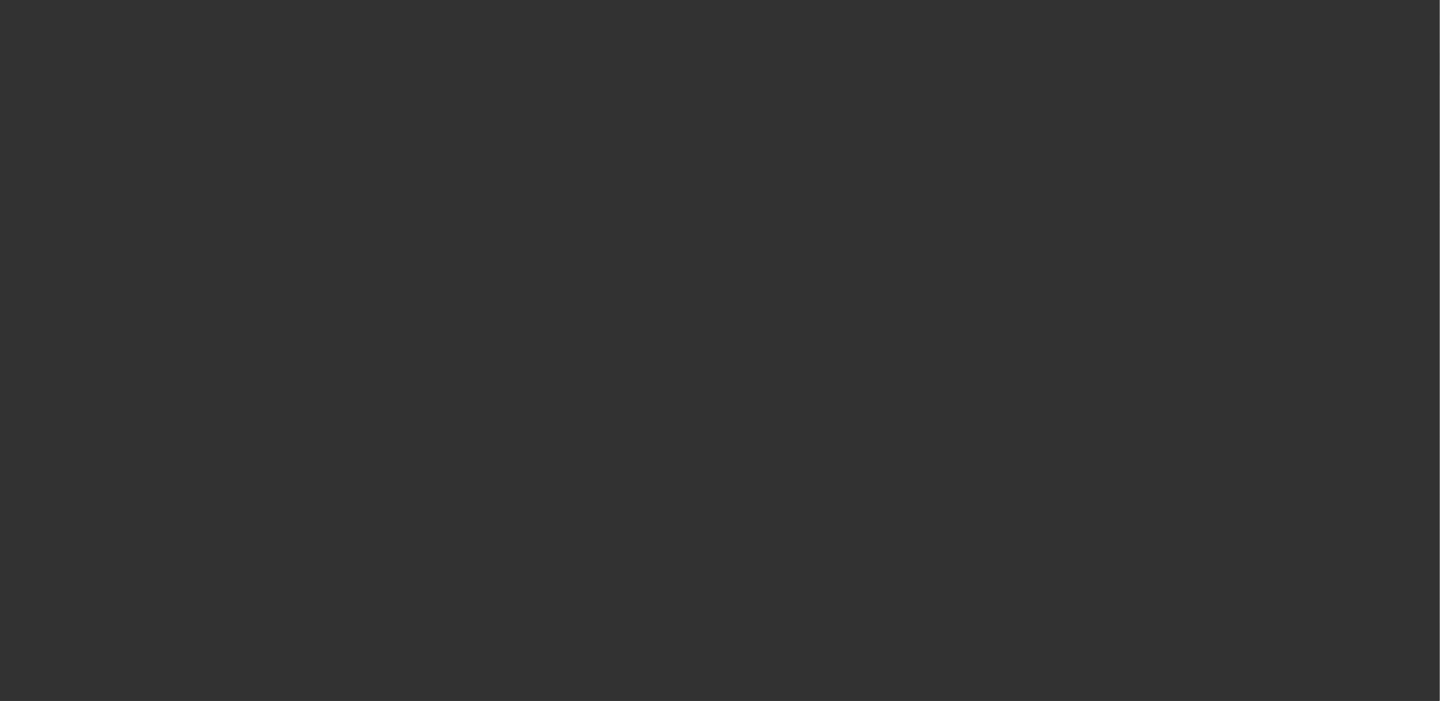
select select "0"
select select "2"
select select "0.1"
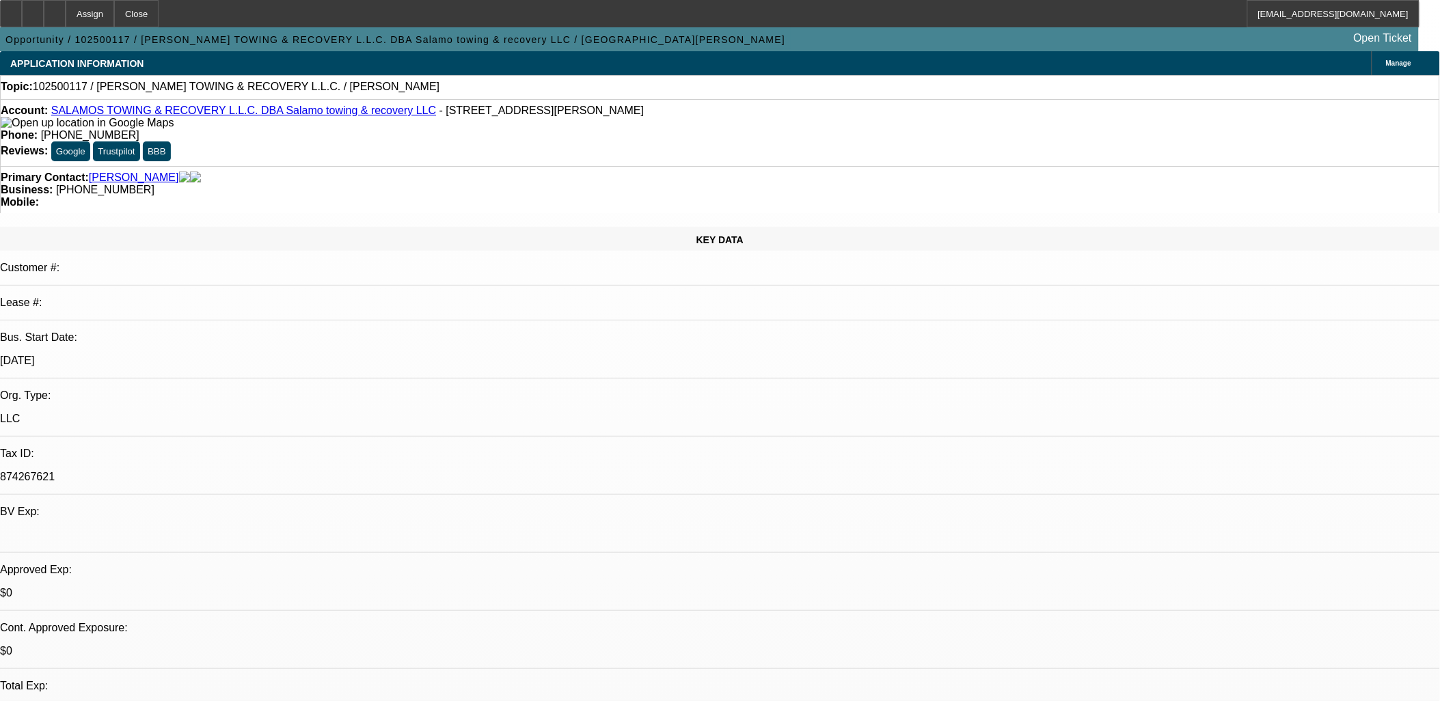
select select "1"
select select "2"
select select "4"
click at [55, 9] on icon at bounding box center [55, 9] width 0 height 0
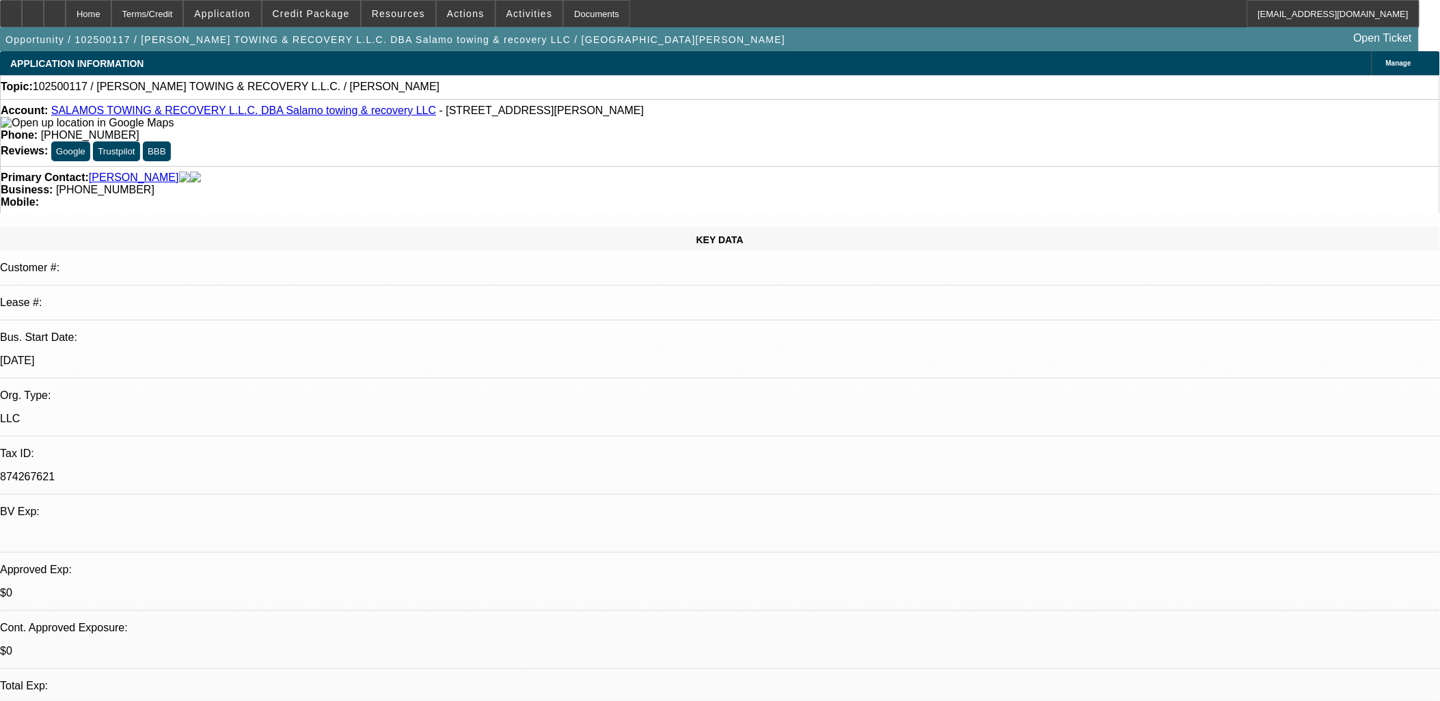
select select "0"
select select "2"
select select "0.1"
select select "4"
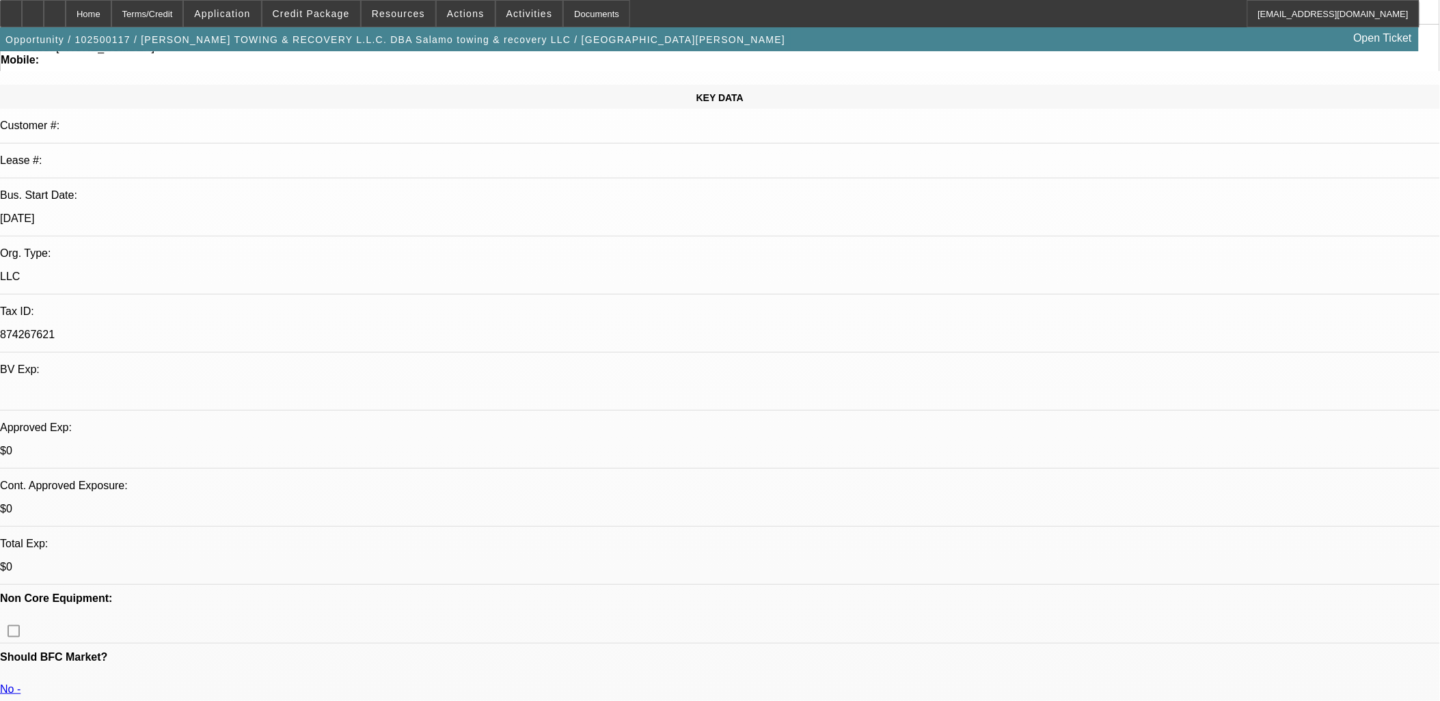
scroll to position [303, 0]
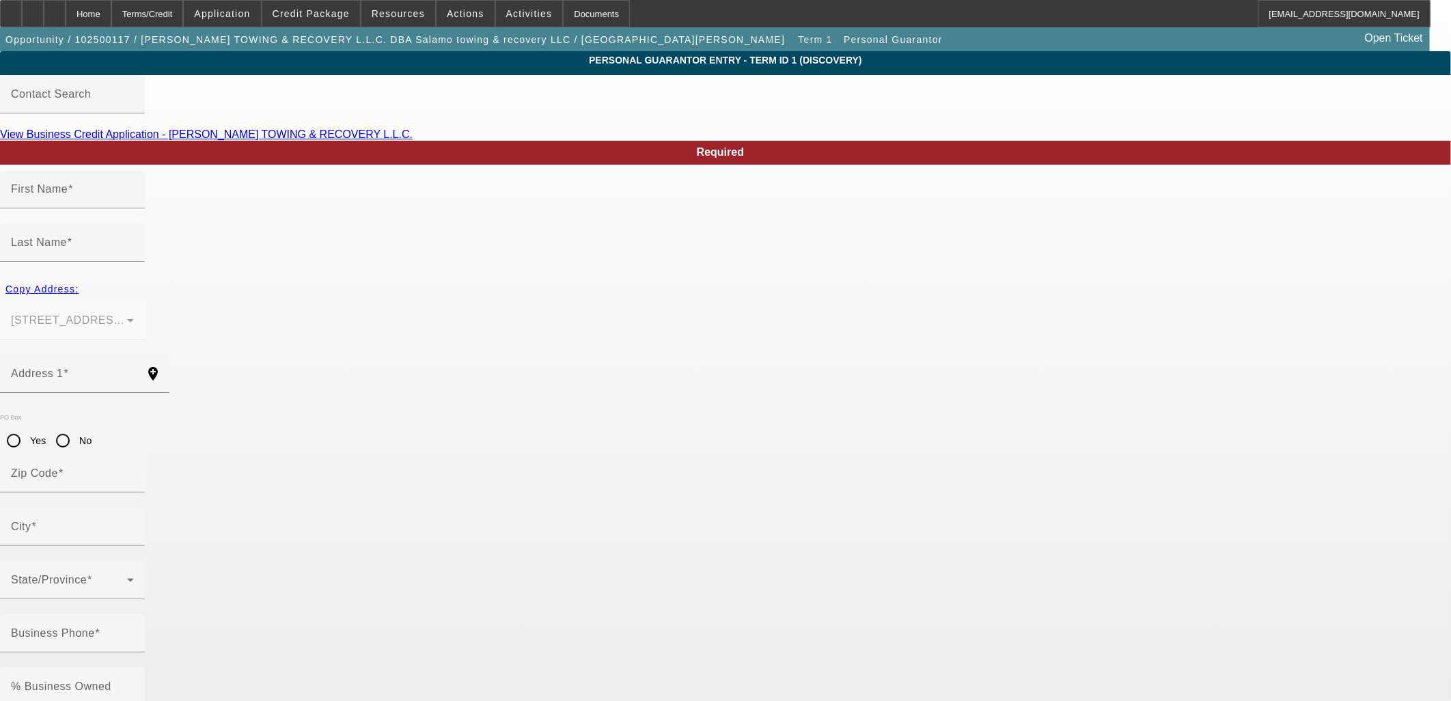
type input "[PERSON_NAME]"
type input "Salamo"
type input "[STREET_ADDRESS][PERSON_NAME]"
radio input "true"
type input "19133"
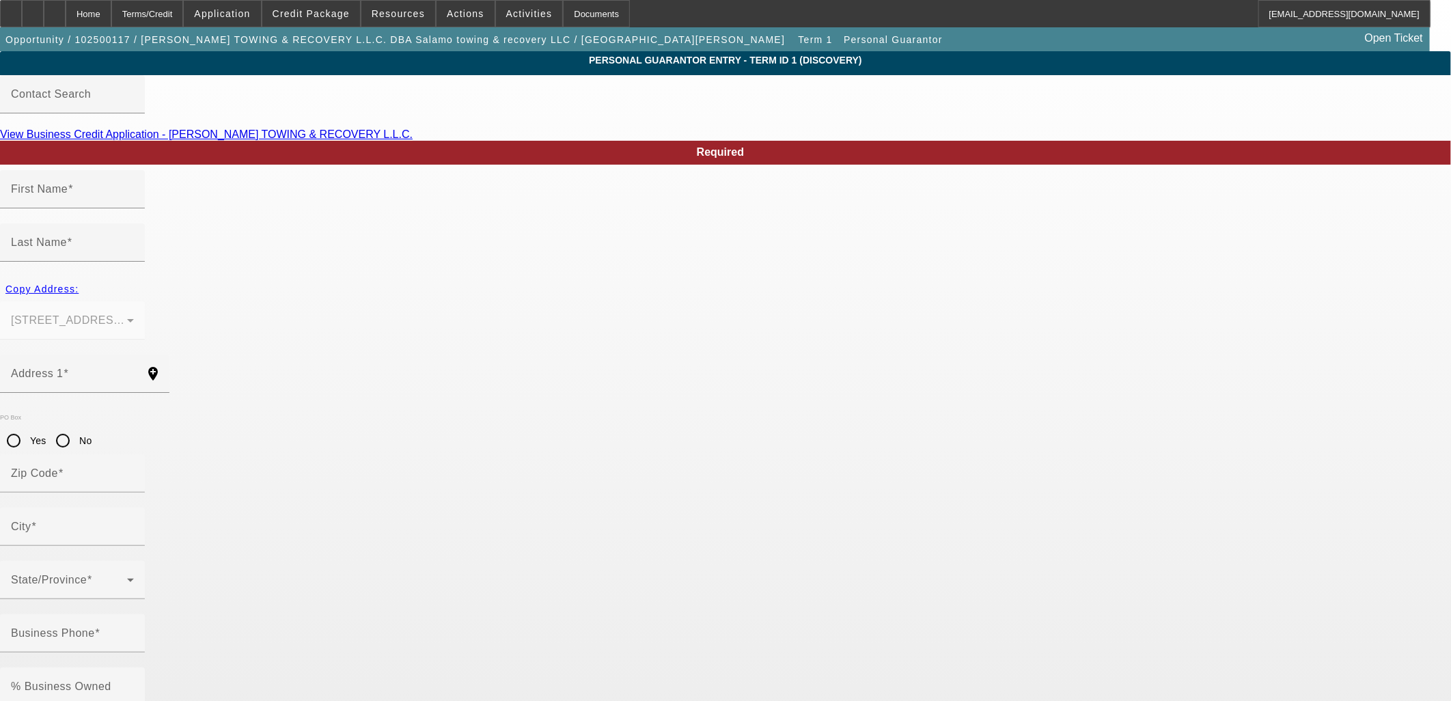
type input "[GEOGRAPHIC_DATA]"
type input "[PHONE_NUMBER]"
type input "100"
type input "583-35-6522"
type input "[EMAIL_ADDRESS][DOMAIN_NAME]"
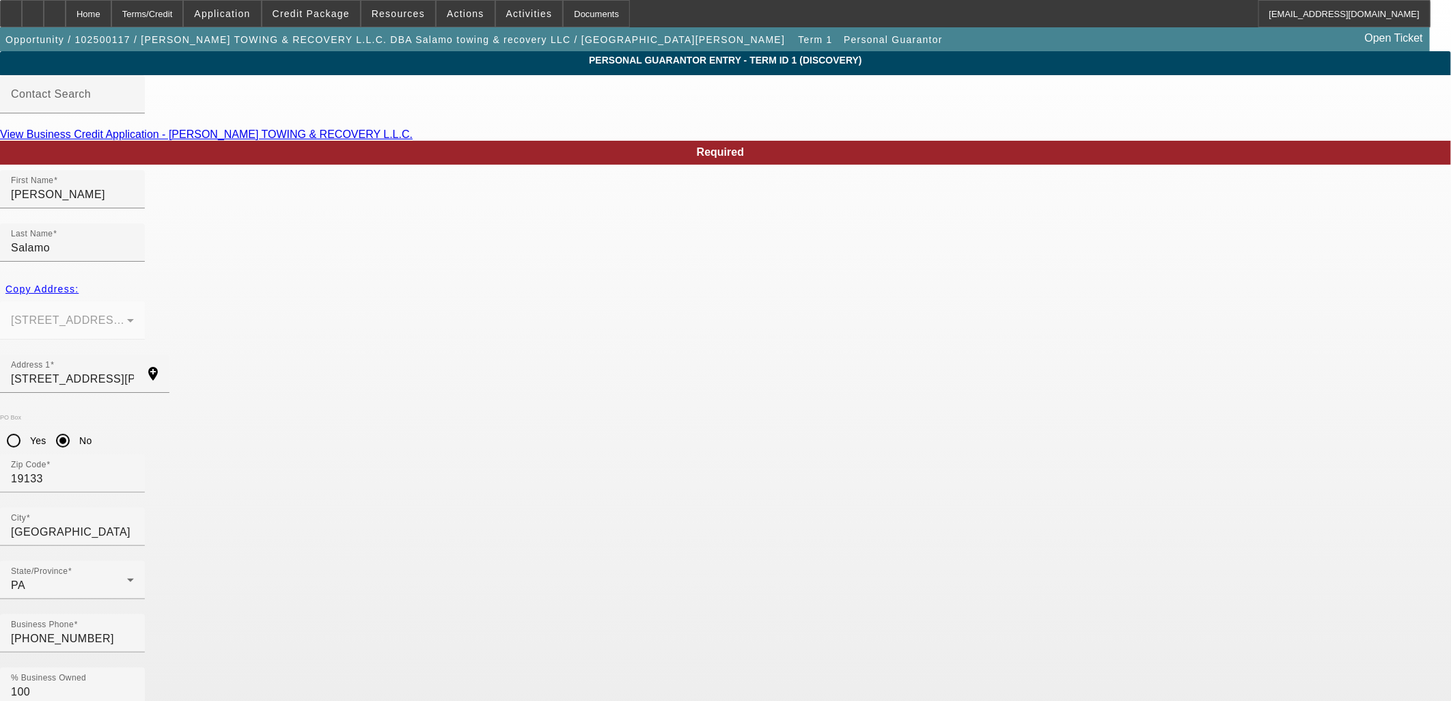
drag, startPoint x: 659, startPoint y: 538, endPoint x: 524, endPoint y: 536, distance: 135.3
click at [441, 19] on span at bounding box center [466, 13] width 58 height 33
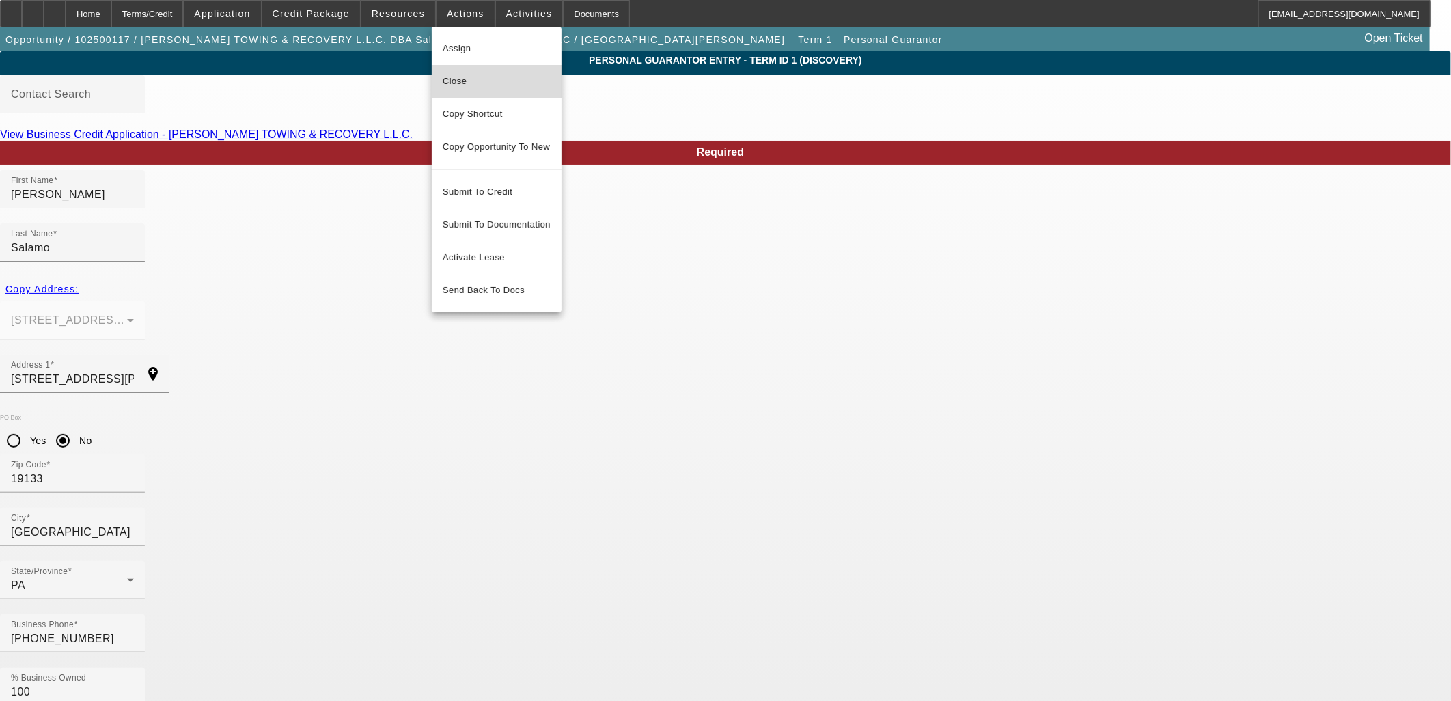
click at [459, 85] on span "Close" at bounding box center [497, 81] width 108 height 16
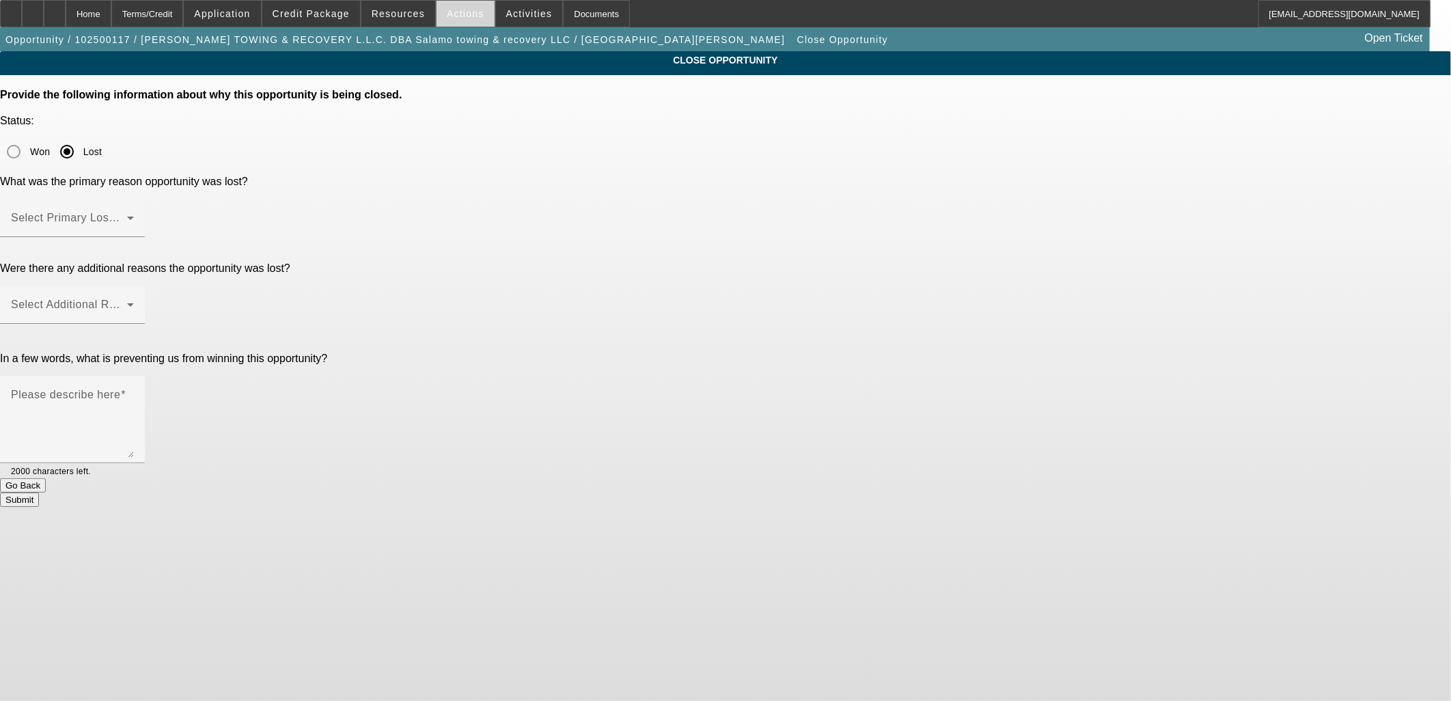
click at [467, 16] on span "Actions" at bounding box center [466, 13] width 38 height 11
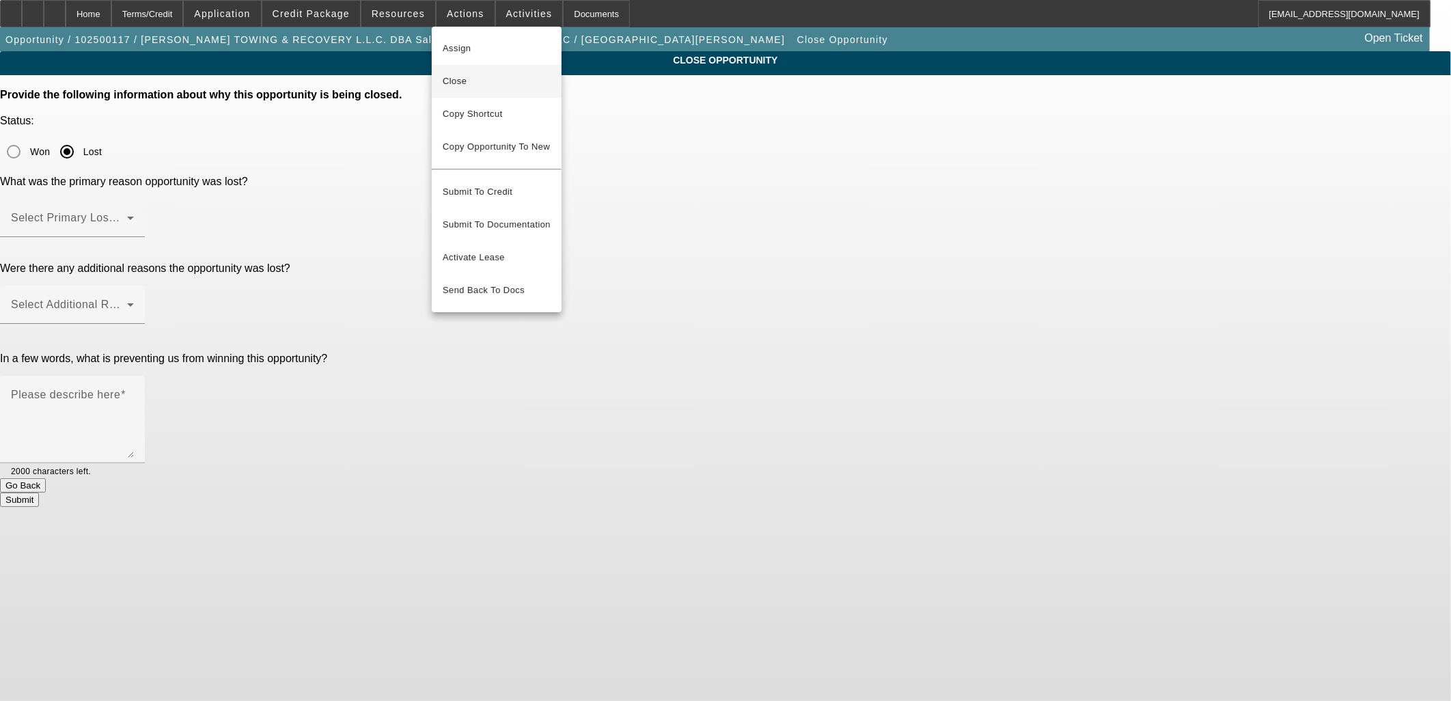
click at [474, 85] on span "Close" at bounding box center [497, 81] width 108 height 16
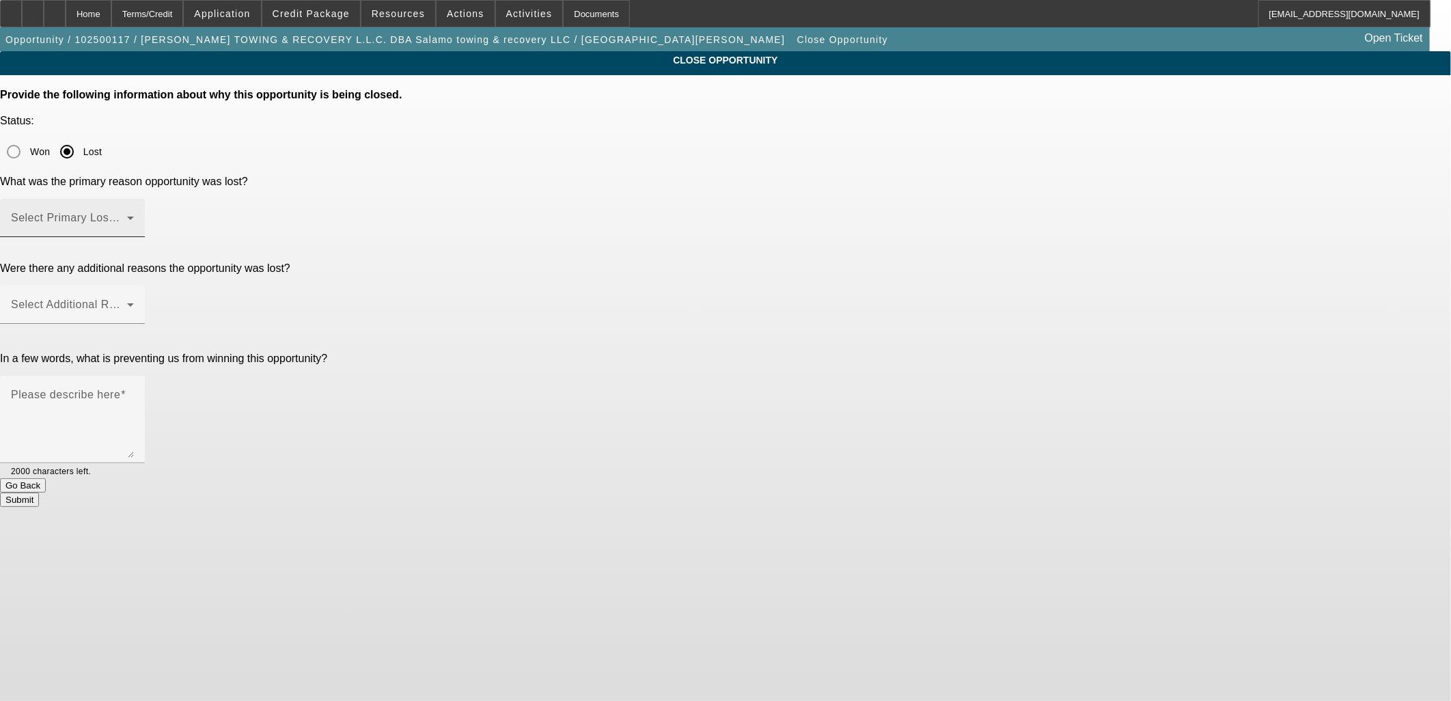
click at [127, 215] on span at bounding box center [69, 223] width 116 height 16
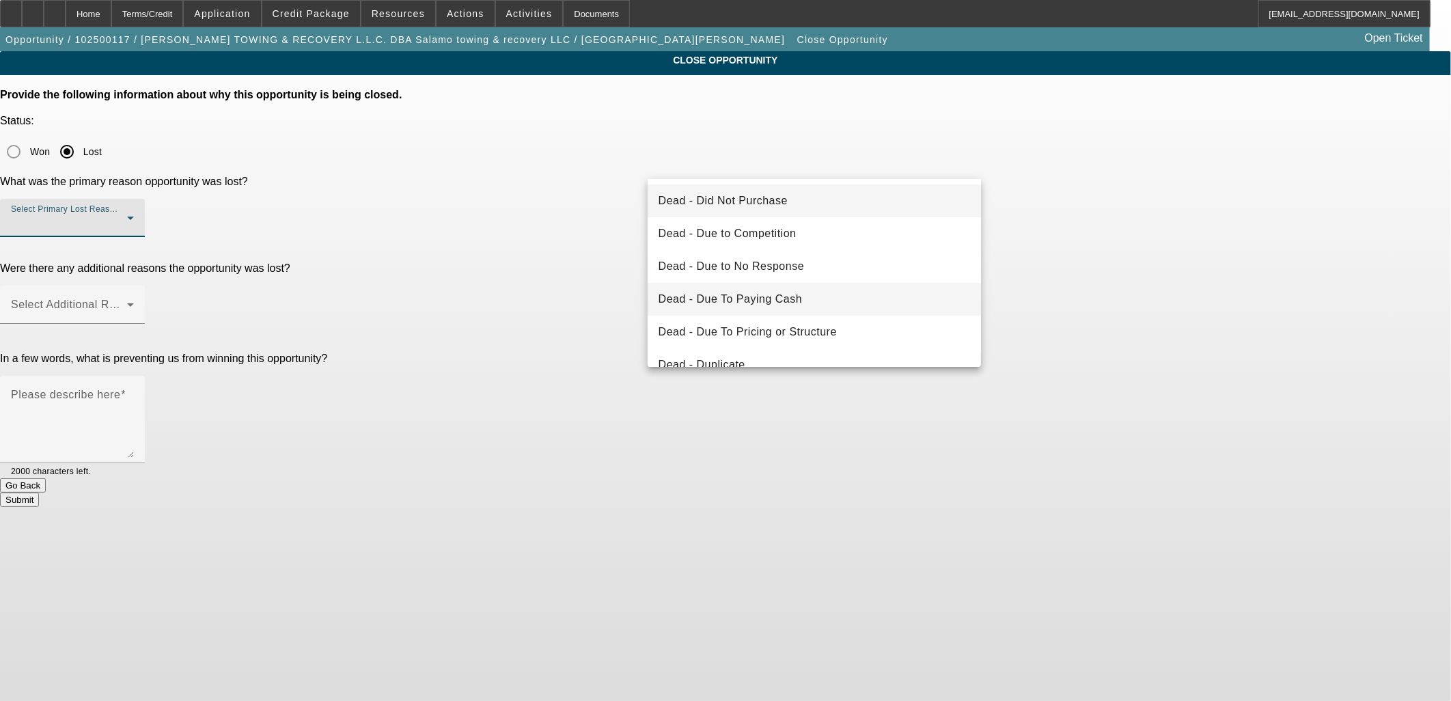
scroll to position [182, 0]
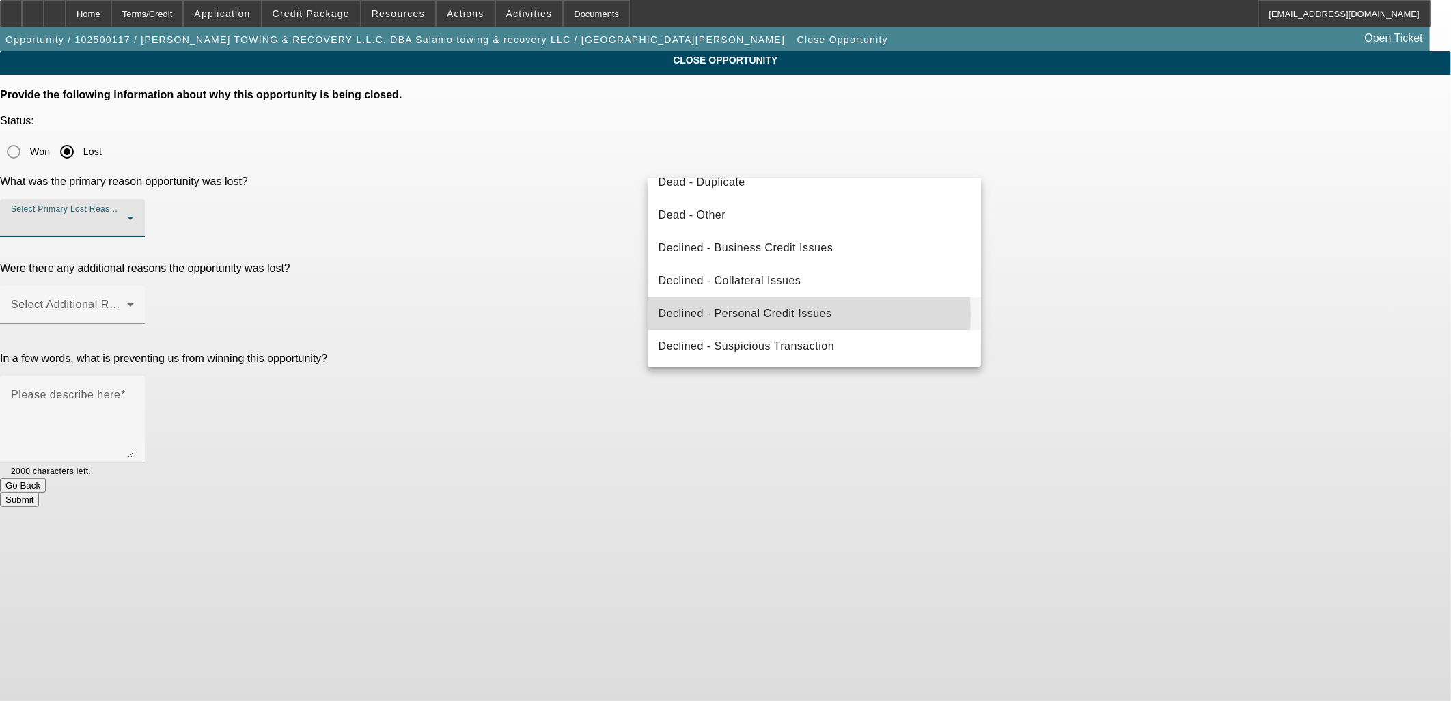
click at [750, 315] on span "Declined - Personal Credit Issues" at bounding box center [746, 313] width 174 height 16
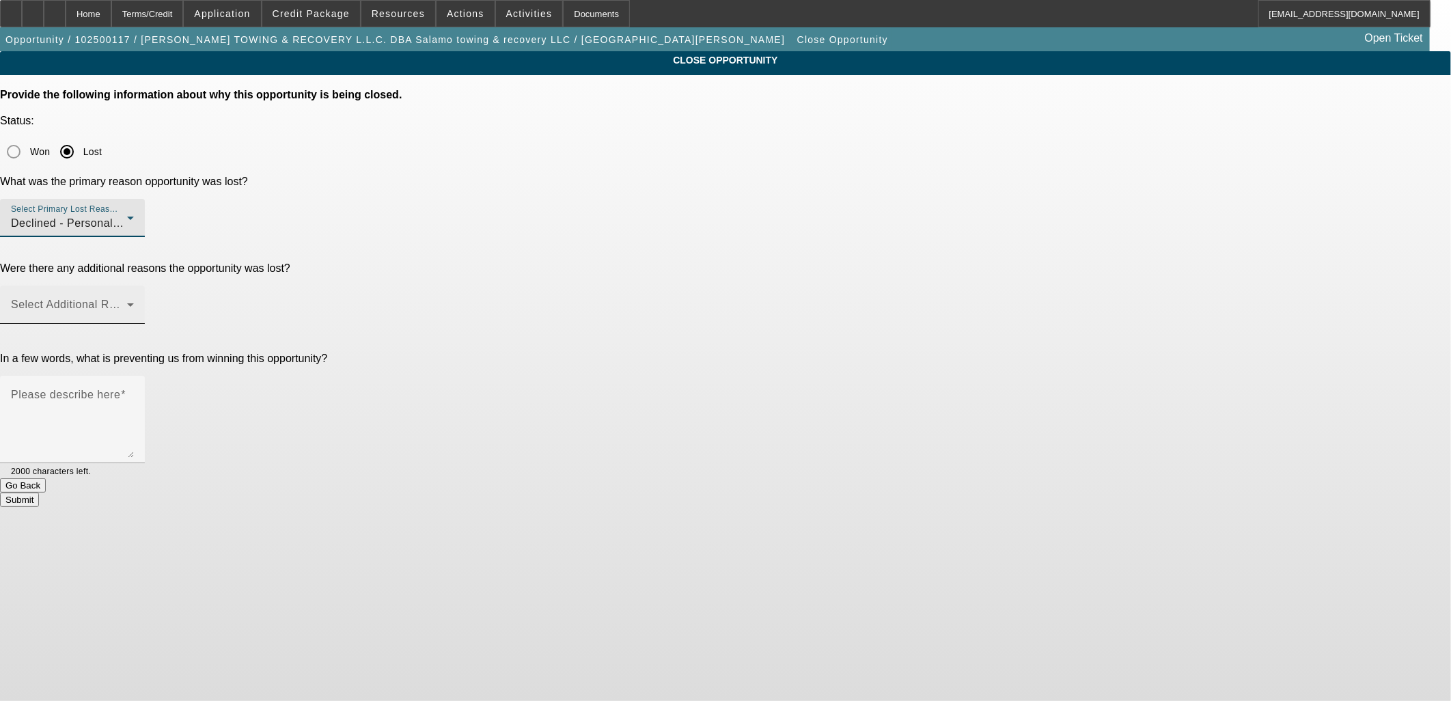
click at [127, 302] on span at bounding box center [69, 310] width 116 height 16
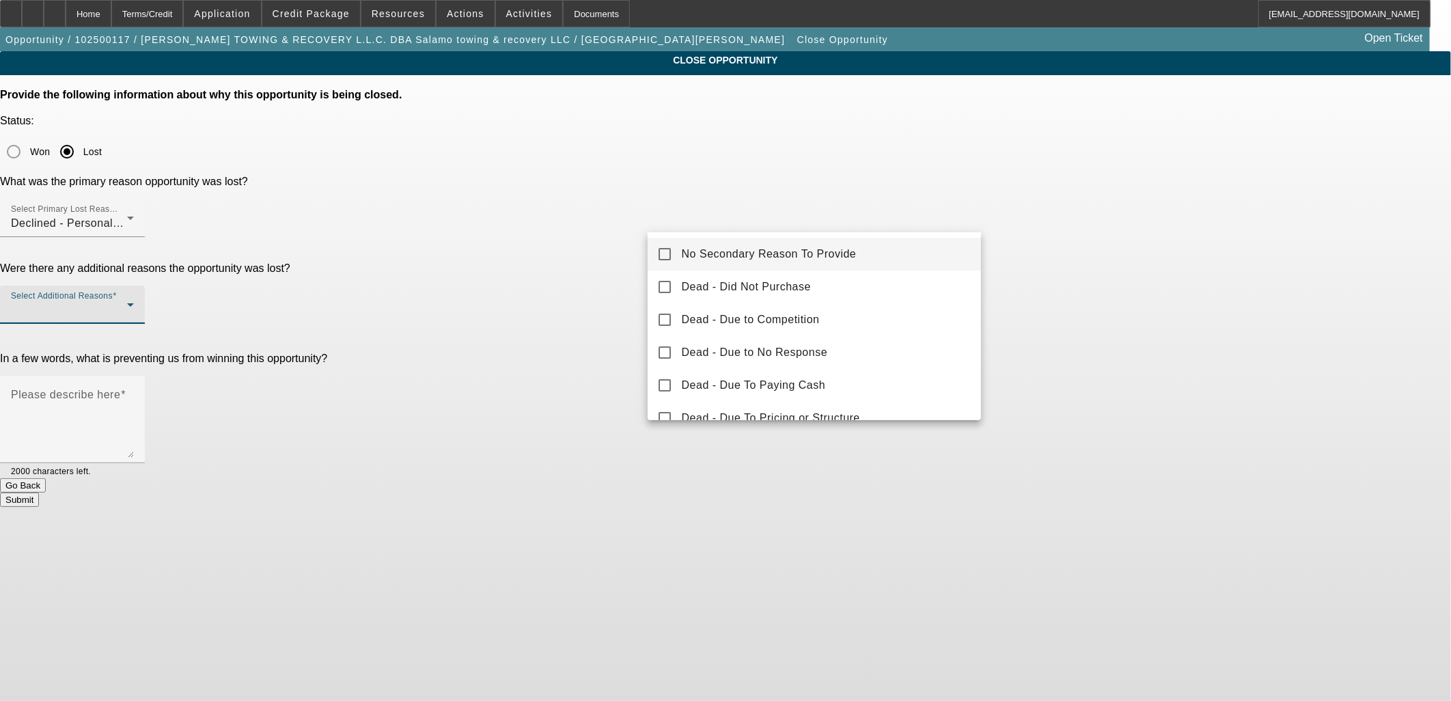
click at [714, 249] on span "No Secondary Reason To Provide" at bounding box center [769, 254] width 175 height 16
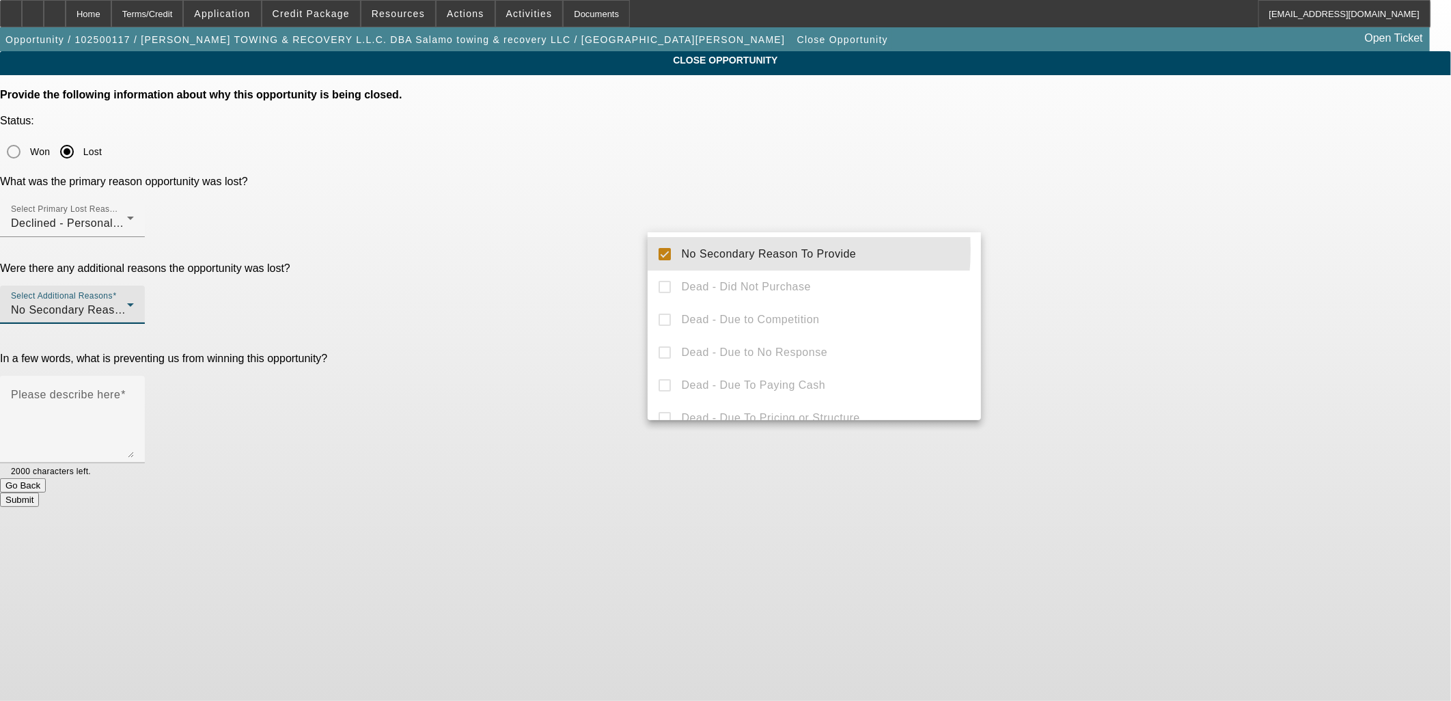
drag, startPoint x: 536, startPoint y: 244, endPoint x: 570, endPoint y: 256, distance: 36.3
click at [537, 245] on div at bounding box center [725, 350] width 1451 height 701
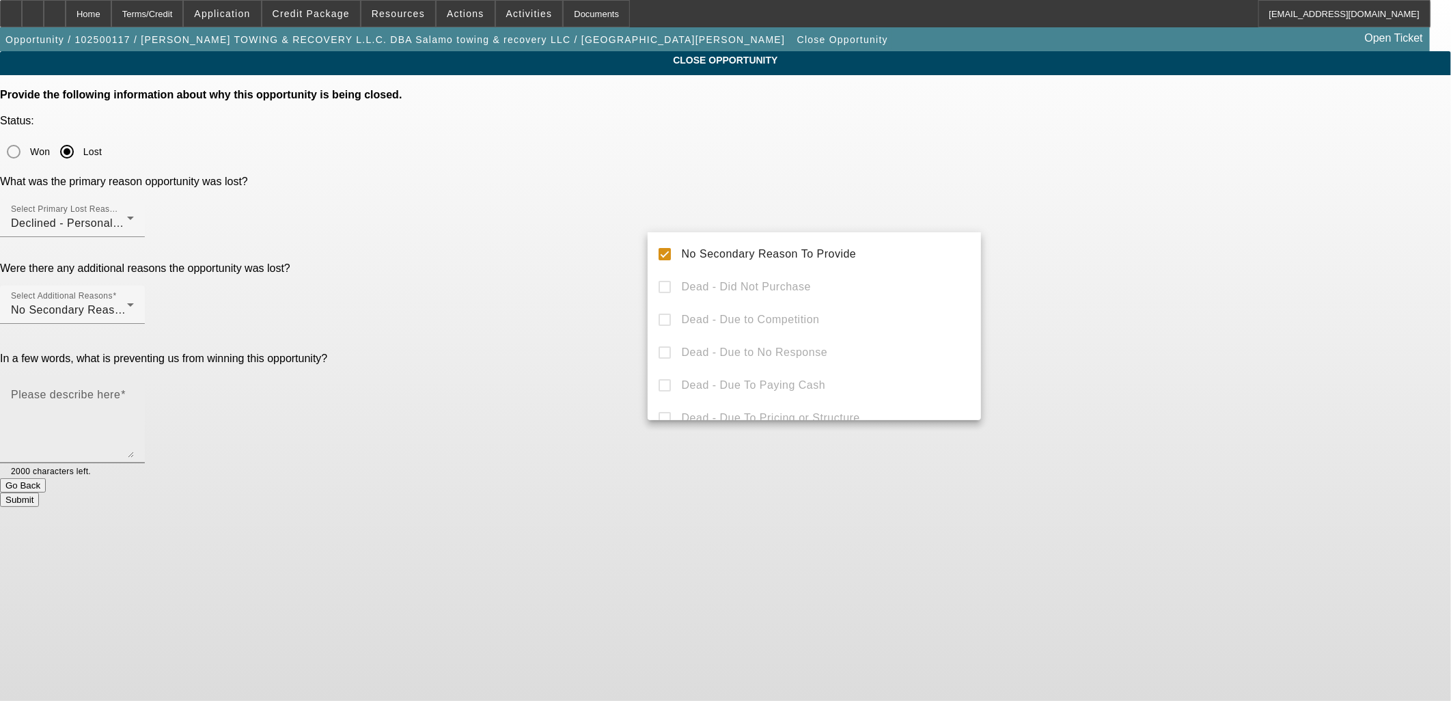
click at [134, 392] on textarea "Please describe here" at bounding box center [72, 425] width 123 height 66
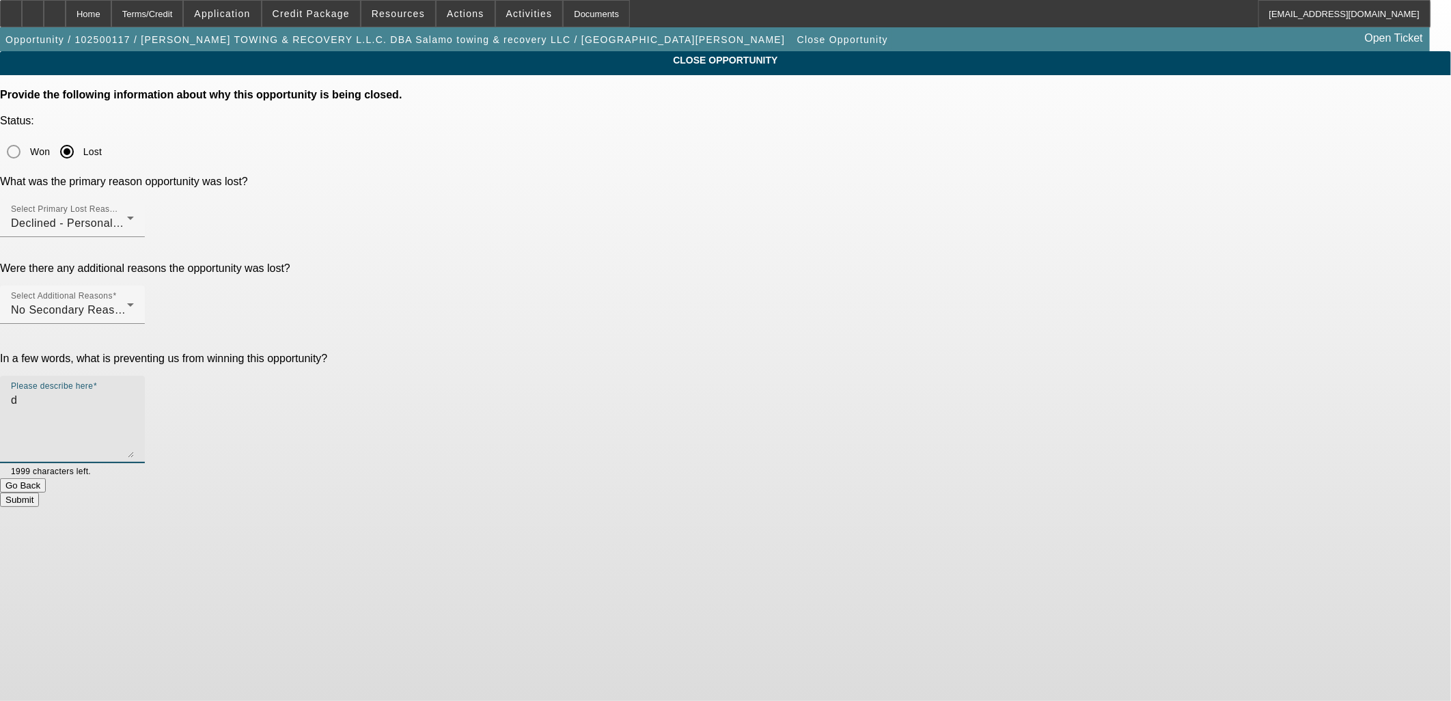
type textarea "d"
click at [39, 493] on button "Submit" at bounding box center [19, 500] width 39 height 14
